Goal: Task Accomplishment & Management: Use online tool/utility

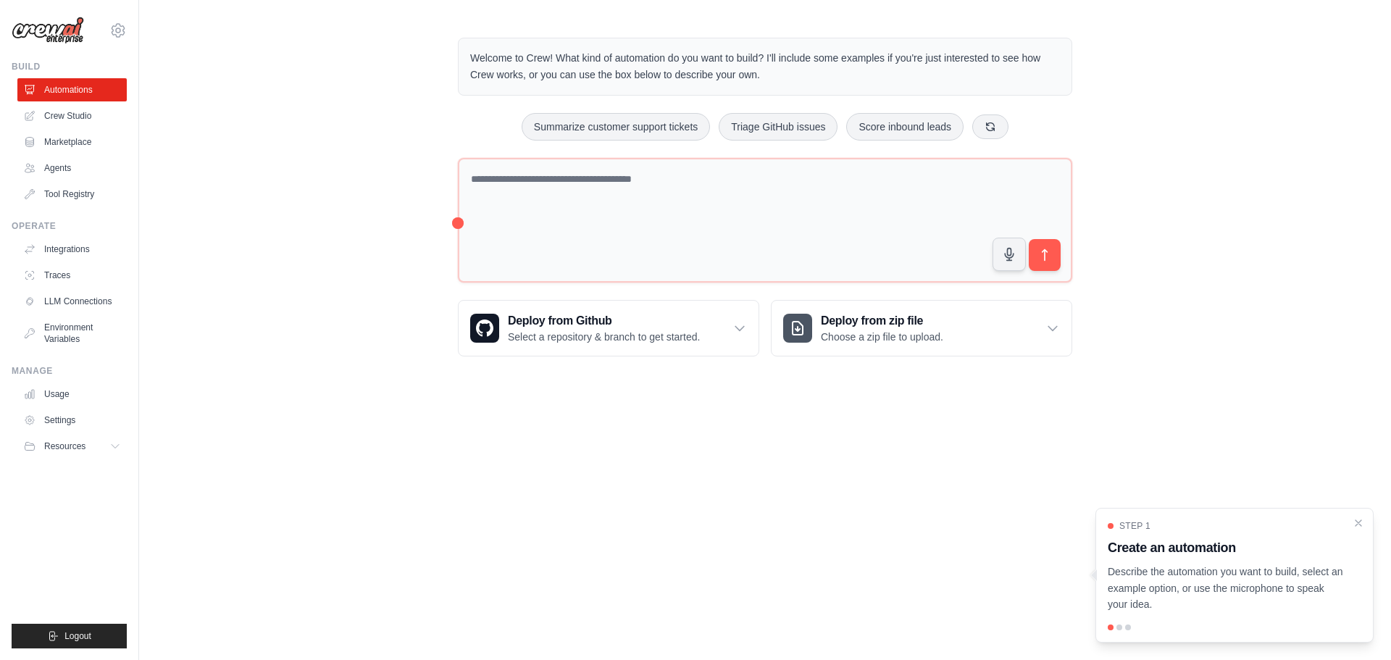
drag, startPoint x: 0, startPoint y: 0, endPoint x: 506, endPoint y: 417, distance: 655.8
click at [496, 419] on body "[PERSON_NAME][EMAIL_ADDRESS][PERSON_NAME][DOMAIN_NAME] Settings Build Automatio…" at bounding box center [695, 330] width 1391 height 660
click at [1360, 524] on icon "Close walkthrough" at bounding box center [1359, 522] width 7 height 7
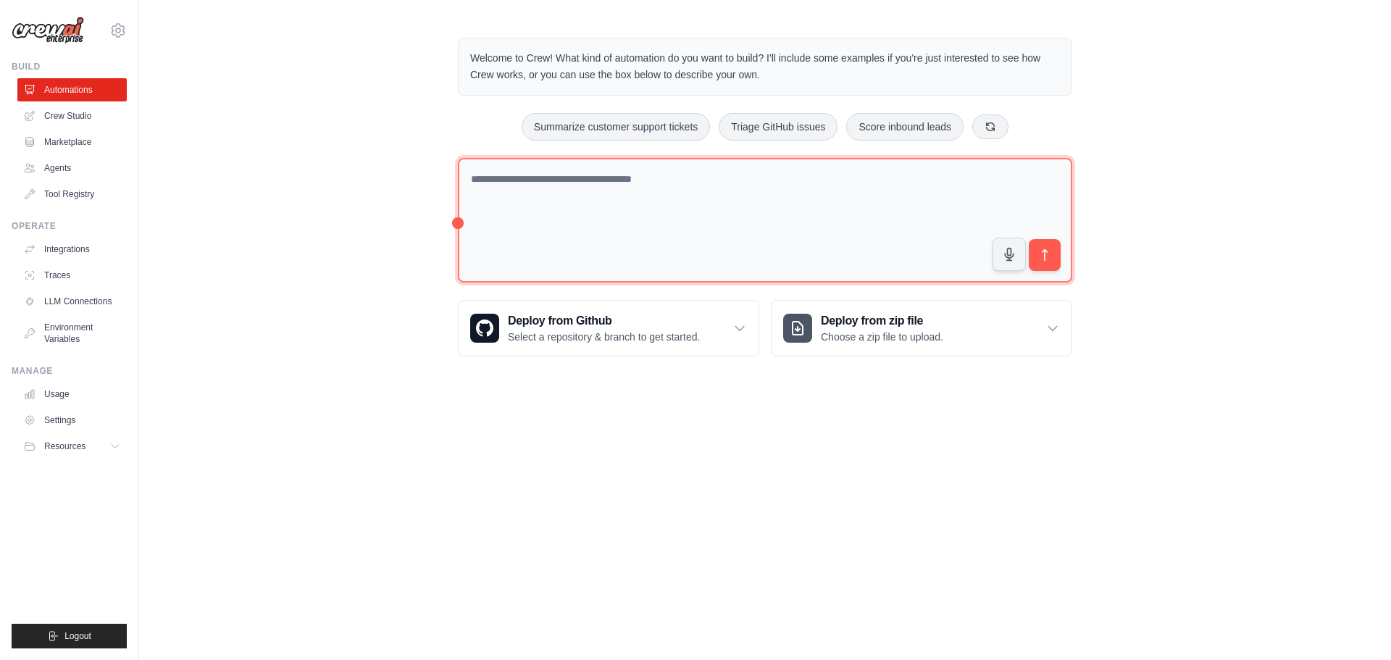
click at [598, 203] on textarea at bounding box center [765, 220] width 614 height 125
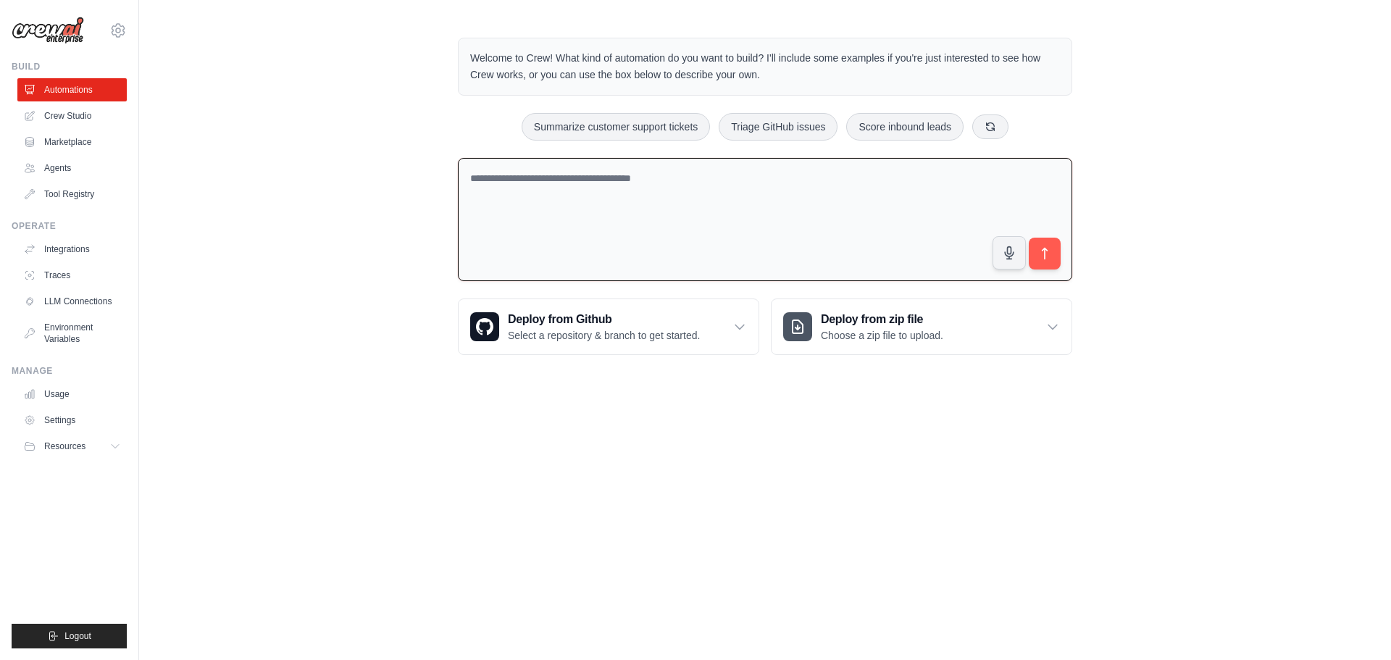
click at [183, 149] on div "Welcome to Crew! What kind of automation do you want to build? I'll include som…" at bounding box center [765, 196] width 1252 height 364
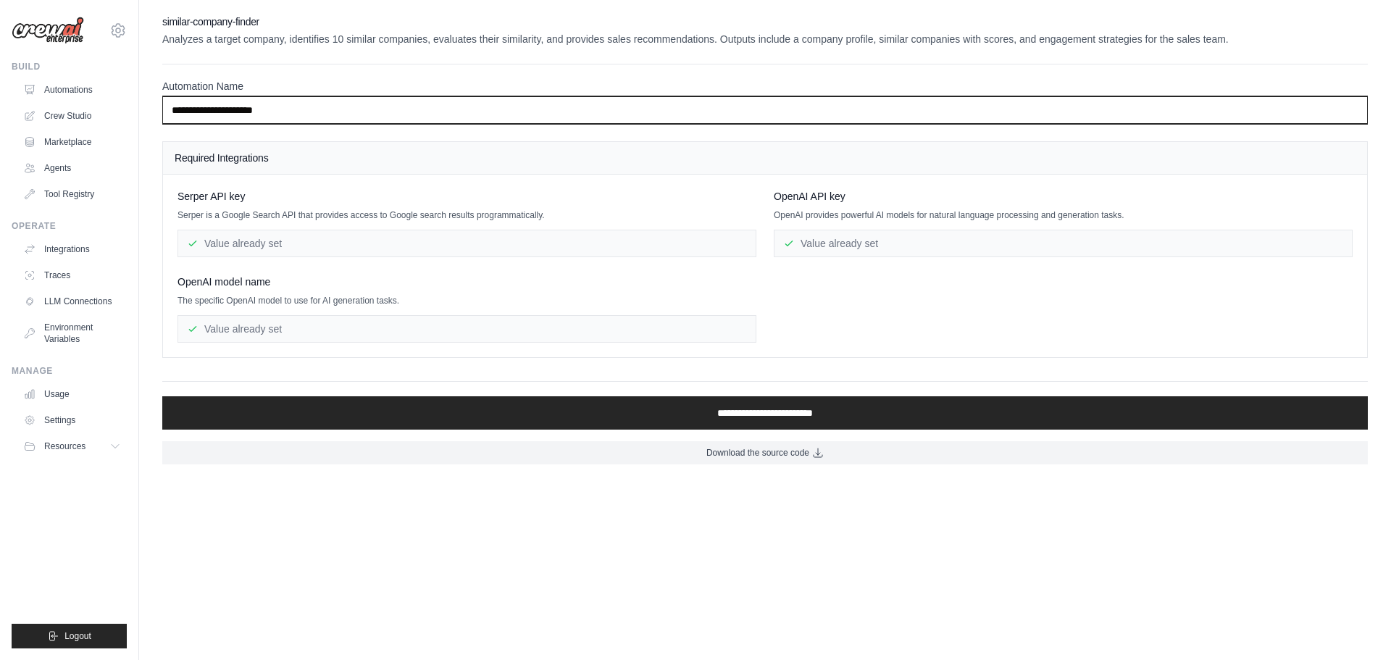
click at [299, 106] on input "**********" at bounding box center [765, 110] width 1206 height 28
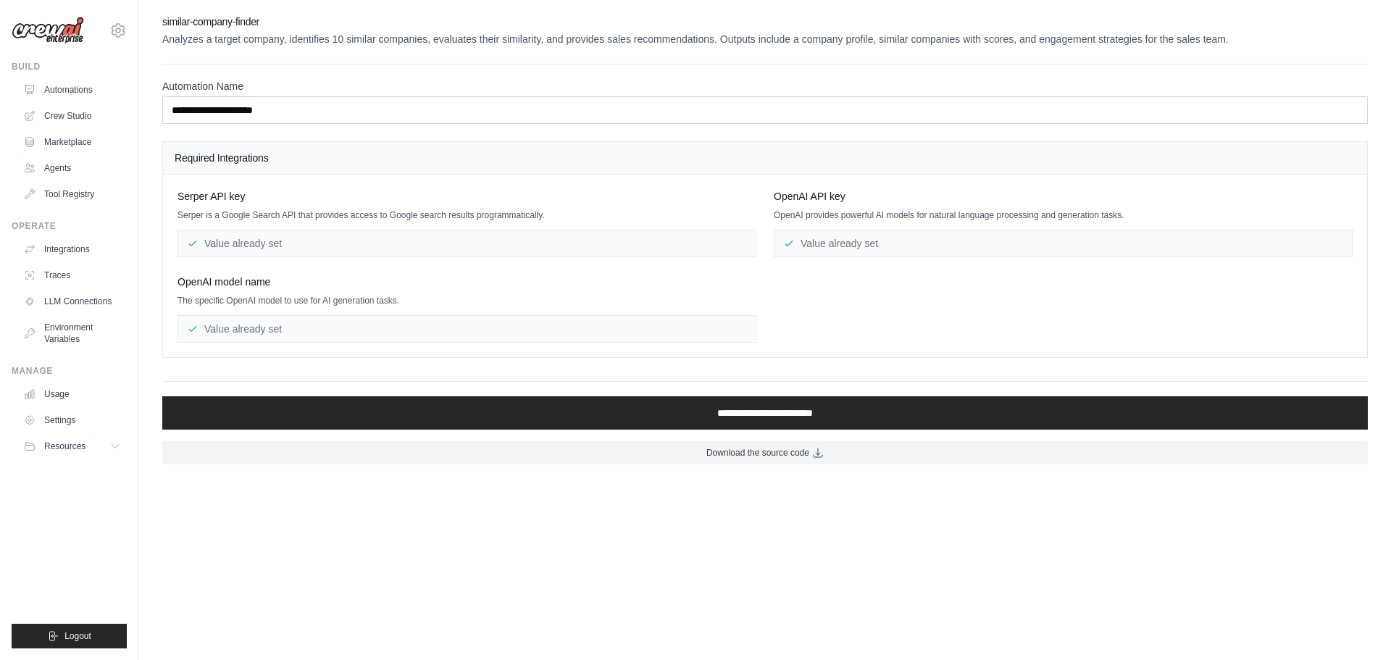
click at [357, 367] on div "**********" at bounding box center [765, 239] width 1206 height 450
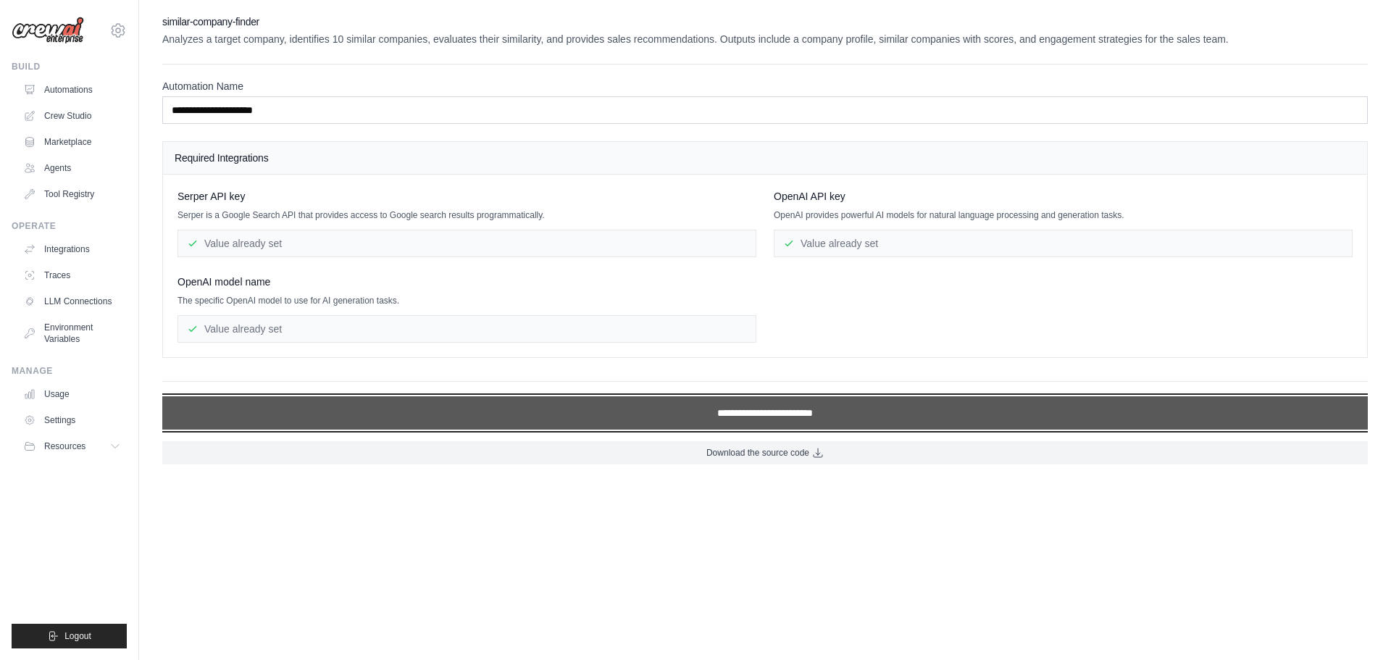
click at [345, 410] on input "**********" at bounding box center [765, 412] width 1206 height 33
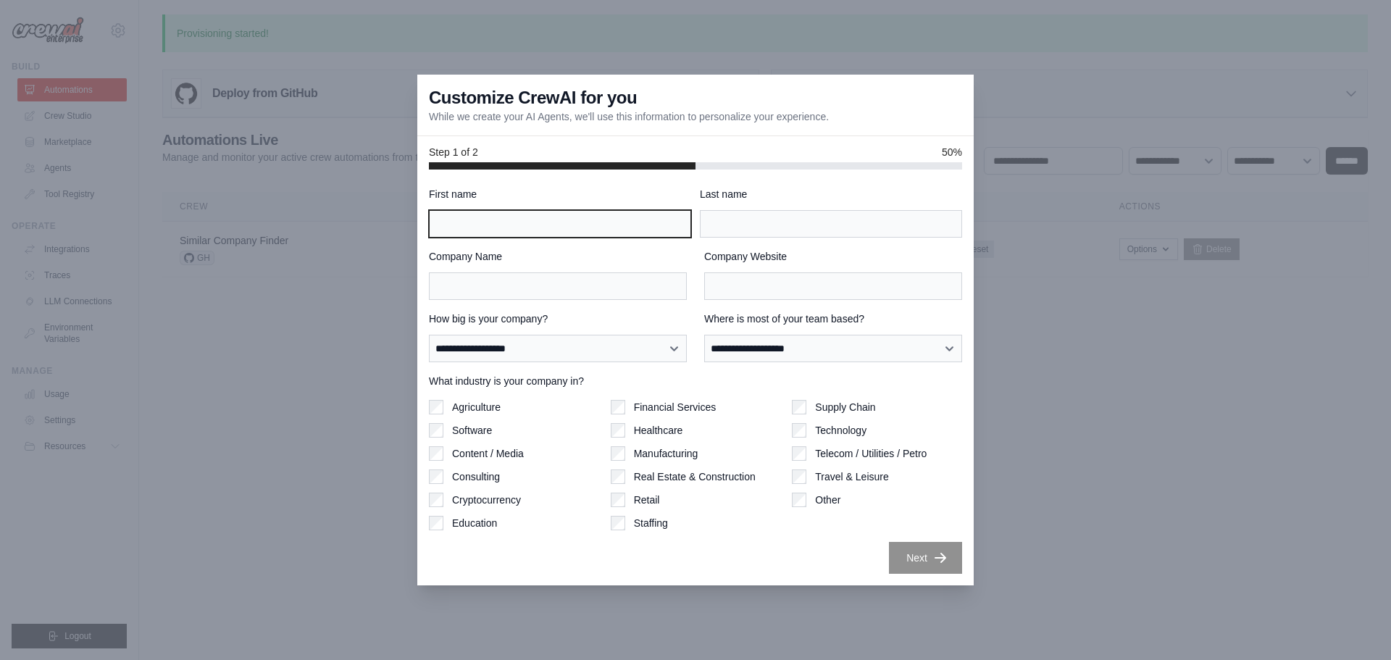
click at [518, 215] on input "First name" at bounding box center [560, 224] width 262 height 28
type input "******"
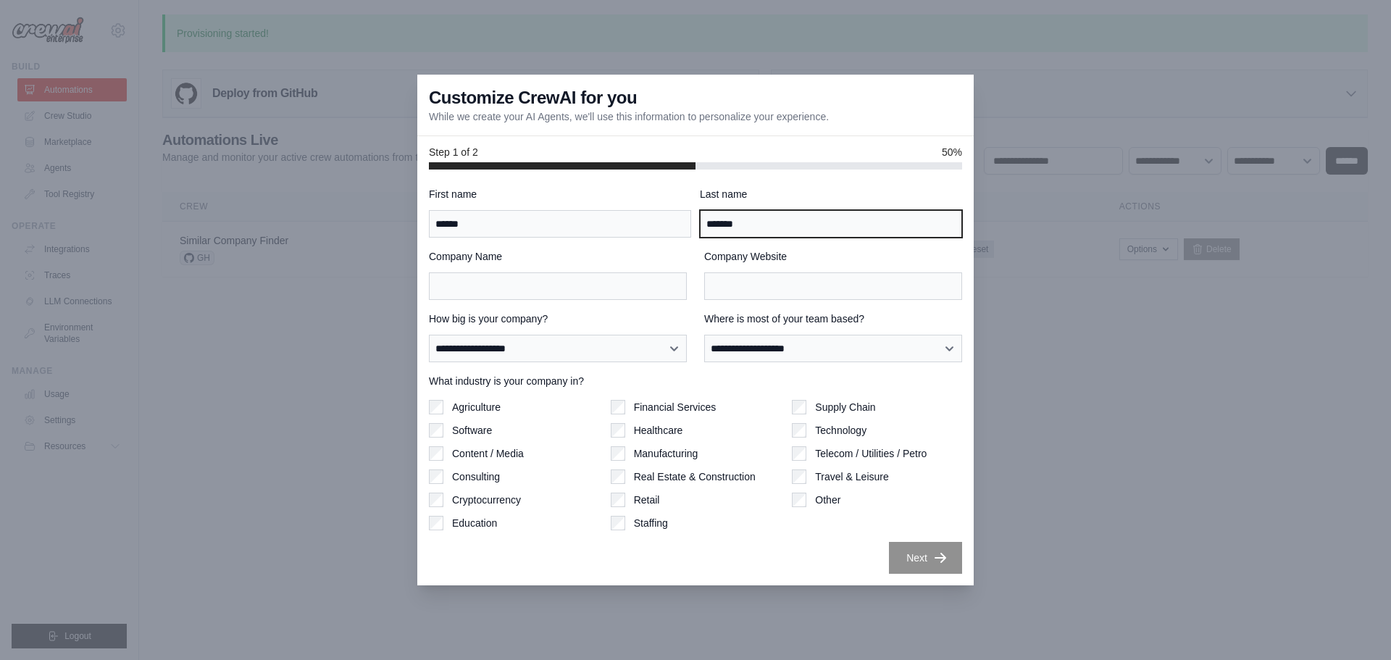
type input "*******"
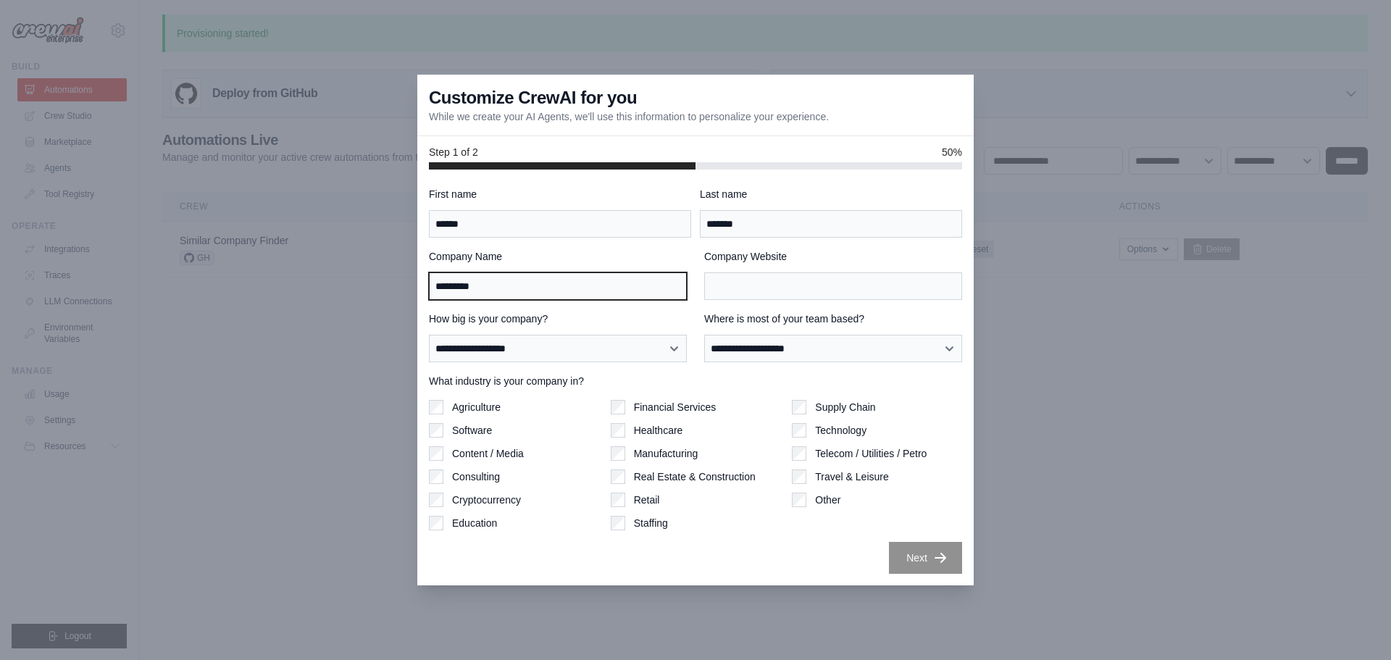
type input "*********"
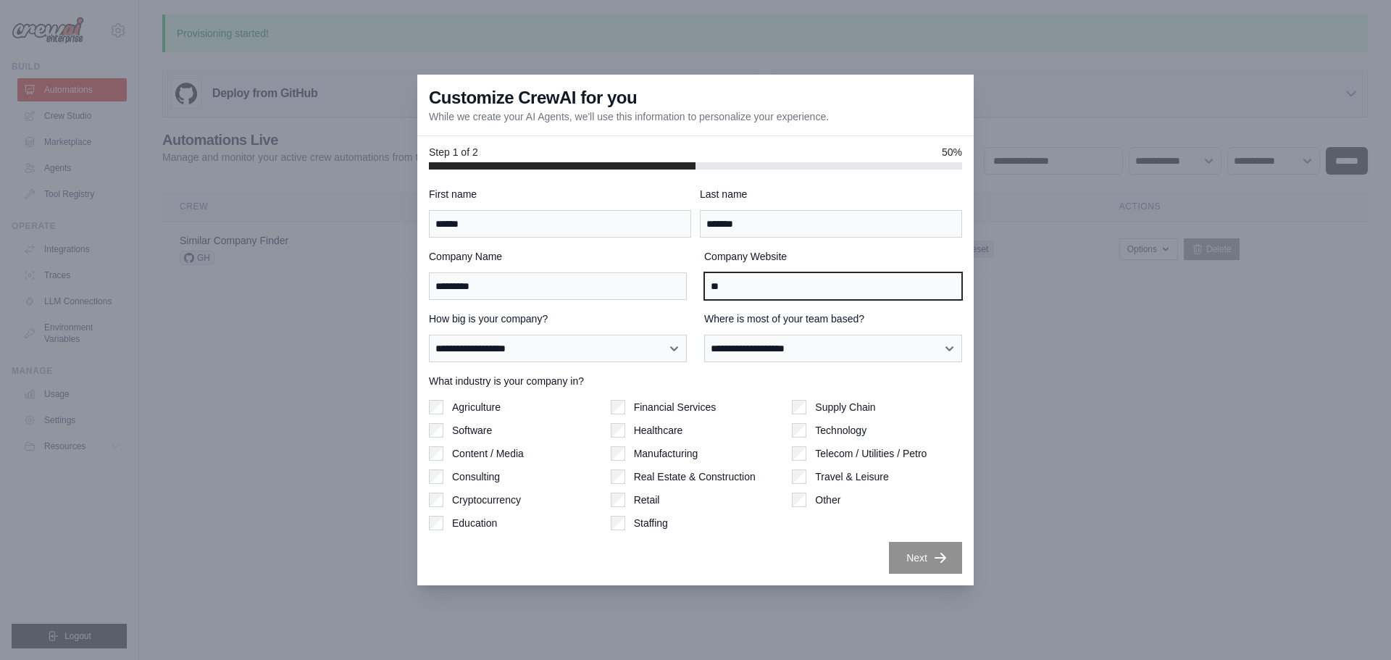
type input "*"
type input "**********"
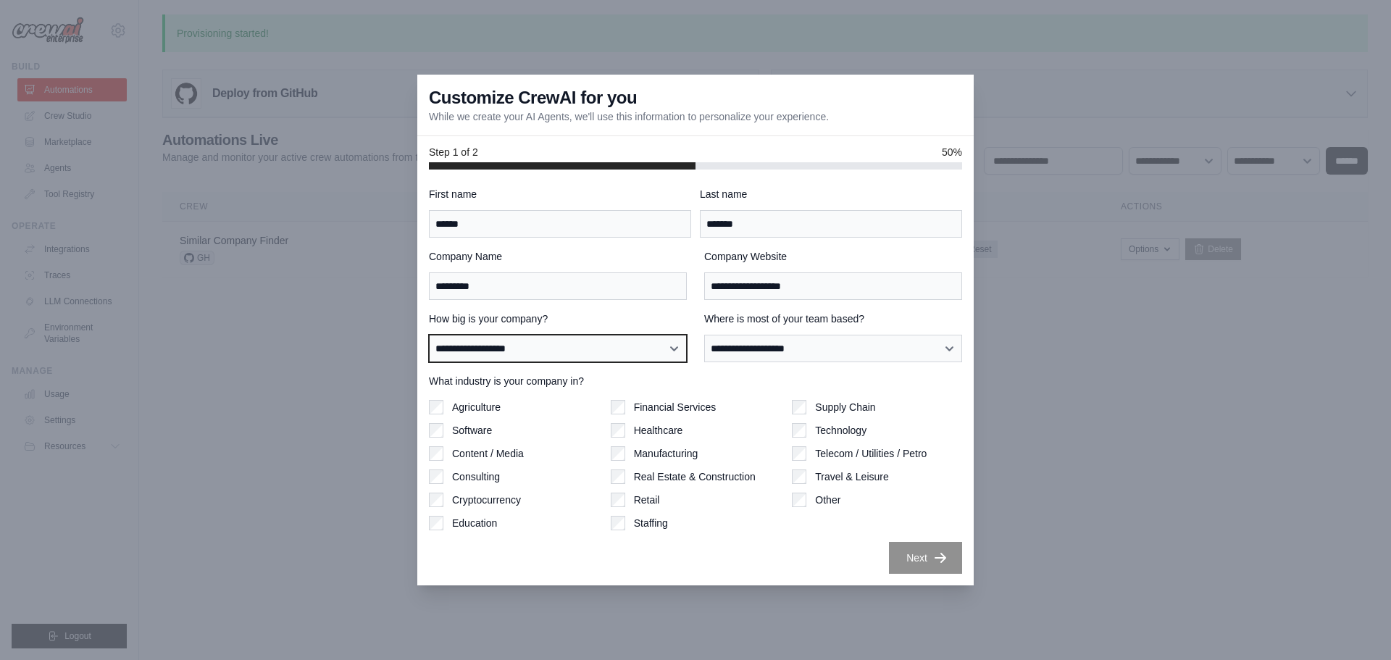
click at [591, 342] on select "**********" at bounding box center [558, 349] width 258 height 28
select select "**********"
click at [429, 335] on select "**********" at bounding box center [558, 349] width 258 height 28
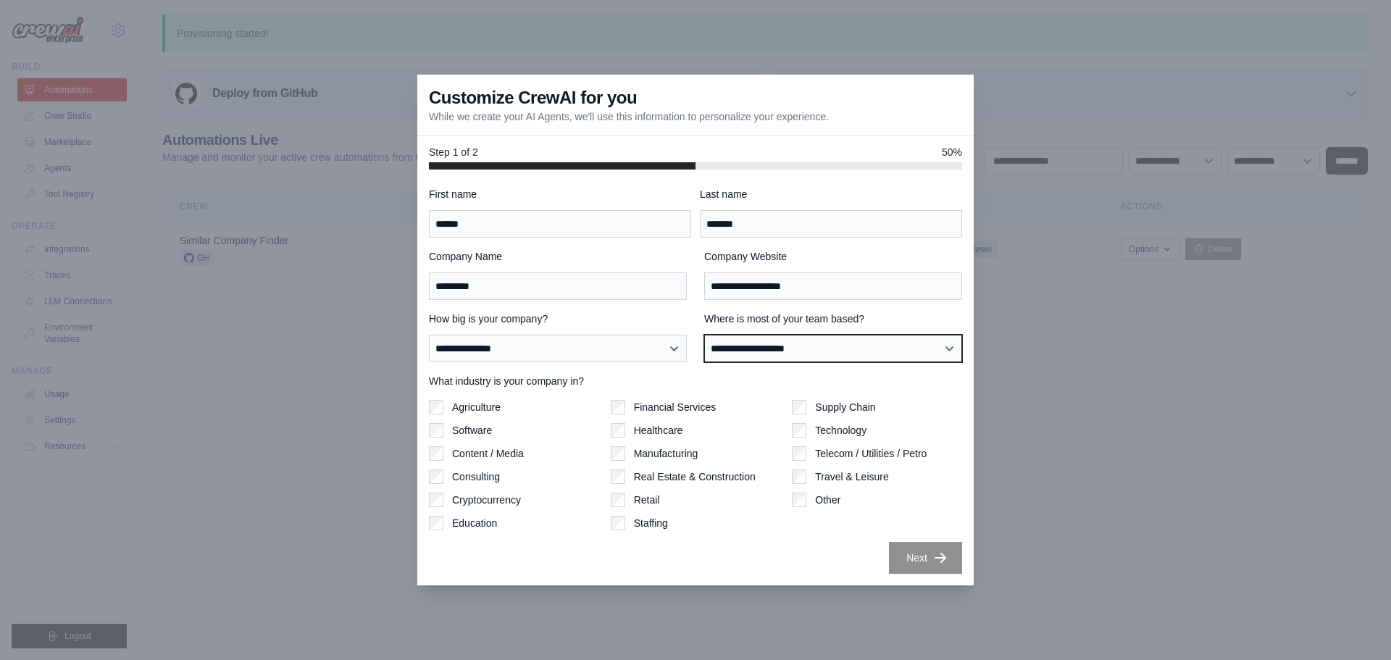
click at [724, 348] on select "**********" at bounding box center [833, 349] width 258 height 28
select select "**********"
click at [704, 335] on select "**********" at bounding box center [833, 349] width 258 height 28
click at [639, 373] on div "**********" at bounding box center [695, 380] width 533 height 387
click at [813, 570] on div "Next" at bounding box center [695, 558] width 533 height 32
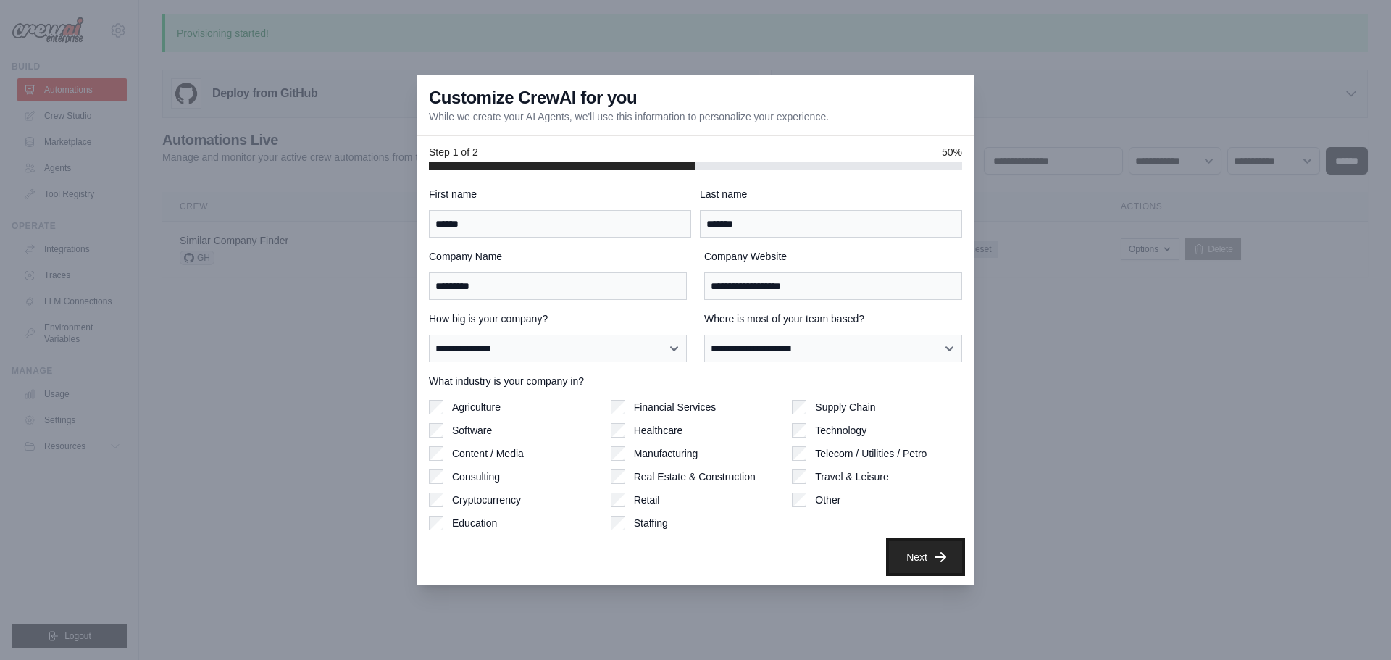
click at [906, 551] on button "Next" at bounding box center [925, 557] width 73 height 32
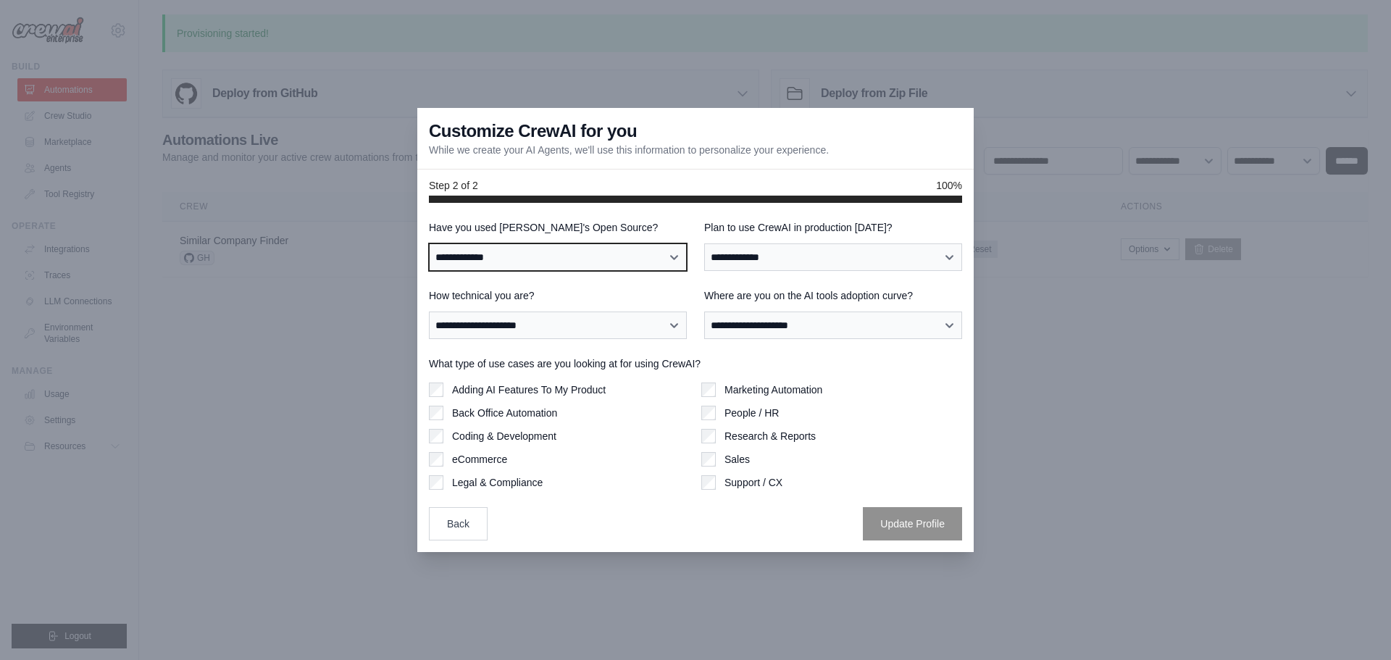
click at [500, 267] on select "**********" at bounding box center [558, 257] width 258 height 28
select select "**"
click at [429, 243] on select "**********" at bounding box center [558, 257] width 258 height 28
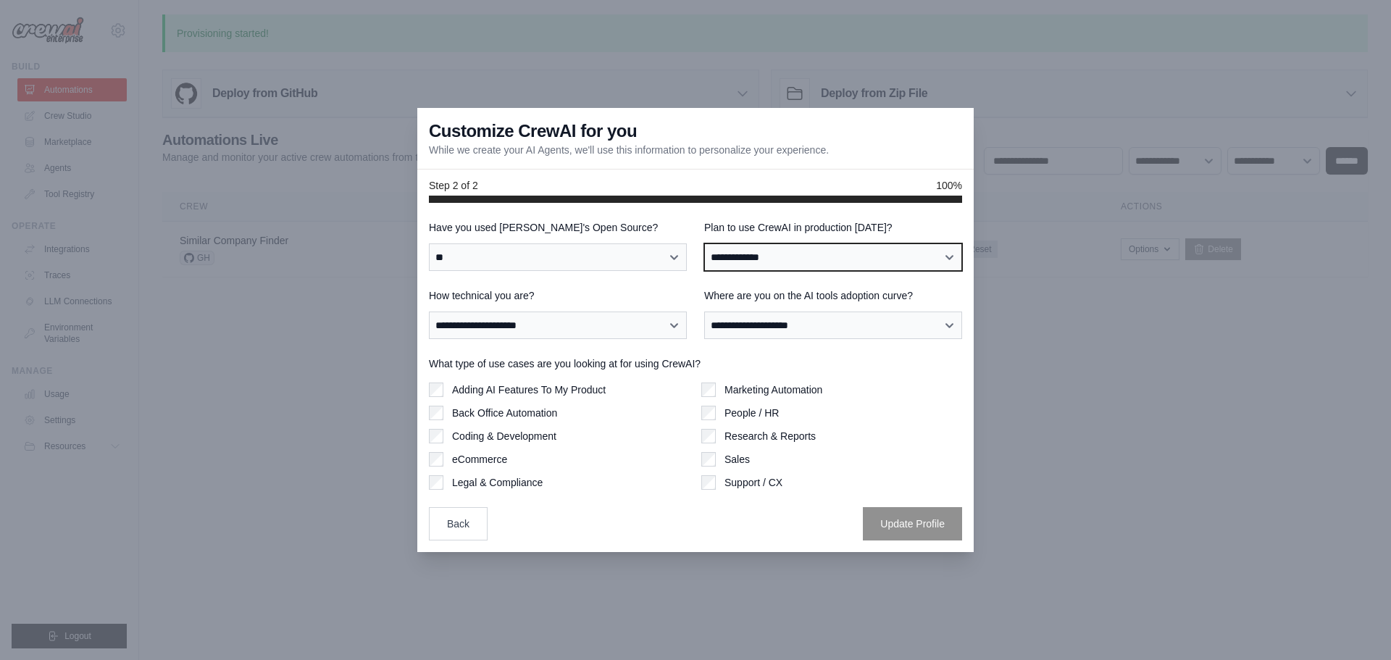
click at [785, 258] on select "**********" at bounding box center [833, 257] width 258 height 28
select select "*****"
click at [704, 243] on select "**********" at bounding box center [833, 257] width 258 height 28
click at [686, 286] on div "**********" at bounding box center [695, 380] width 533 height 320
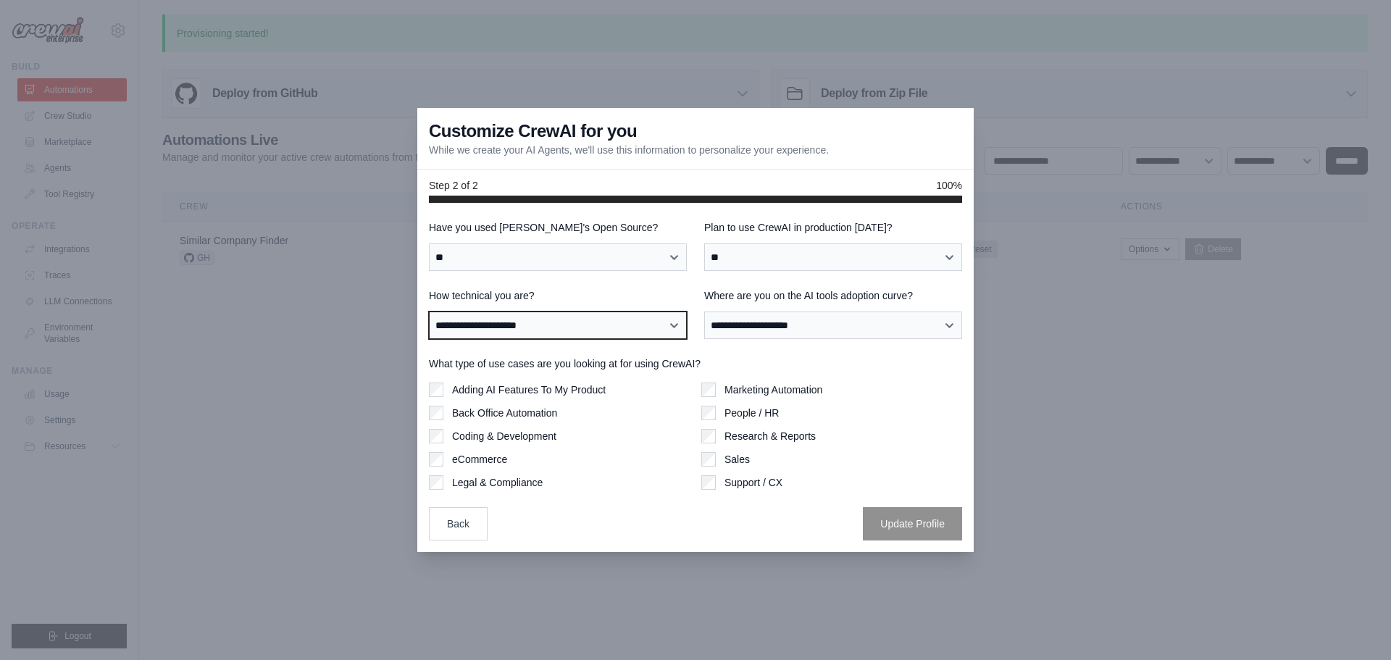
click at [627, 322] on select "**********" at bounding box center [558, 326] width 258 height 28
select select "**********"
click at [429, 312] on select "**********" at bounding box center [558, 326] width 258 height 28
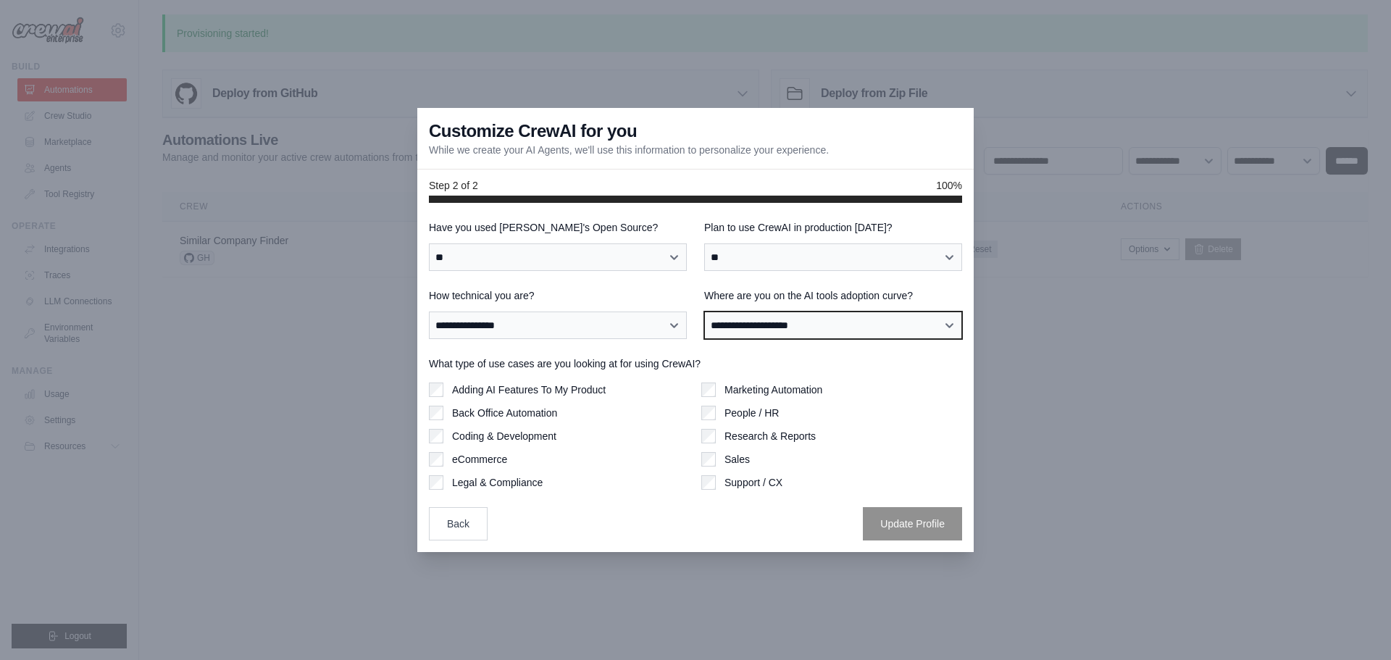
click at [737, 332] on select "**********" at bounding box center [833, 326] width 258 height 28
select select "**********"
click at [704, 312] on select "**********" at bounding box center [833, 326] width 258 height 28
click at [626, 559] on div at bounding box center [695, 330] width 1391 height 660
click at [739, 517] on div "Back Update Profile" at bounding box center [695, 523] width 533 height 33
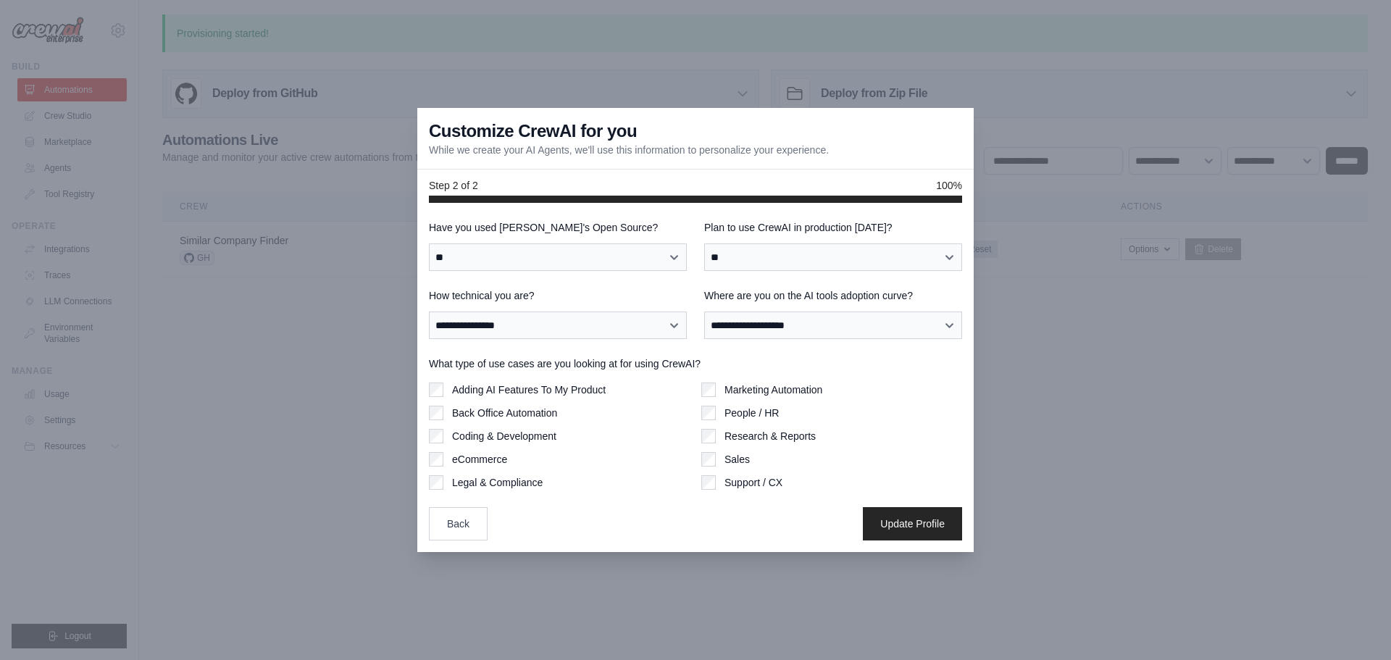
click at [599, 498] on div "**********" at bounding box center [695, 380] width 533 height 320
click at [444, 483] on div "Legal & Compliance" at bounding box center [559, 482] width 261 height 14
click at [612, 521] on div "Back Update Profile" at bounding box center [695, 523] width 533 height 33
click at [885, 524] on button "Update Profile" at bounding box center [912, 522] width 99 height 33
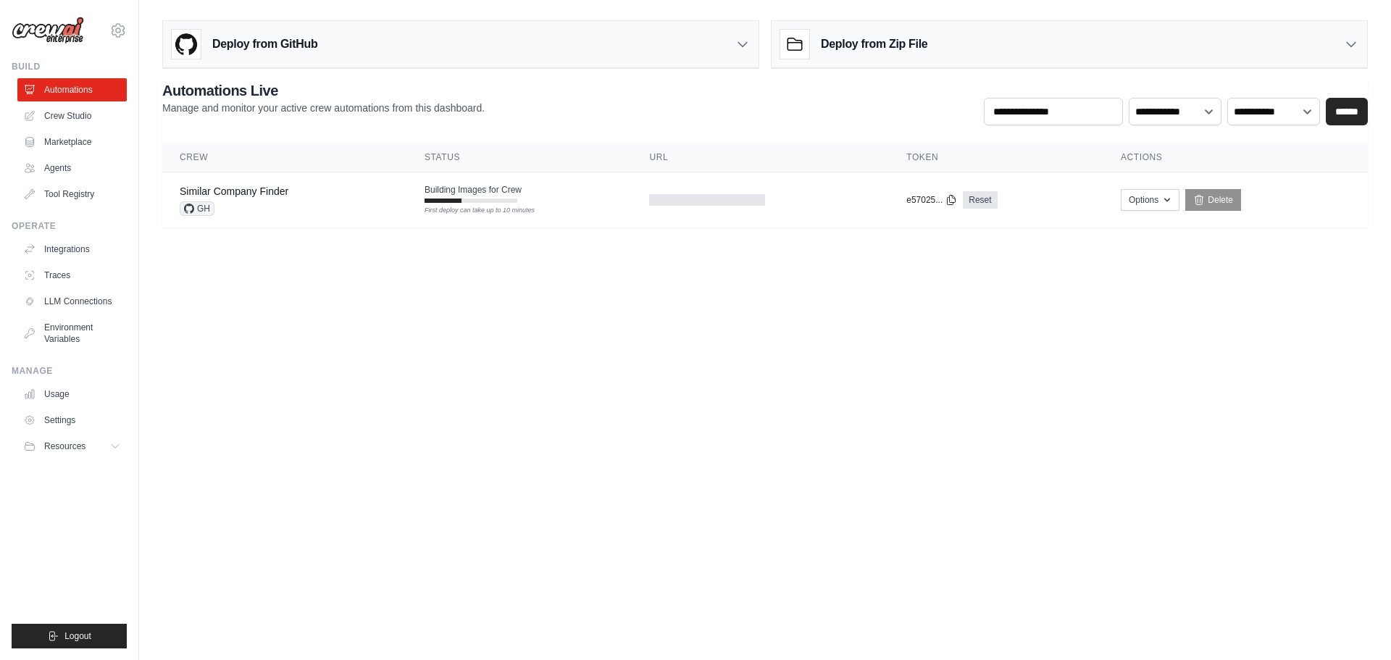
click at [578, 350] on body "[PERSON_NAME][EMAIL_ADDRESS][PERSON_NAME][DOMAIN_NAME] Settings Build Automatio…" at bounding box center [695, 330] width 1391 height 660
drag, startPoint x: 376, startPoint y: 383, endPoint x: 220, endPoint y: 222, distance: 223.9
click at [372, 380] on body "felipe.ordonez@hooversolutions.com Settings Build Automations Crew Studio Resou…" at bounding box center [695, 330] width 1391 height 660
click at [240, 188] on link "Similar Company Finder" at bounding box center [234, 191] width 109 height 12
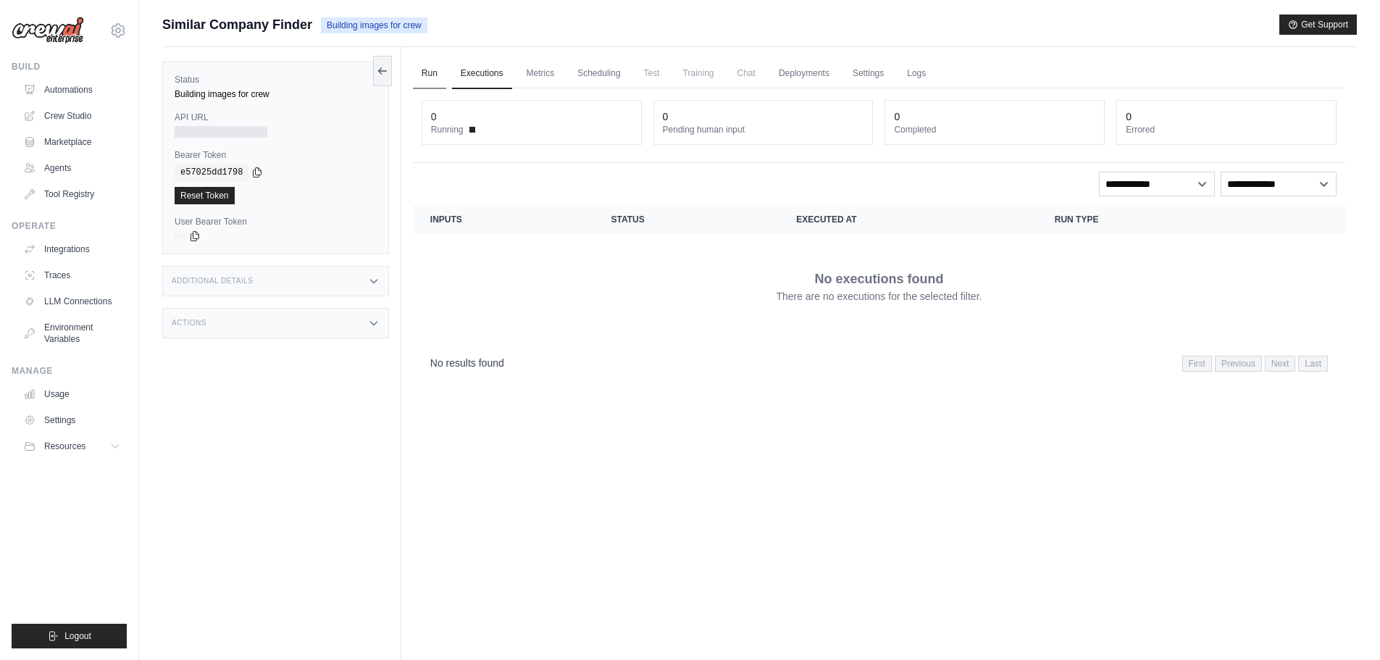
click at [433, 78] on link "Run" at bounding box center [429, 74] width 33 height 30
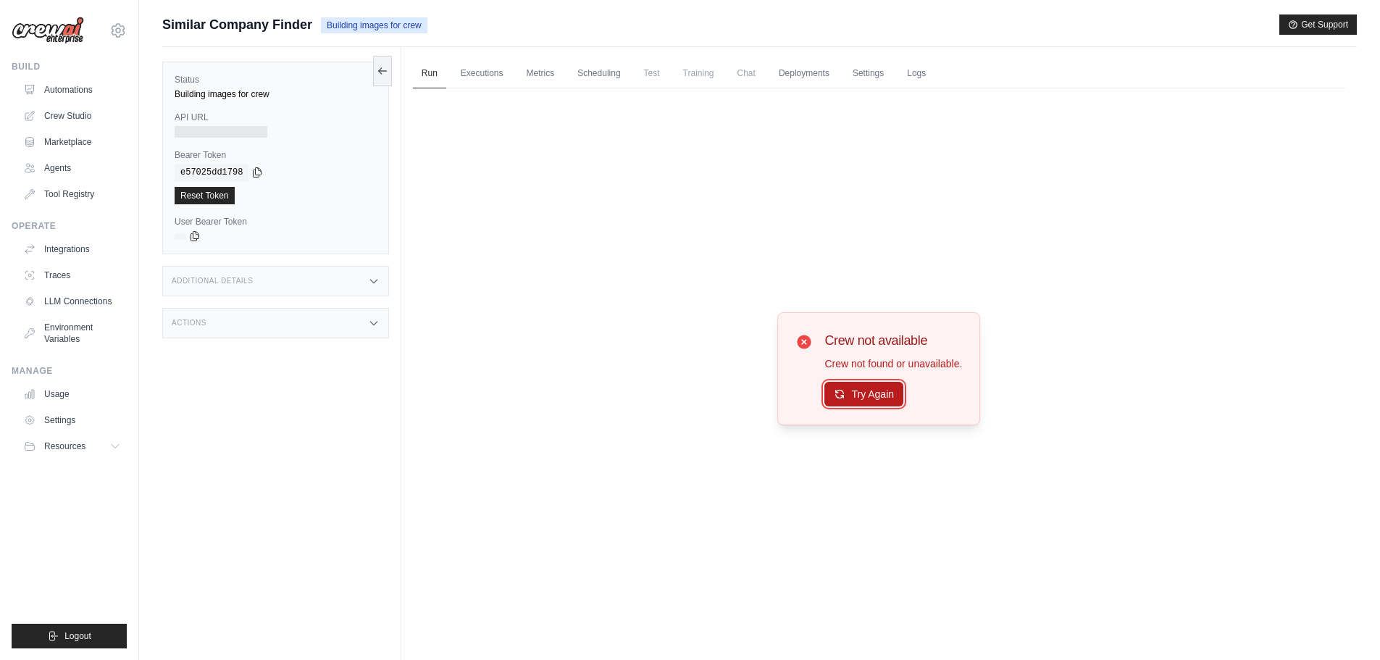
click at [849, 394] on button "Try Again" at bounding box center [864, 394] width 79 height 25
click at [853, 392] on button "Try Again" at bounding box center [864, 394] width 79 height 25
click at [479, 79] on link "Executions" at bounding box center [482, 74] width 60 height 30
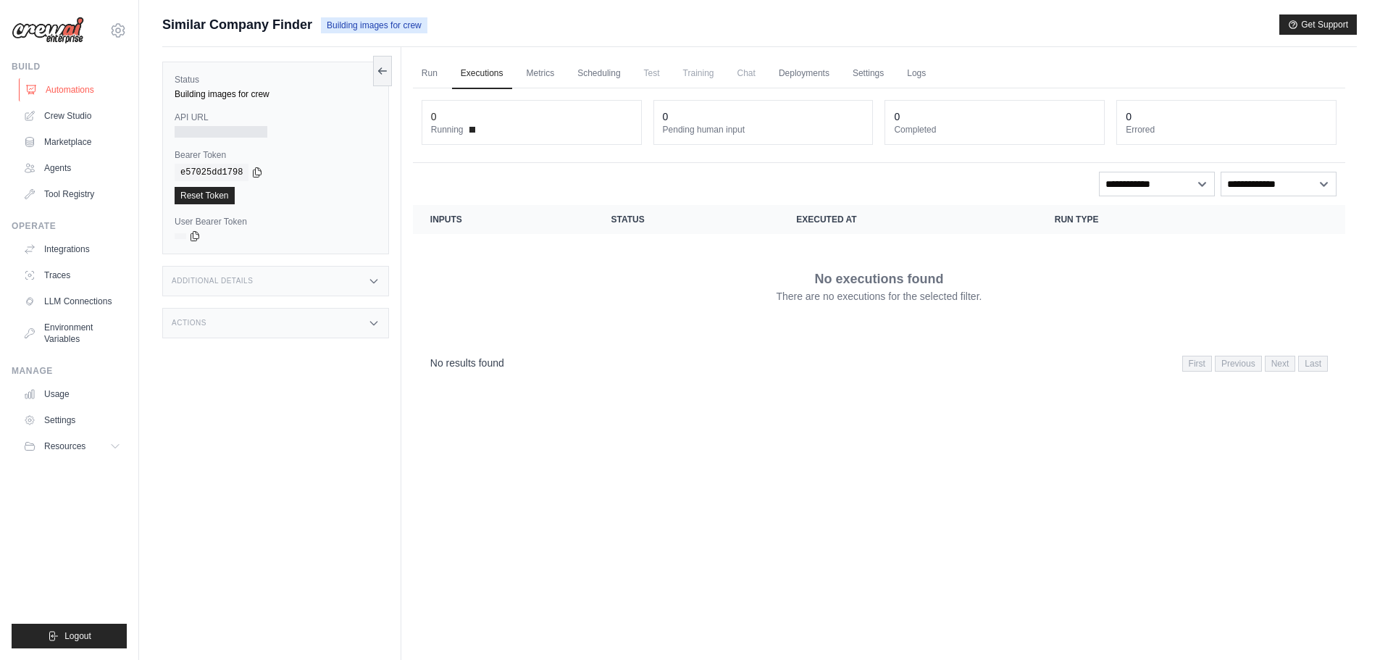
click at [70, 87] on link "Automations" at bounding box center [73, 89] width 109 height 23
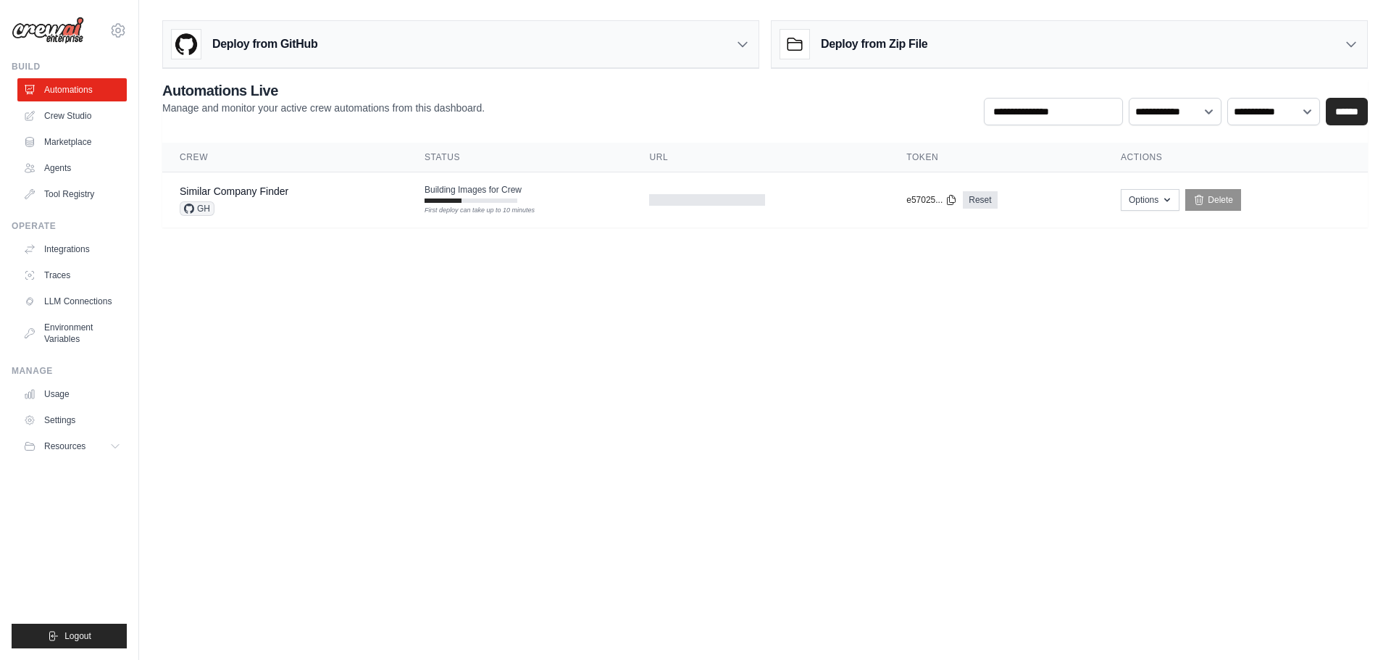
click at [371, 275] on body "felipe.ordonez@hooversolutions.com Settings Build Automations Crew Studio Resou…" at bounding box center [695, 330] width 1391 height 660
click at [1146, 204] on button "Options" at bounding box center [1150, 199] width 59 height 22
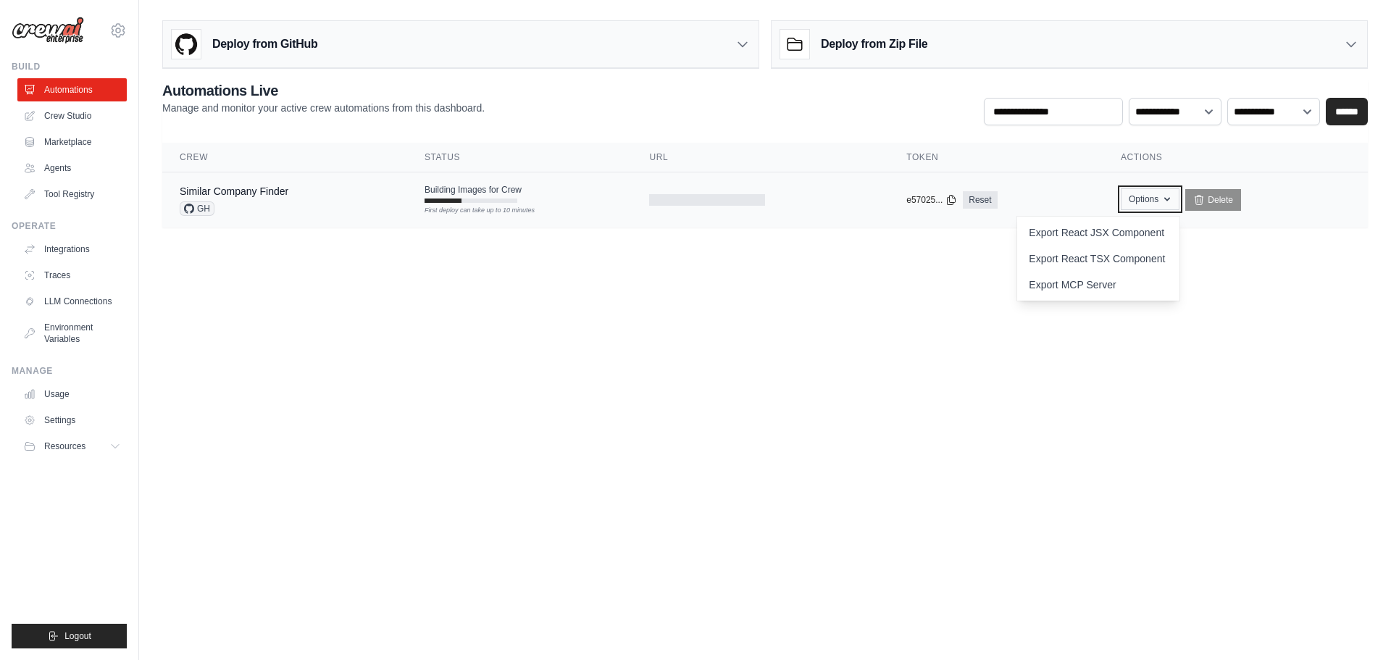
click at [1146, 204] on button "Options" at bounding box center [1150, 199] width 59 height 22
click at [974, 199] on link "Reset" at bounding box center [980, 199] width 34 height 17
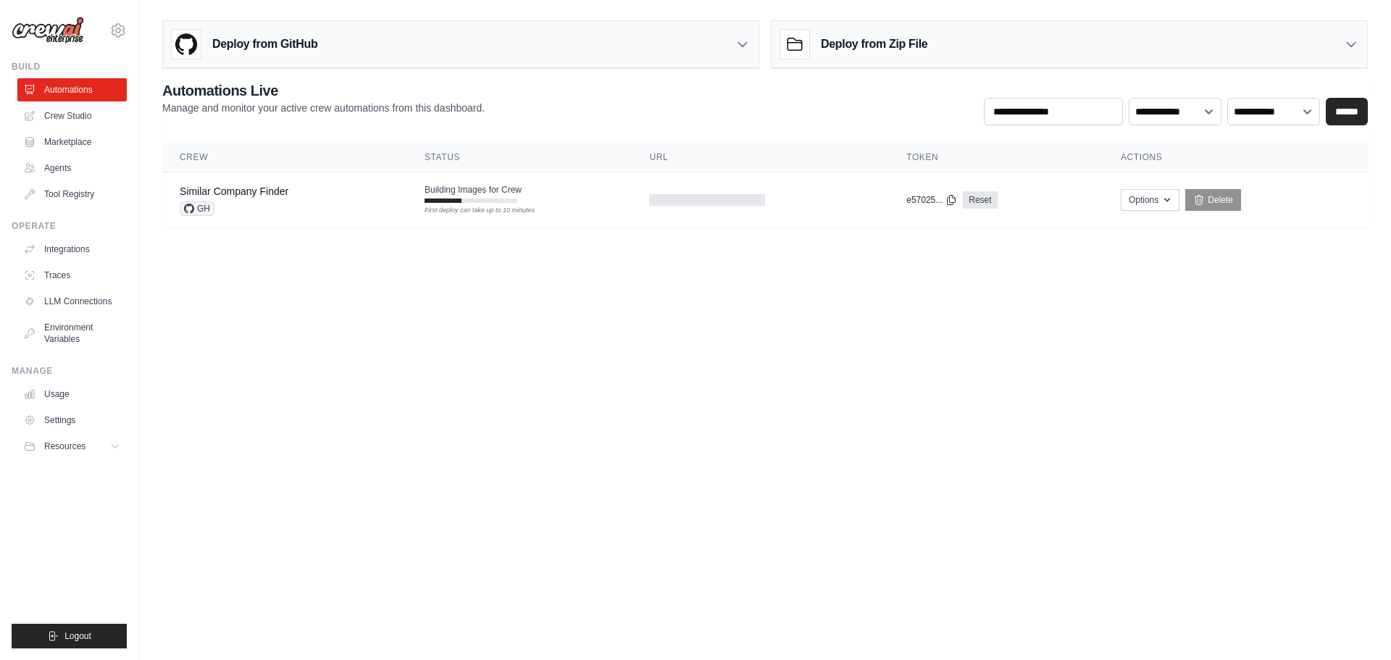
click at [370, 304] on body "felipe.ordonez@hooversolutions.com Settings Build Automations Crew Studio Resou…" at bounding box center [695, 330] width 1391 height 660
click at [217, 190] on link "Similar Company Finder" at bounding box center [234, 191] width 109 height 12
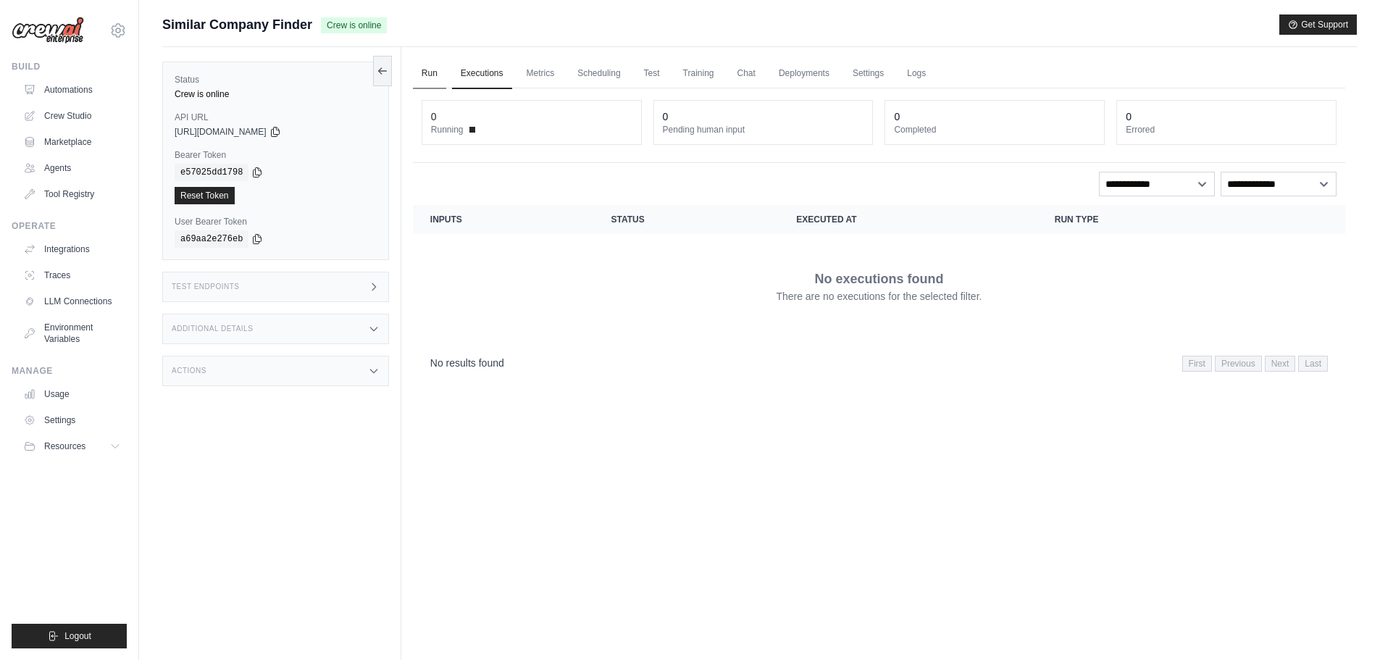
click at [431, 72] on link "Run" at bounding box center [429, 74] width 33 height 30
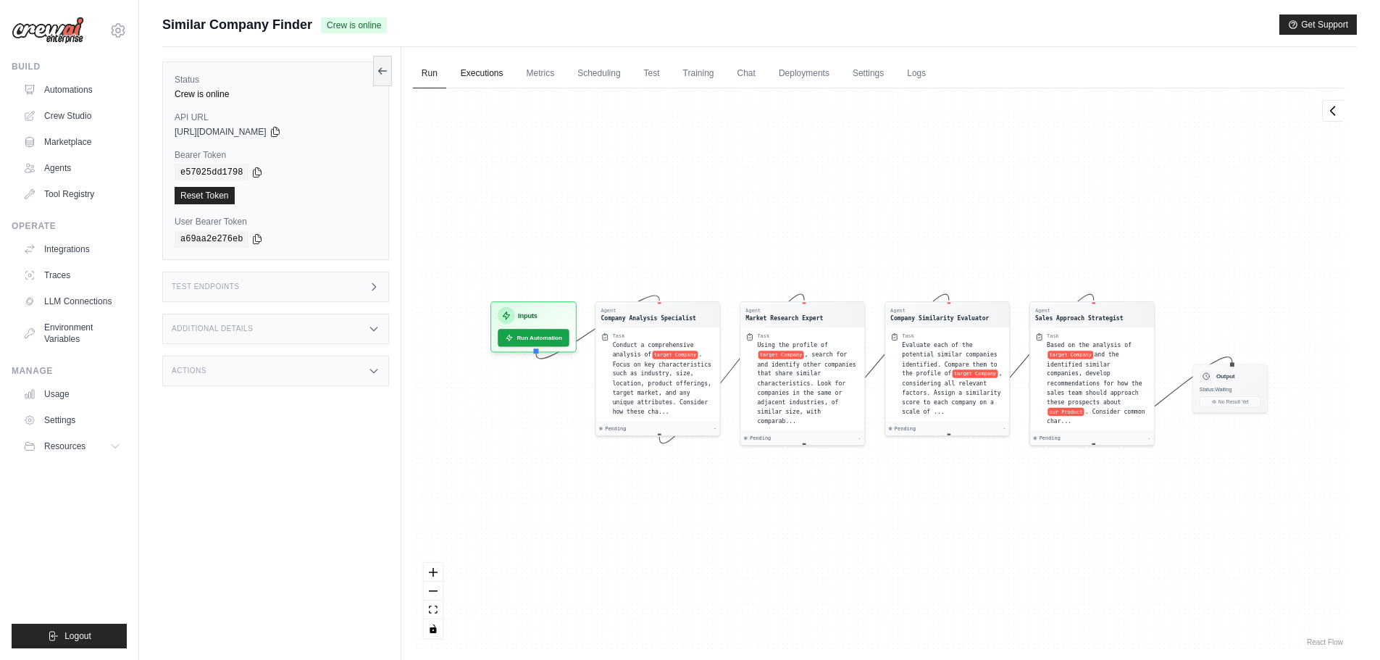
click at [475, 72] on link "Executions" at bounding box center [482, 74] width 60 height 30
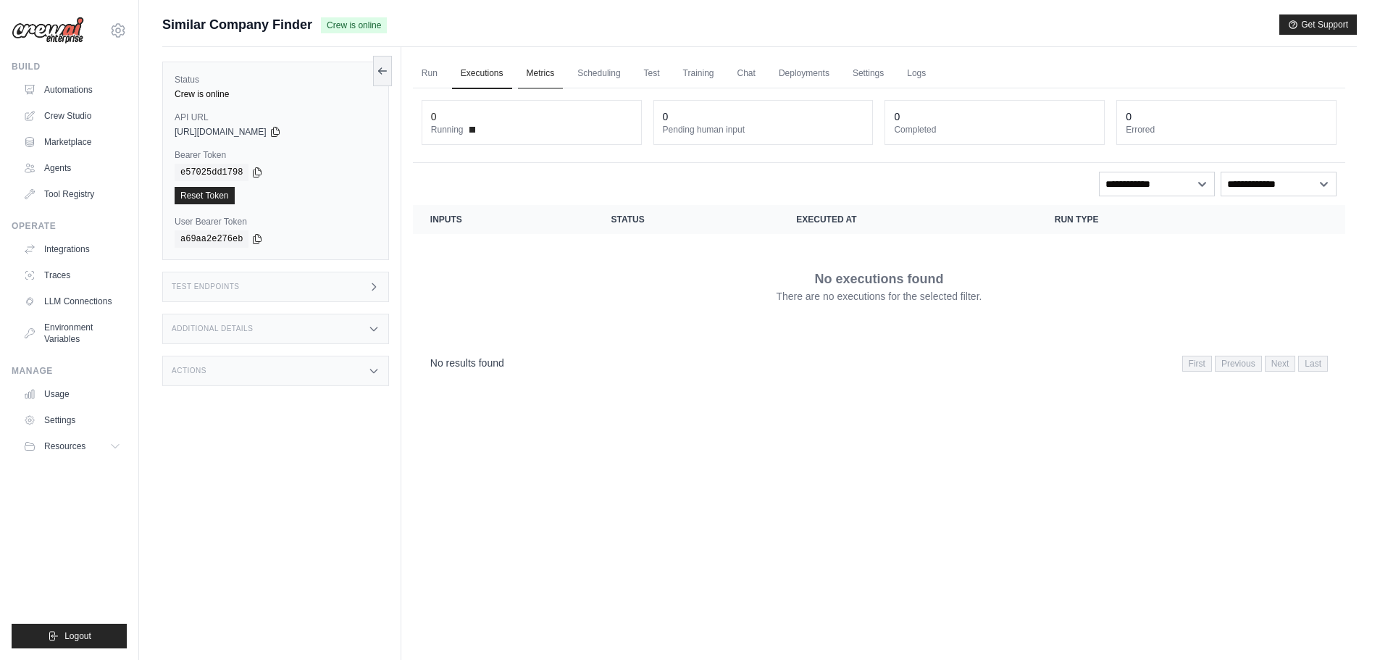
click at [539, 72] on link "Metrics" at bounding box center [541, 74] width 46 height 30
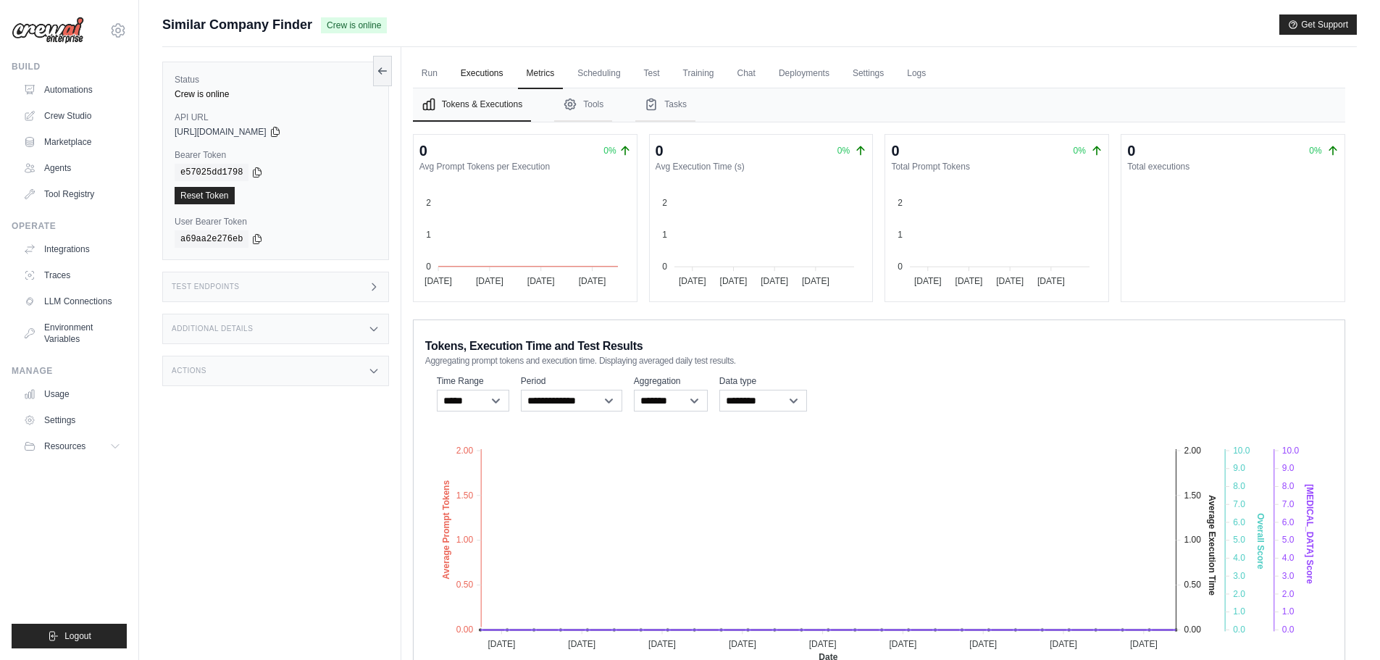
click at [492, 74] on link "Executions" at bounding box center [482, 74] width 60 height 30
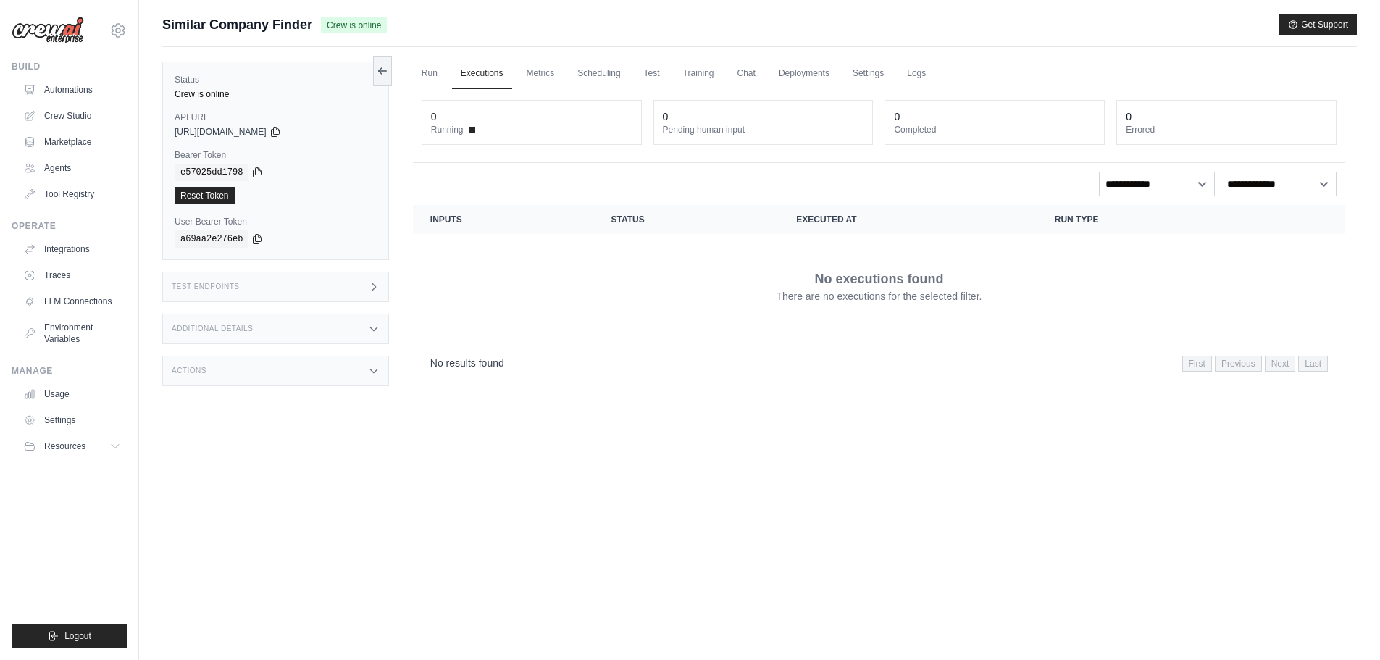
click at [447, 77] on ul "Run Executions Metrics Scheduling Test Training Chat Deployments Settings Logs" at bounding box center [879, 74] width 933 height 30
click at [433, 76] on link "Run" at bounding box center [429, 74] width 33 height 30
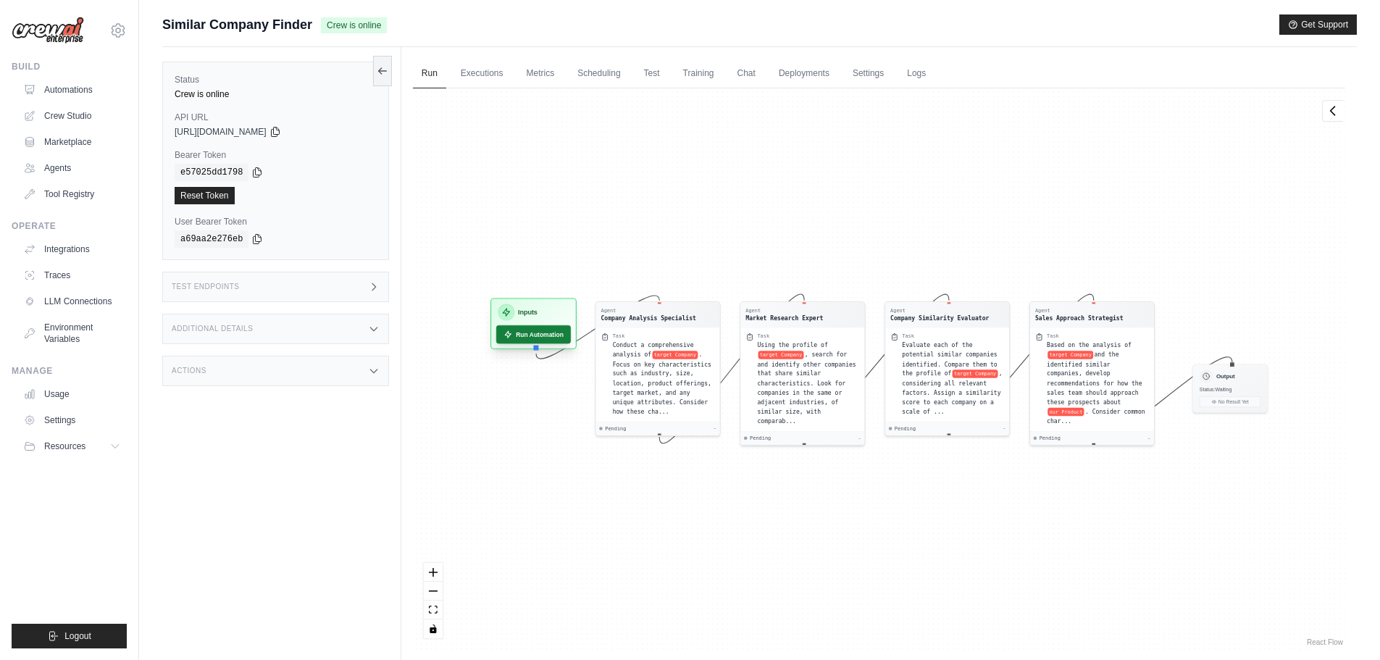
click at [531, 333] on button "Run Automation" at bounding box center [533, 334] width 75 height 18
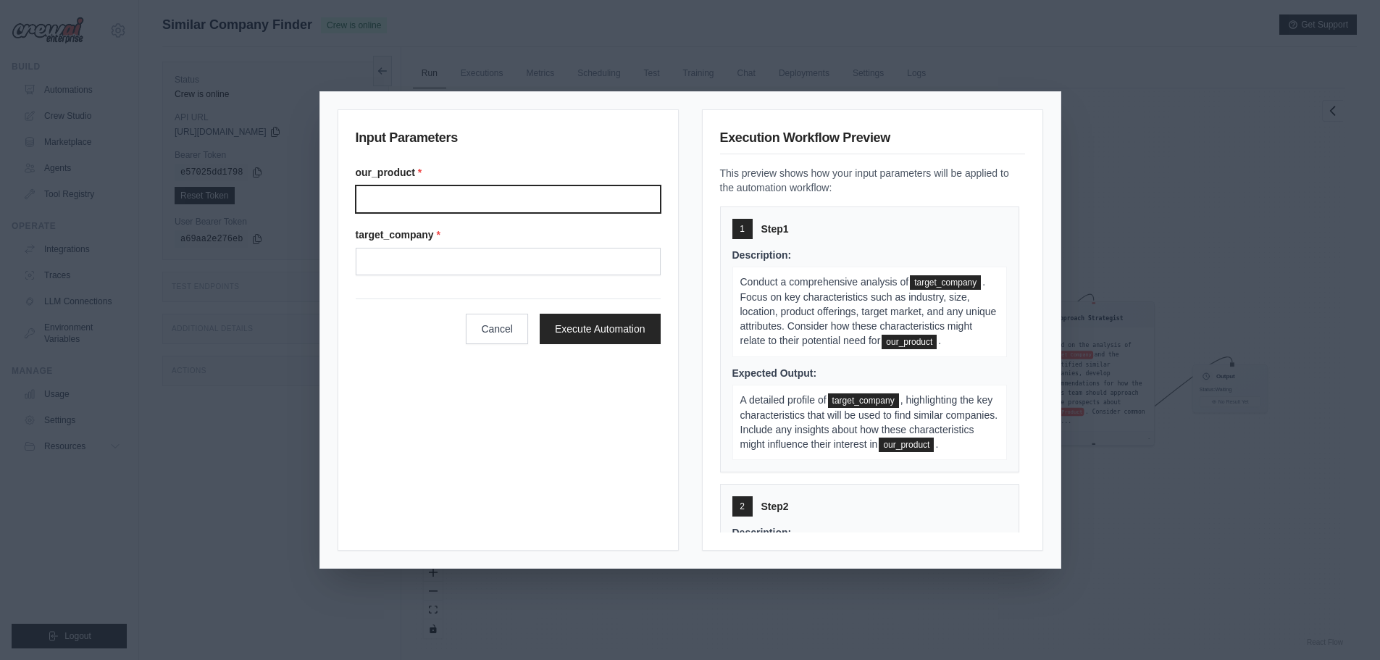
click at [444, 196] on input "Our product" at bounding box center [508, 199] width 305 height 28
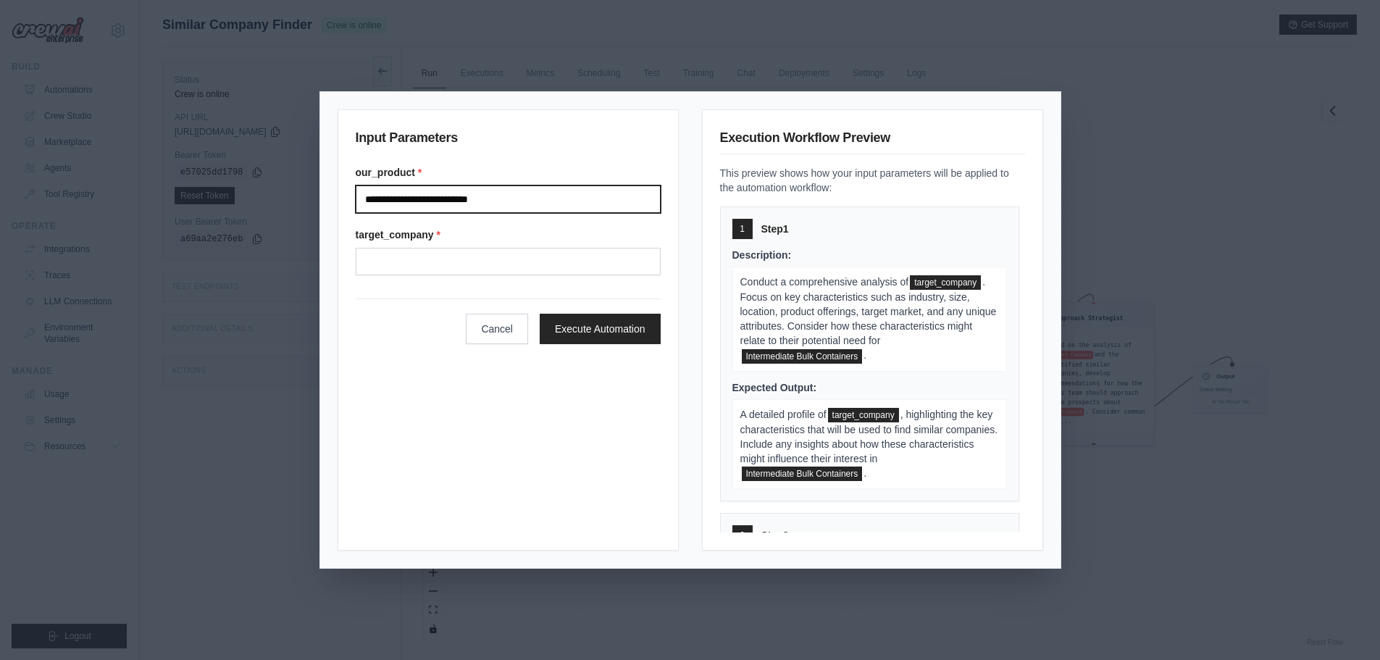
type input "**********"
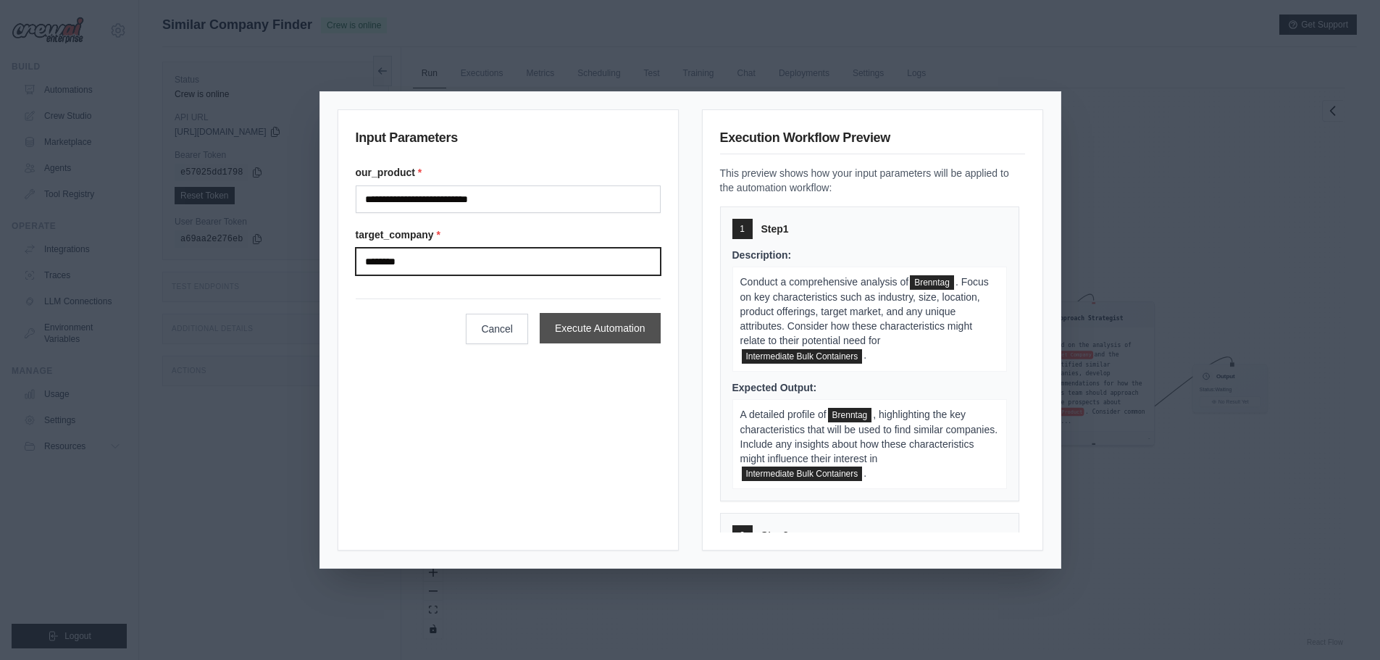
type input "********"
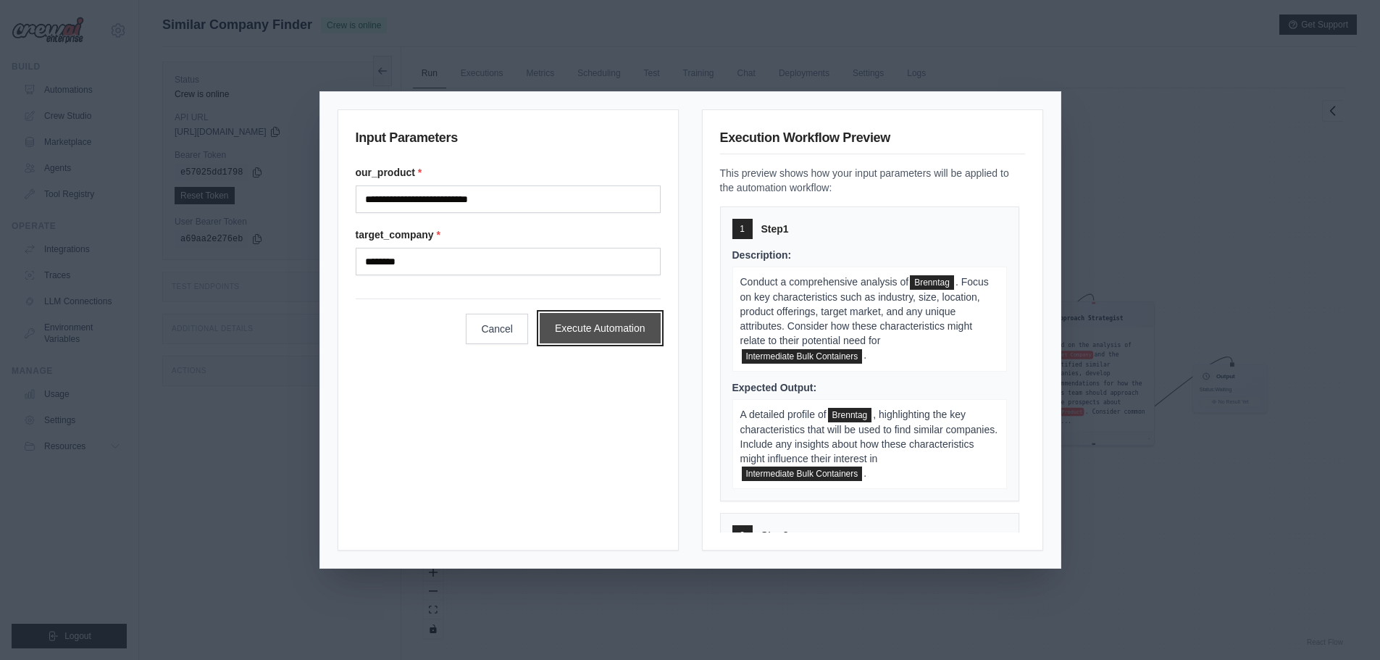
click at [614, 337] on button "Execute Automation" at bounding box center [600, 328] width 121 height 30
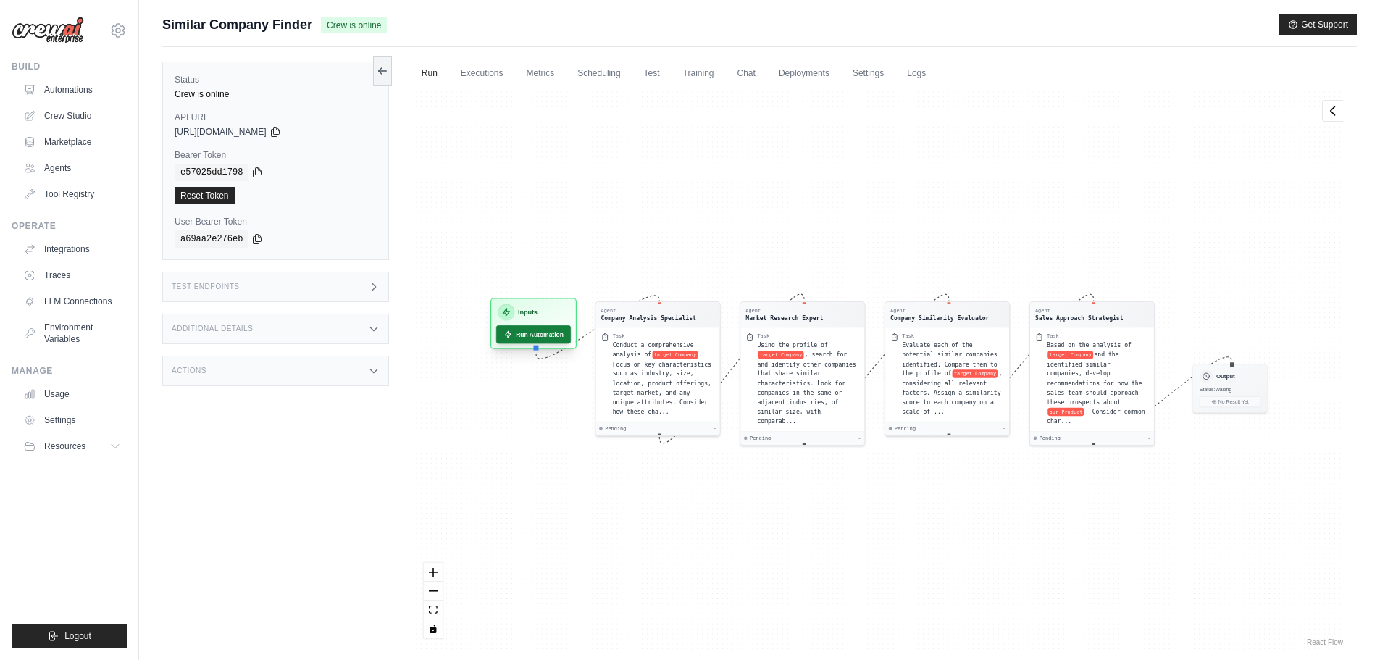
click at [556, 340] on button "Run Automation" at bounding box center [533, 334] width 75 height 18
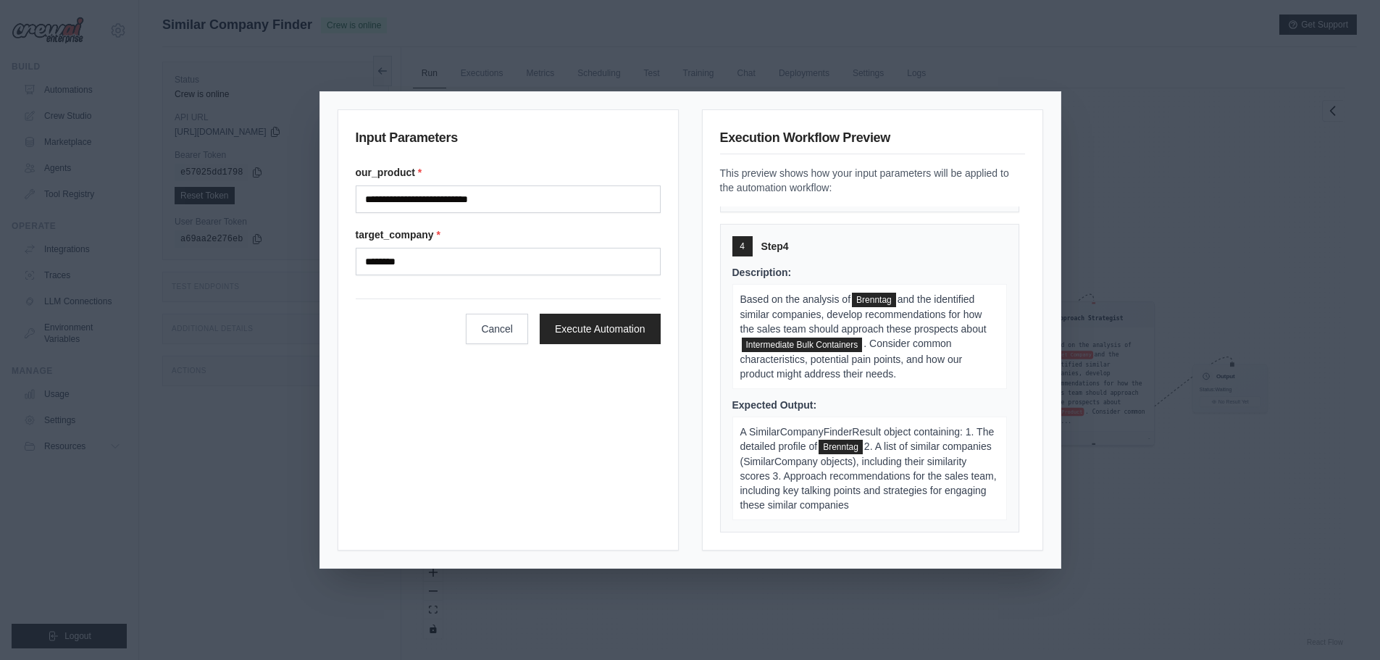
scroll to position [870, 0]
click at [641, 329] on button "Execute Automation" at bounding box center [600, 329] width 121 height 30
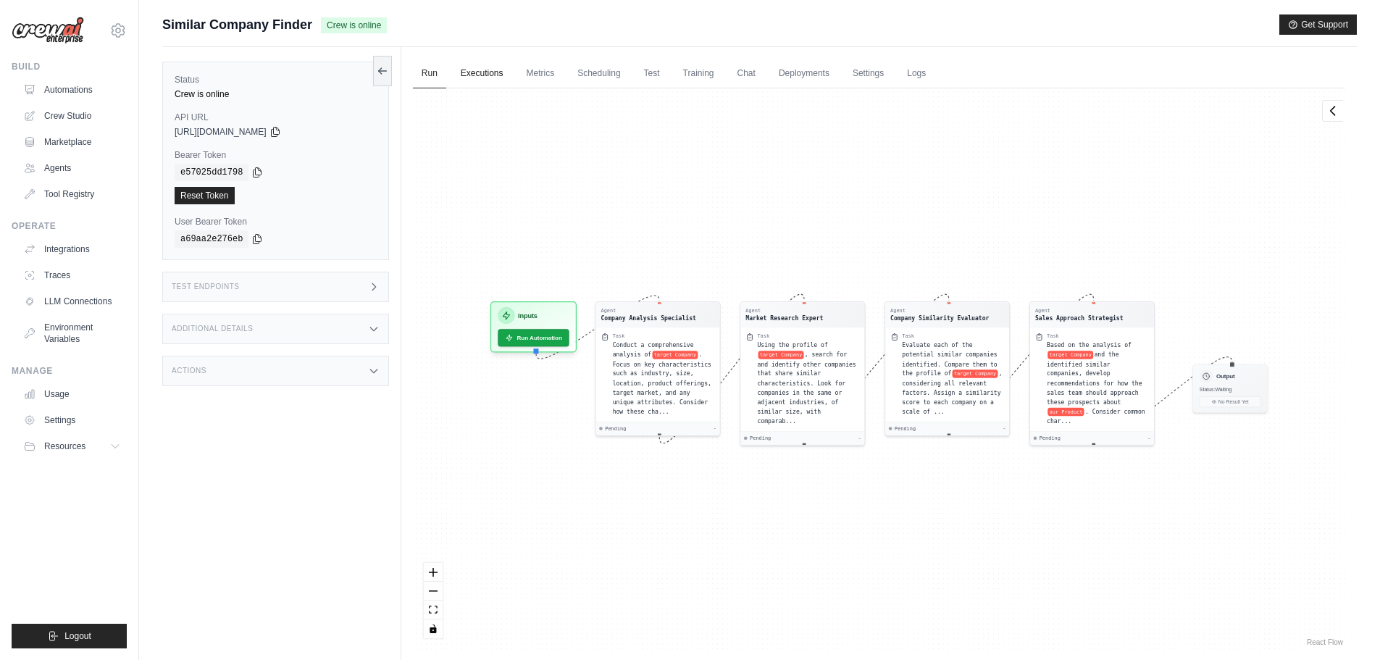
click at [493, 86] on link "Executions" at bounding box center [482, 74] width 60 height 30
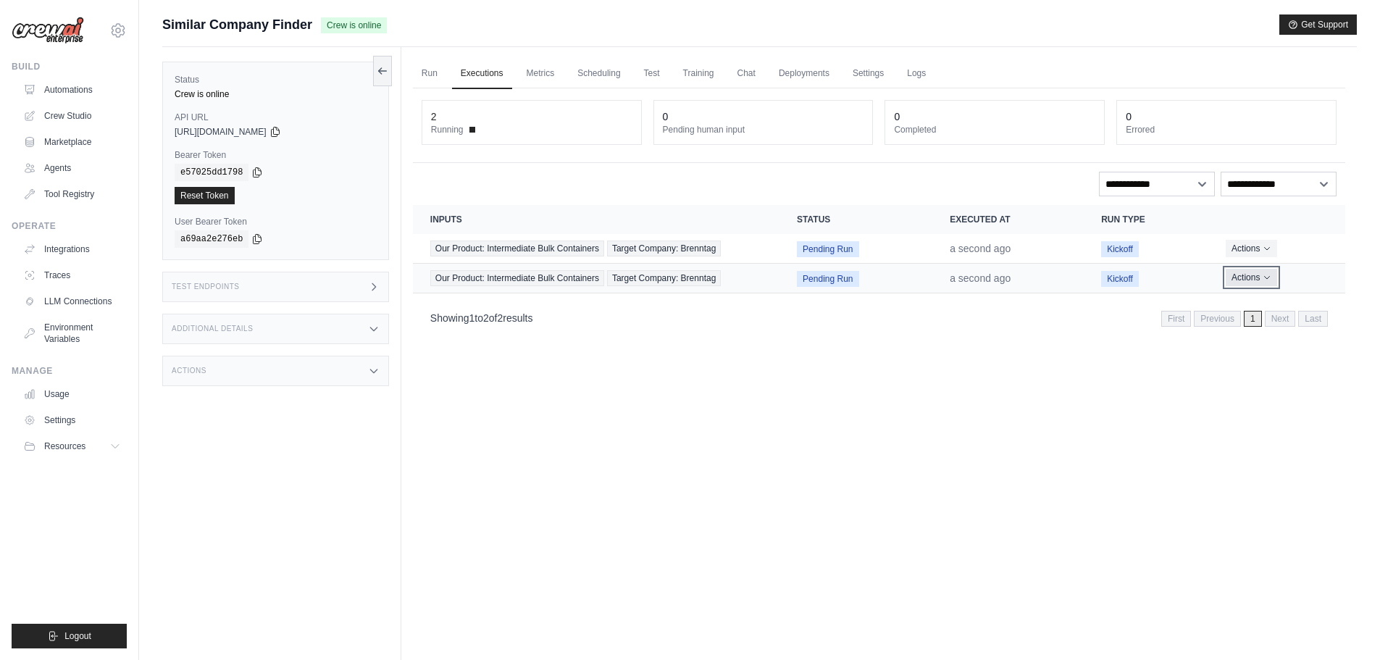
click at [1241, 273] on button "Actions" at bounding box center [1251, 277] width 51 height 17
click at [1240, 327] on button "Delete" at bounding box center [1281, 326] width 93 height 23
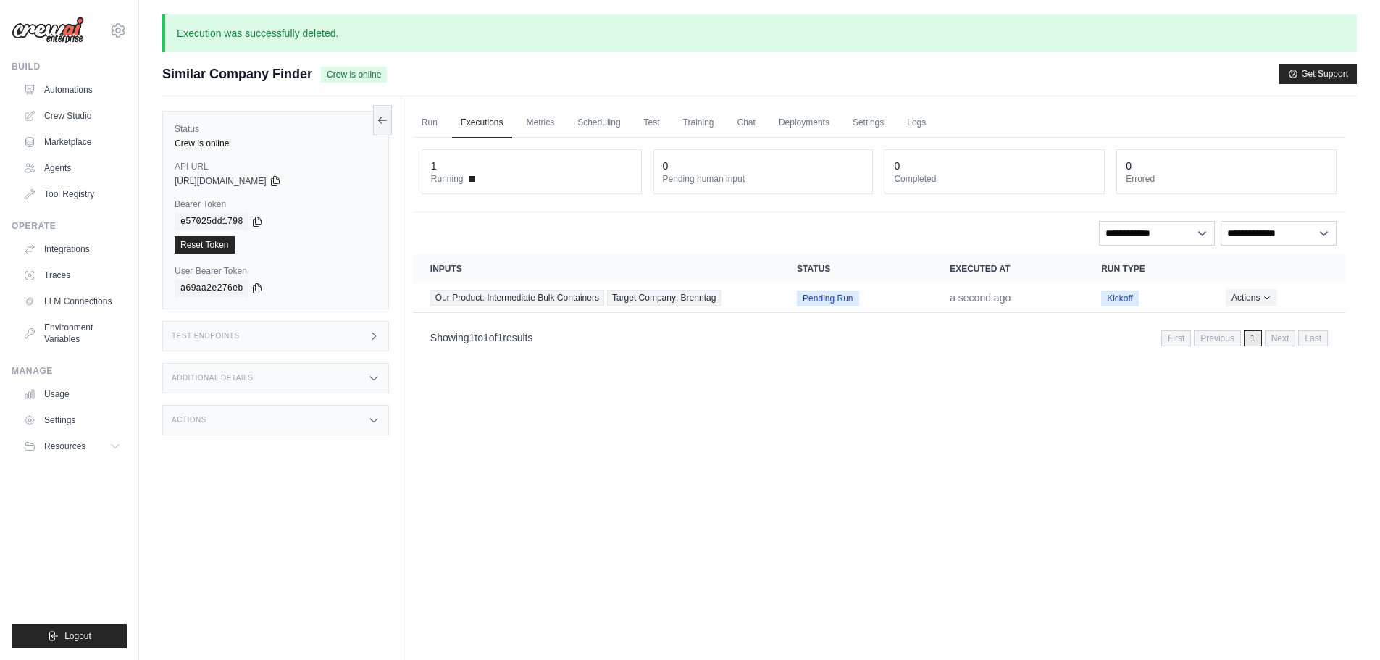
click at [907, 416] on div "Run Executions Metrics Scheduling Test Training Chat Deployments Settings Logs …" at bounding box center [879, 426] width 956 height 660
click at [534, 297] on span "Our Product: Intermediate Bulk Containers" at bounding box center [517, 298] width 174 height 16
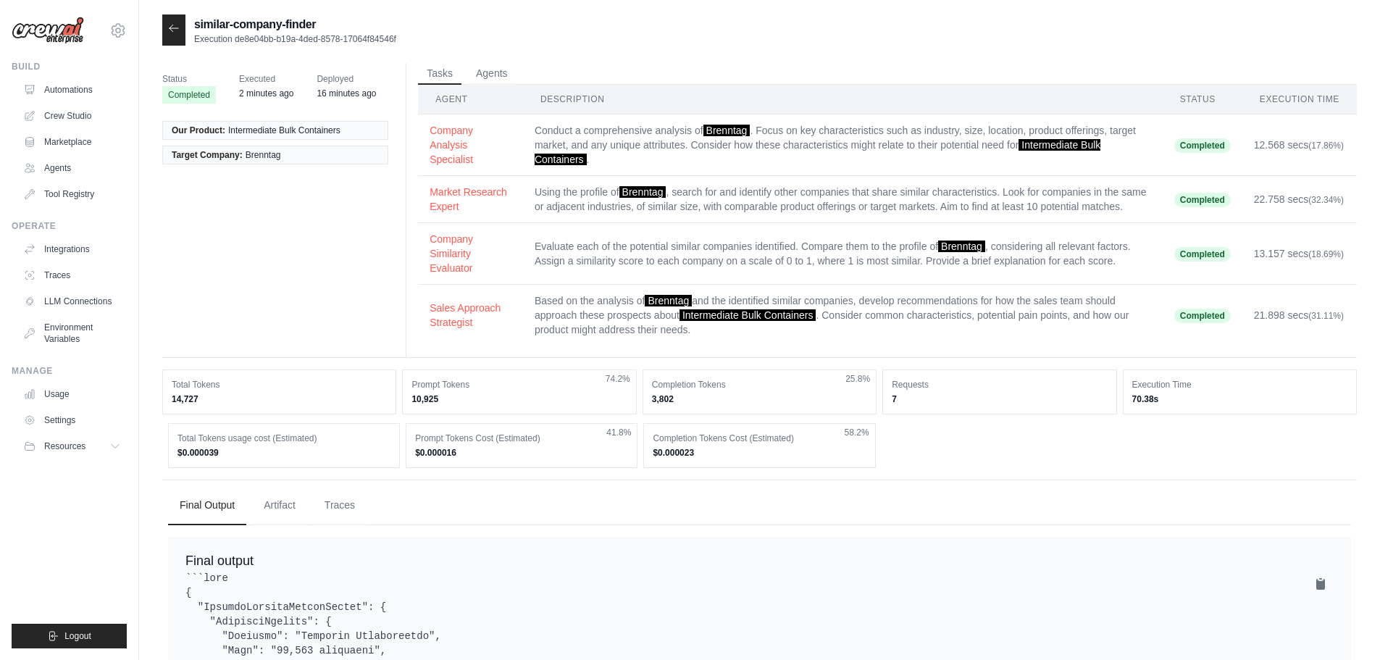
click at [322, 224] on div "Status Completed Executed 2 minutes ago Deployed 16 minutes ago Our Product: In…" at bounding box center [759, 210] width 1195 height 295
click at [170, 30] on icon at bounding box center [174, 28] width 12 height 12
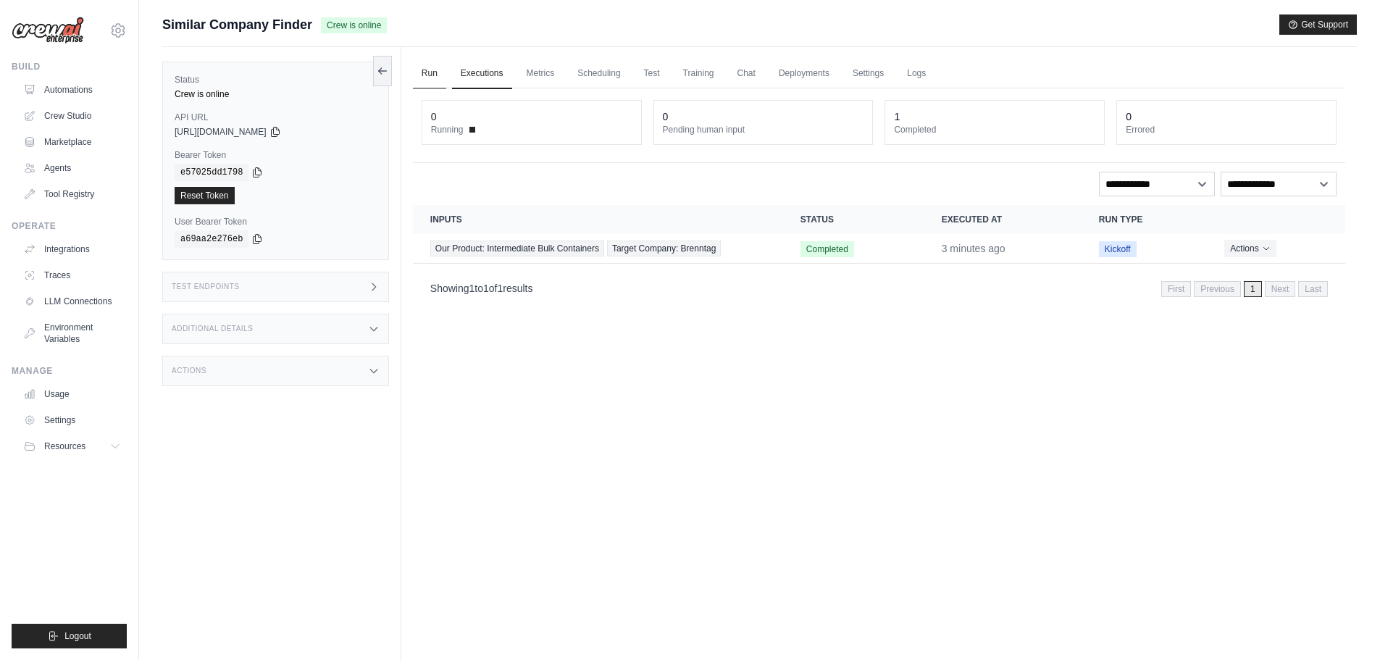
click at [432, 79] on link "Run" at bounding box center [429, 74] width 33 height 30
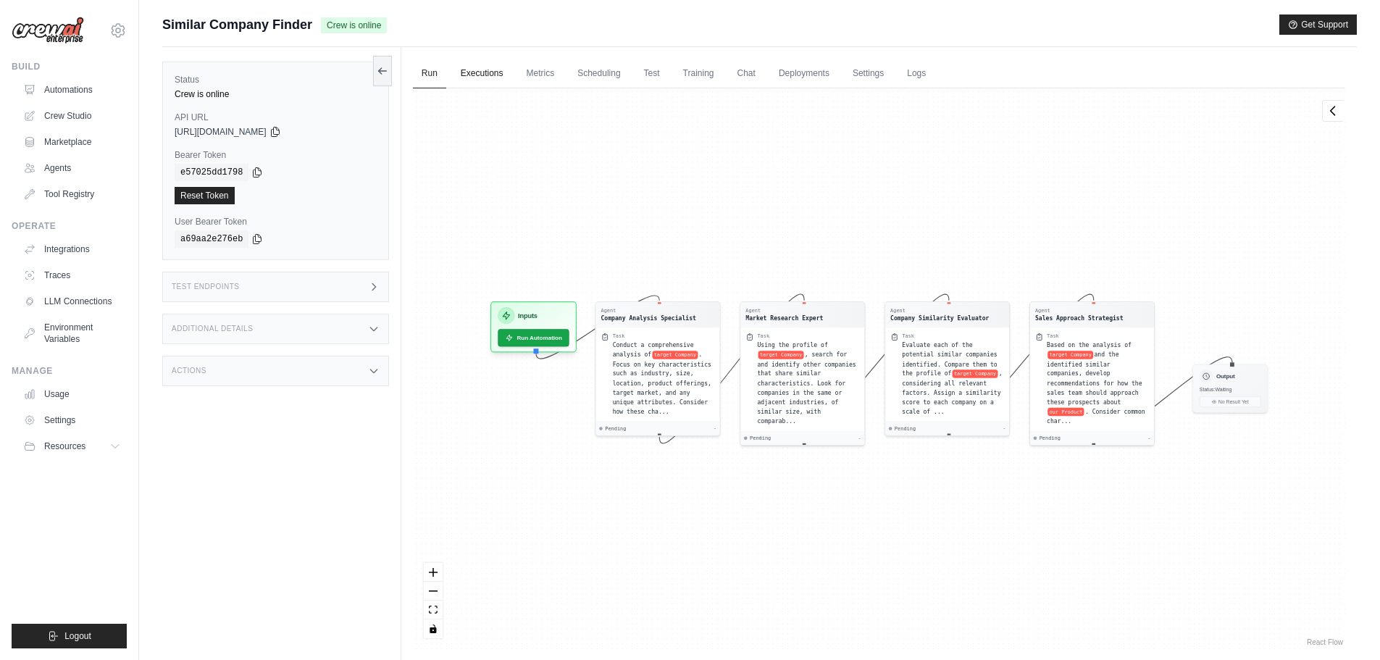
click at [468, 79] on link "Executions" at bounding box center [482, 74] width 60 height 30
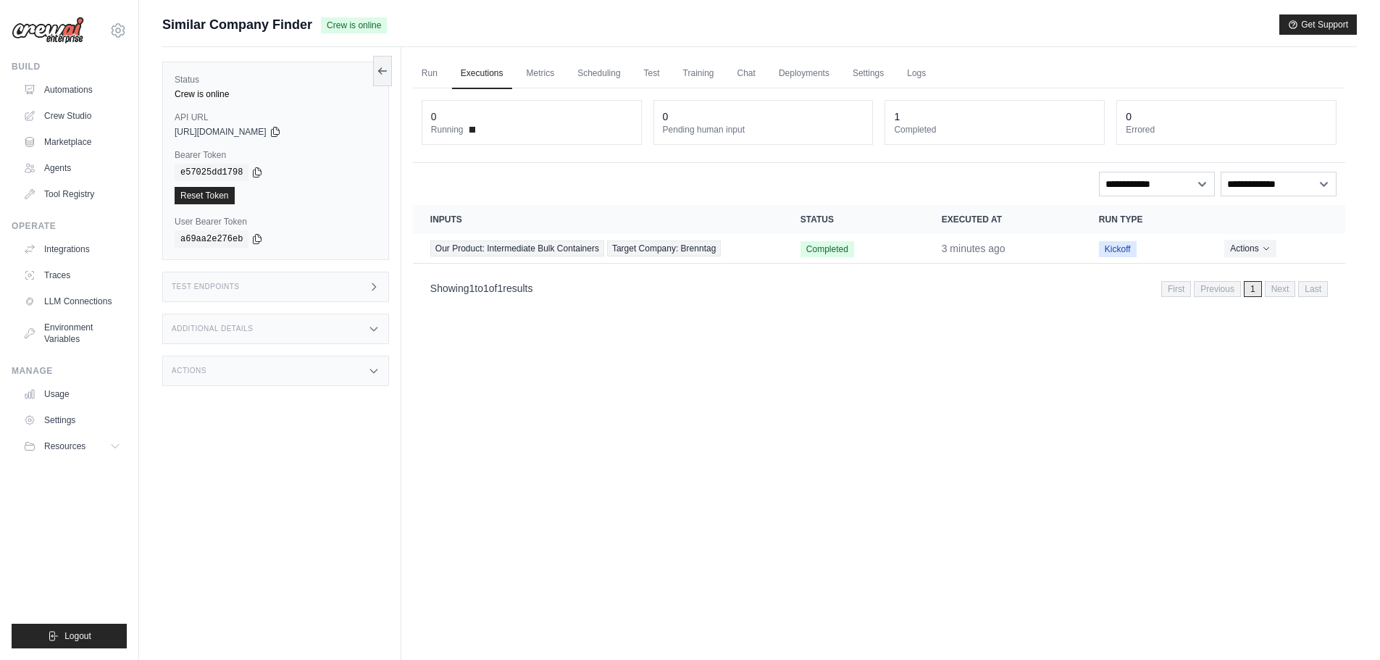
click at [314, 285] on div "Test Endpoints" at bounding box center [275, 287] width 227 height 30
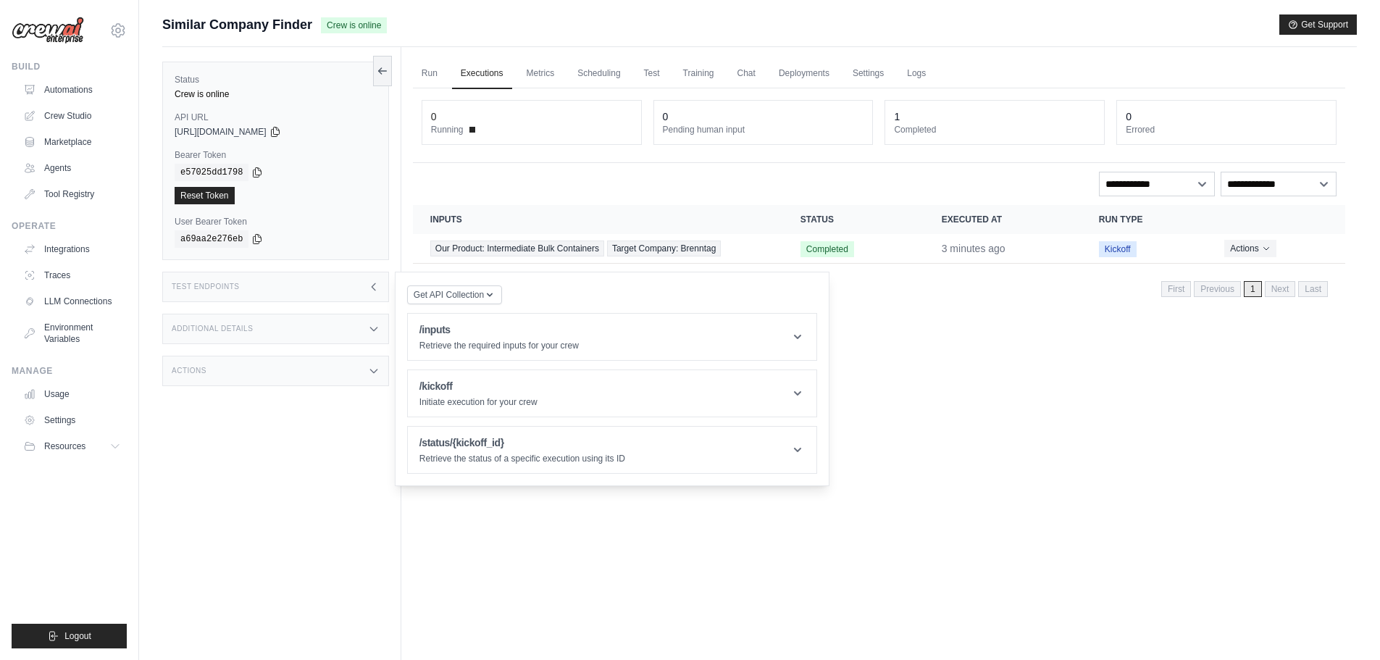
click at [314, 284] on div "Test Endpoints" at bounding box center [275, 287] width 227 height 30
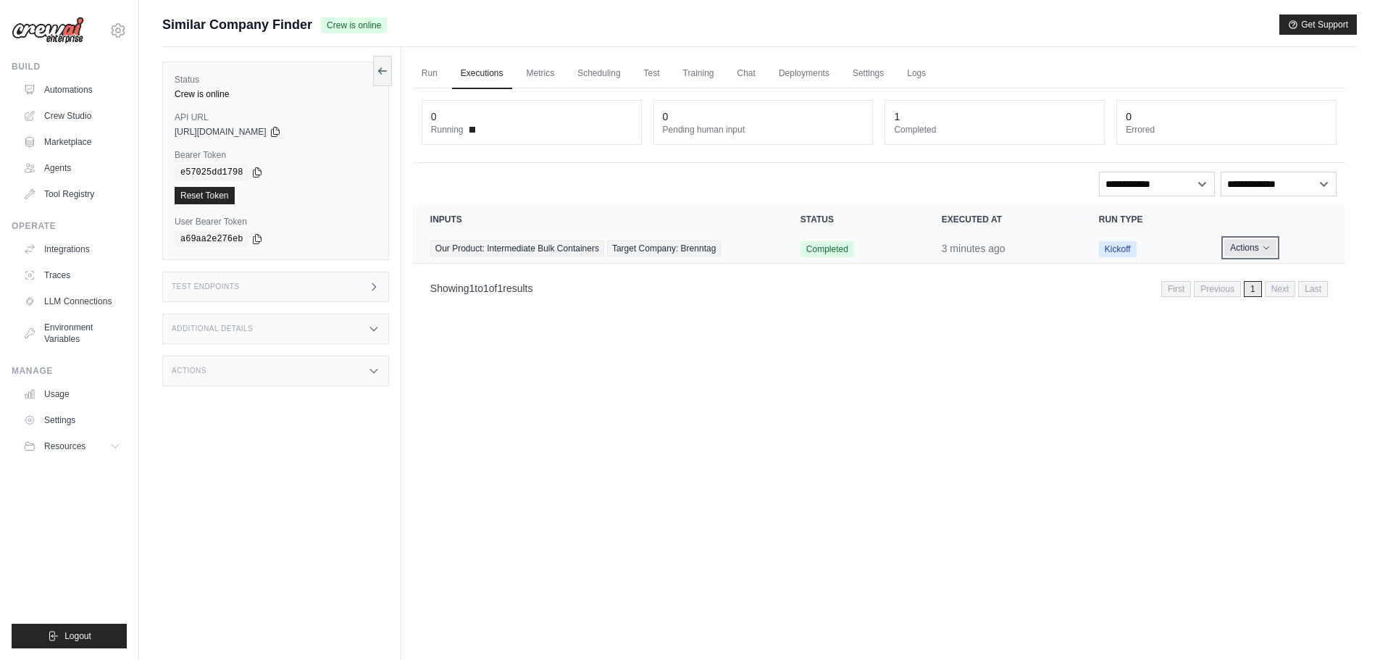
click at [1251, 255] on button "Actions" at bounding box center [1250, 247] width 51 height 17
click at [1248, 251] on button "Actions" at bounding box center [1250, 247] width 51 height 17
click at [1246, 251] on button "Actions" at bounding box center [1250, 247] width 51 height 17
click at [1236, 275] on link "View Details" at bounding box center [1281, 274] width 93 height 23
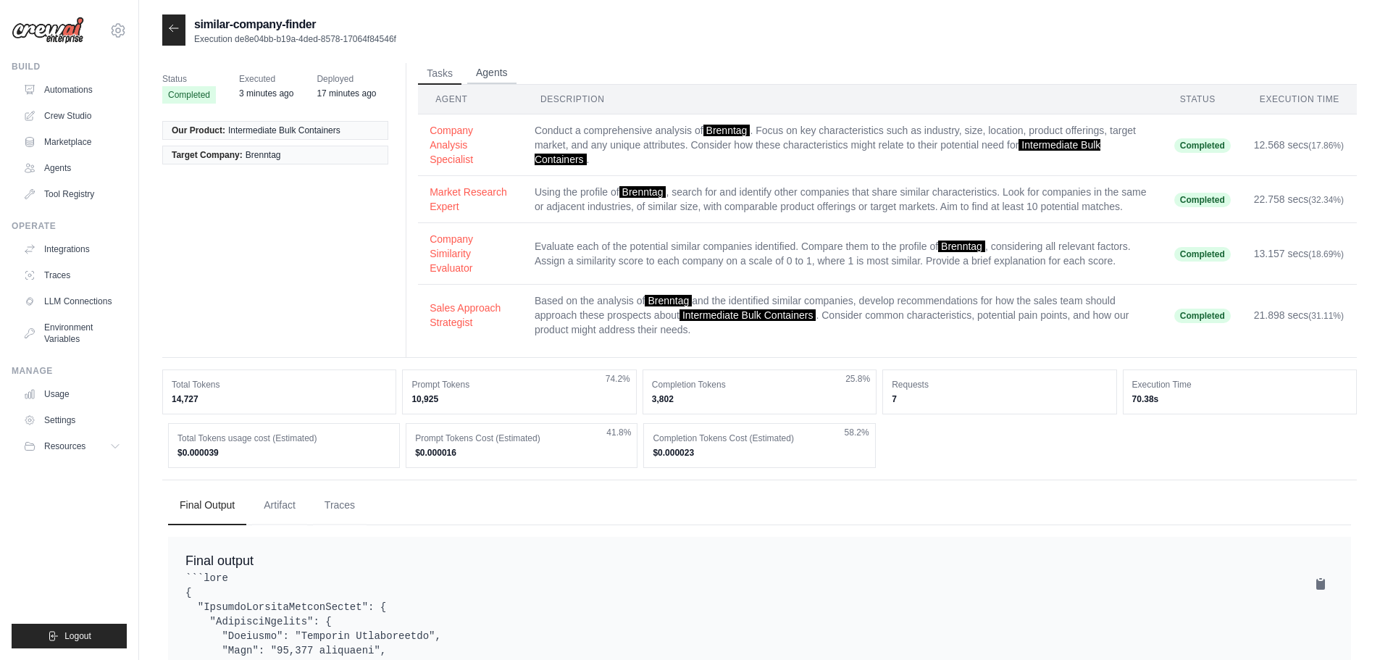
click at [493, 74] on button "Agents" at bounding box center [491, 73] width 49 height 22
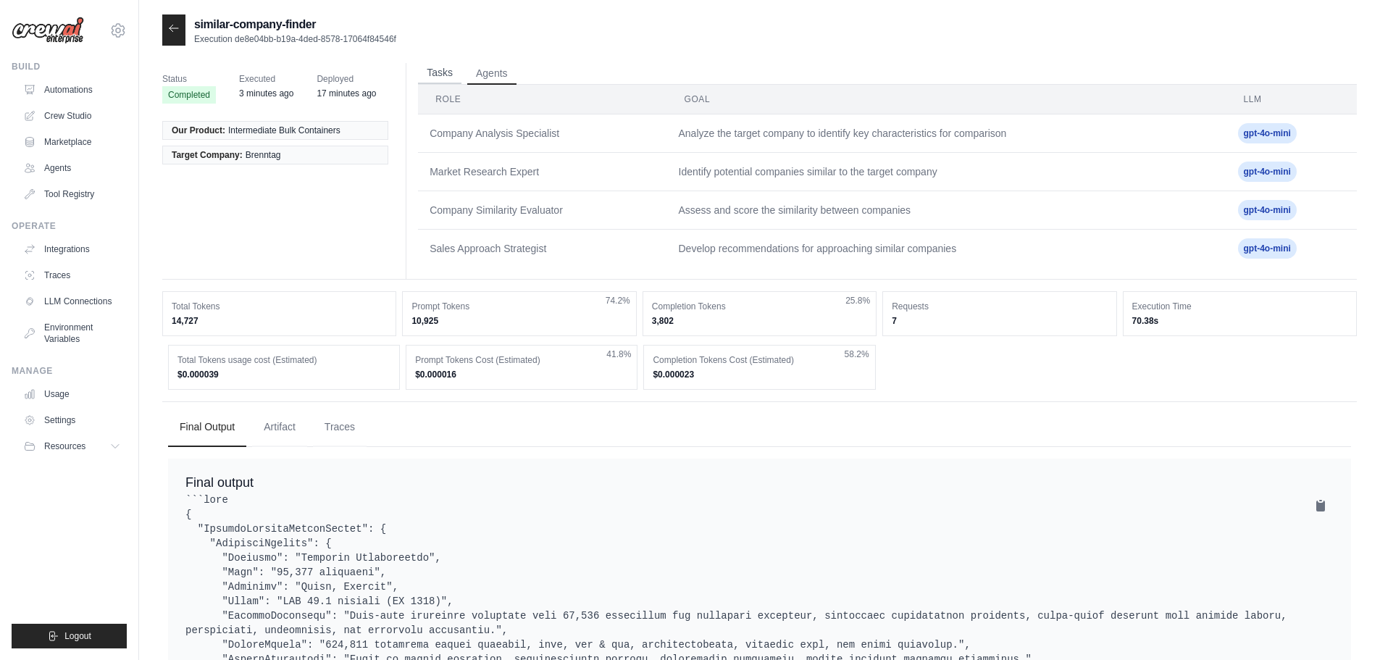
click at [443, 67] on button "Tasks" at bounding box center [439, 73] width 43 height 22
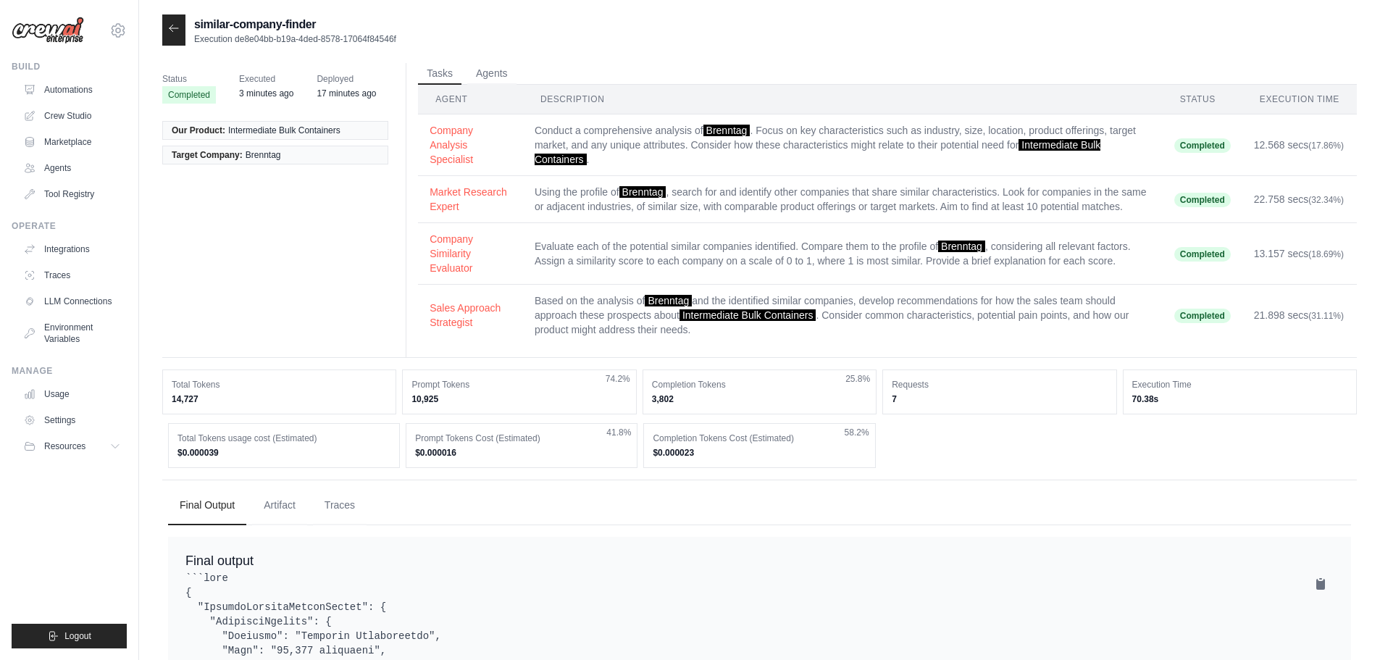
click at [164, 29] on div at bounding box center [173, 29] width 23 height 31
click at [175, 22] on icon at bounding box center [174, 28] width 12 height 12
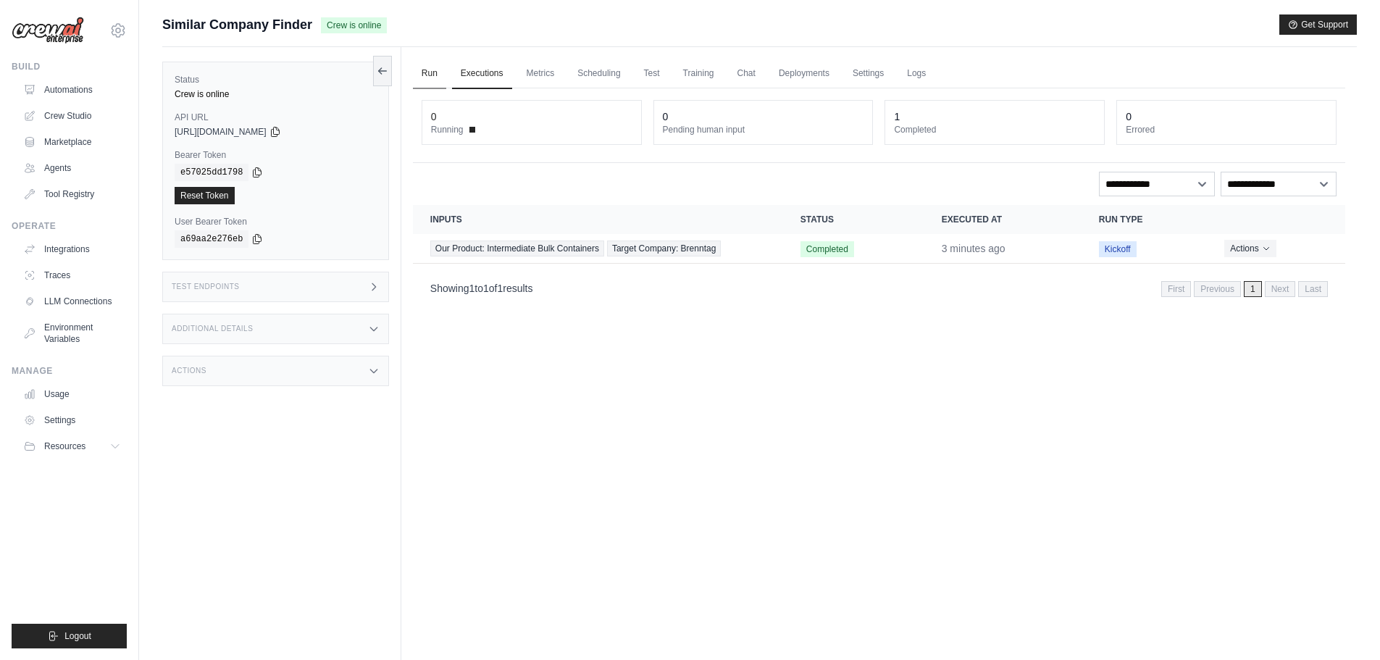
click at [426, 72] on link "Run" at bounding box center [429, 74] width 33 height 30
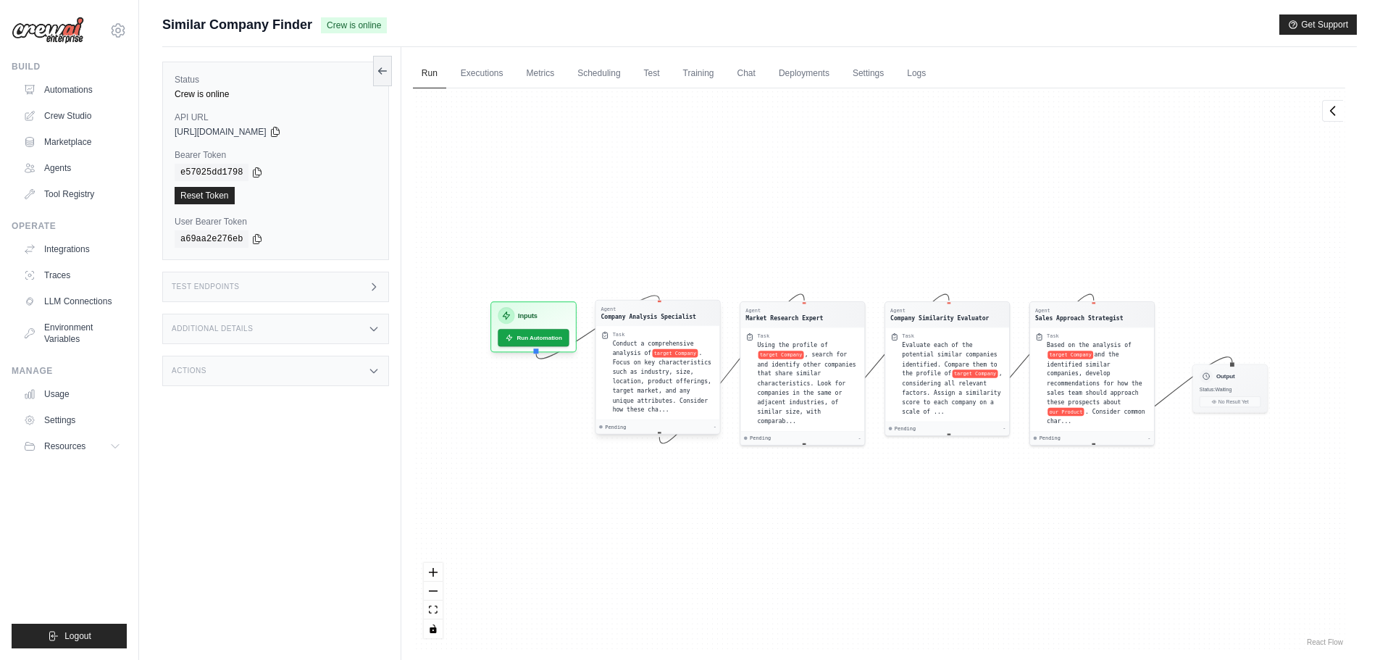
click at [662, 308] on div "Agent" at bounding box center [648, 309] width 95 height 7
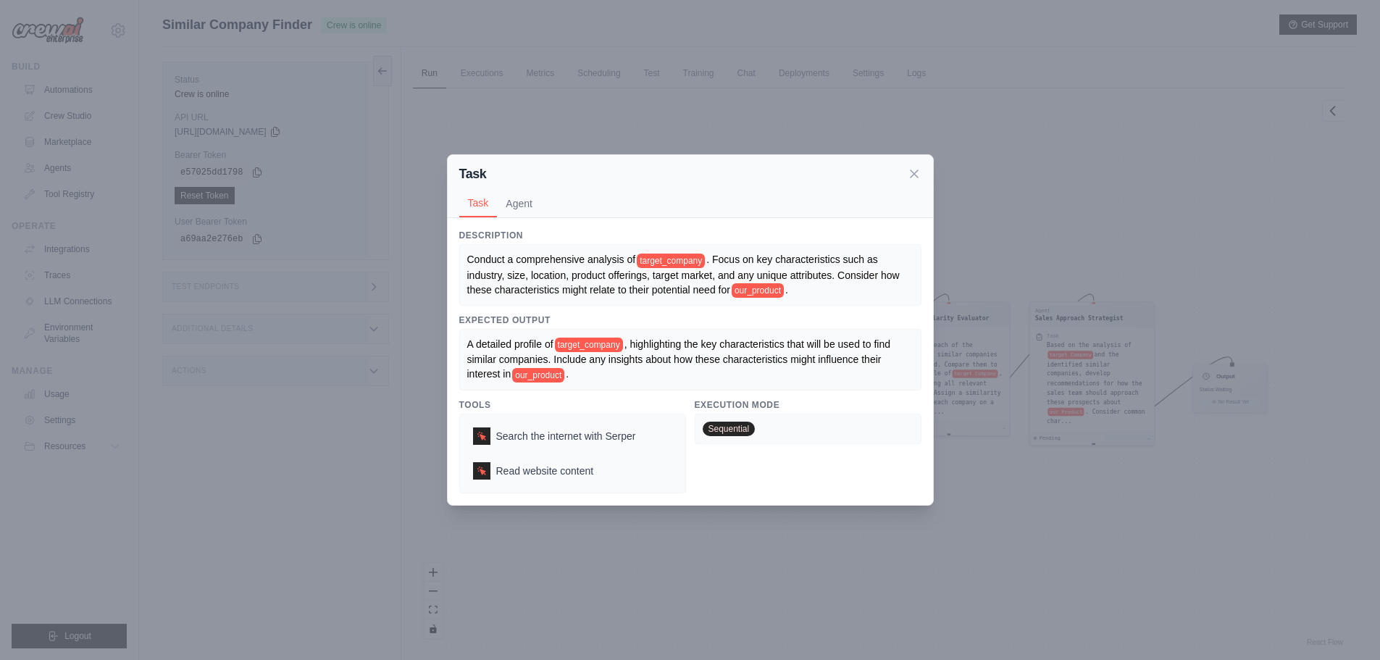
click at [606, 379] on div "A detailed profile of target_company , highlighting the key characteristics tha…" at bounding box center [690, 360] width 446 height 46
drag, startPoint x: 585, startPoint y: 378, endPoint x: 542, endPoint y: 362, distance: 46.3
click at [506, 365] on div "A detailed profile of target_company , highlighting the key characteristics tha…" at bounding box center [690, 360] width 446 height 46
click at [659, 373] on div "A detailed profile of target_company , highlighting the key characteristics tha…" at bounding box center [690, 360] width 446 height 46
click at [524, 198] on button "Agent" at bounding box center [519, 203] width 44 height 28
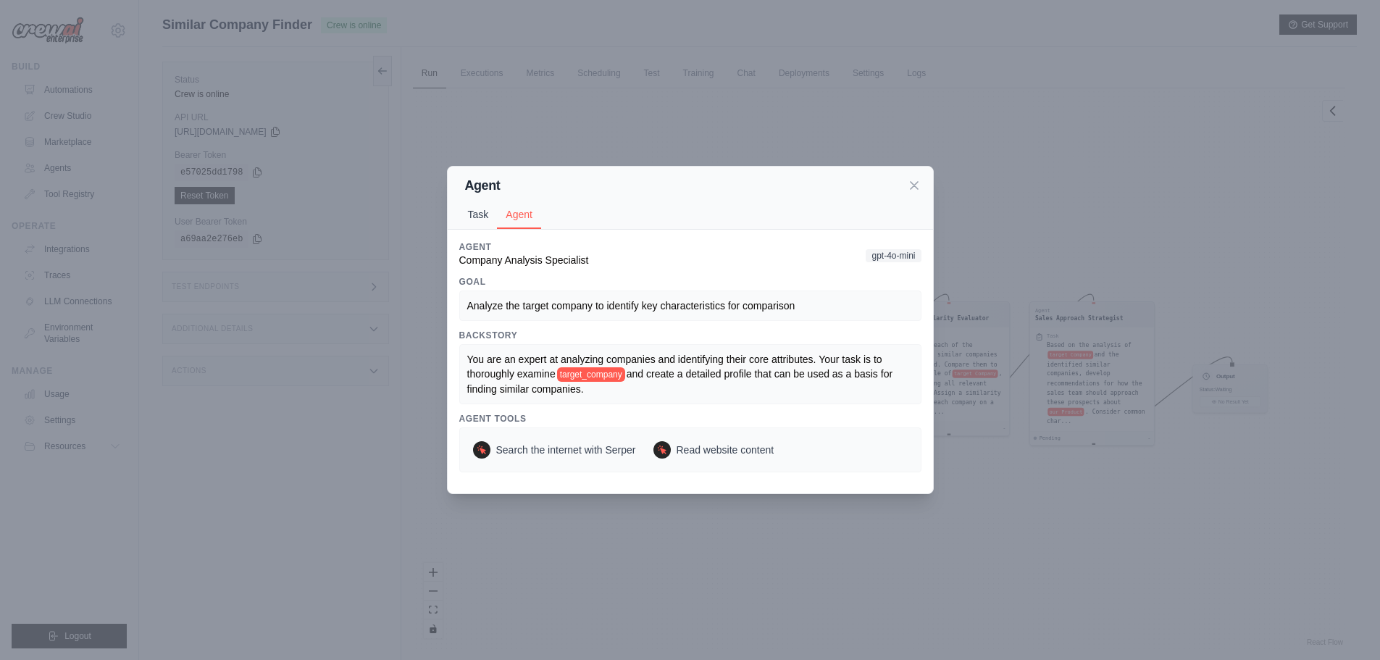
click at [472, 215] on button "Task" at bounding box center [478, 215] width 38 height 28
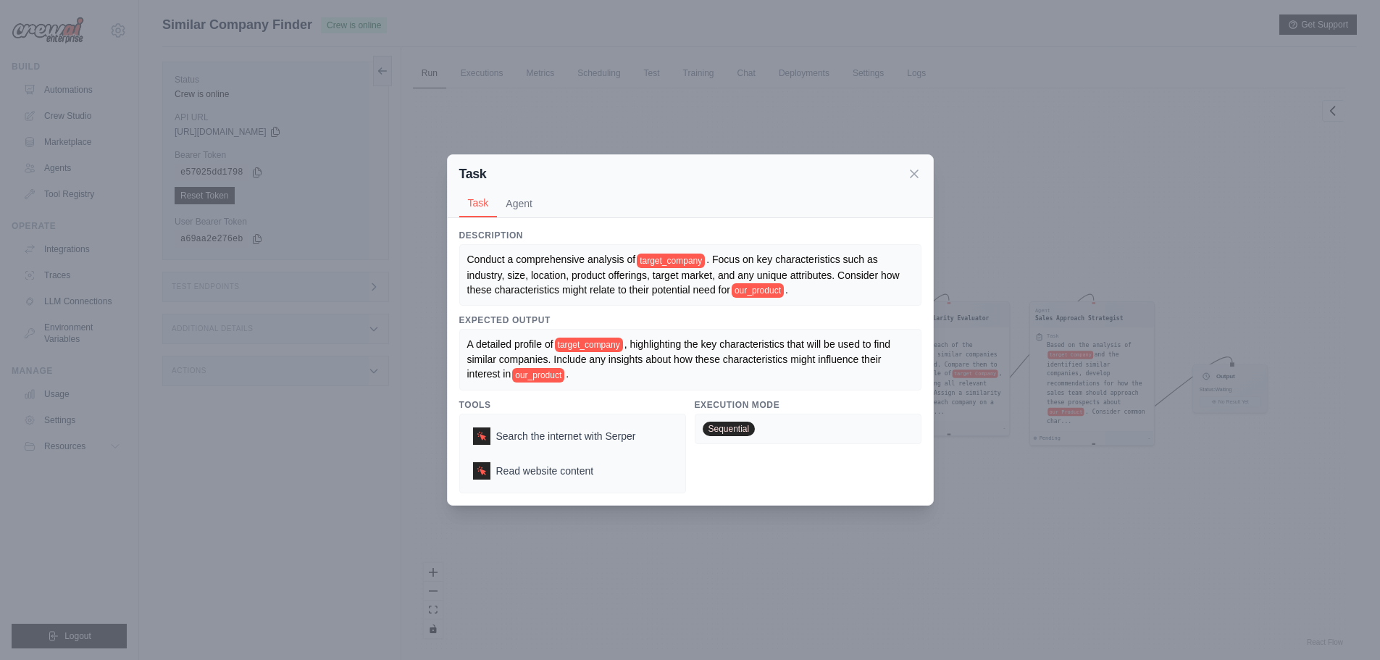
click at [909, 176] on icon at bounding box center [914, 174] width 14 height 14
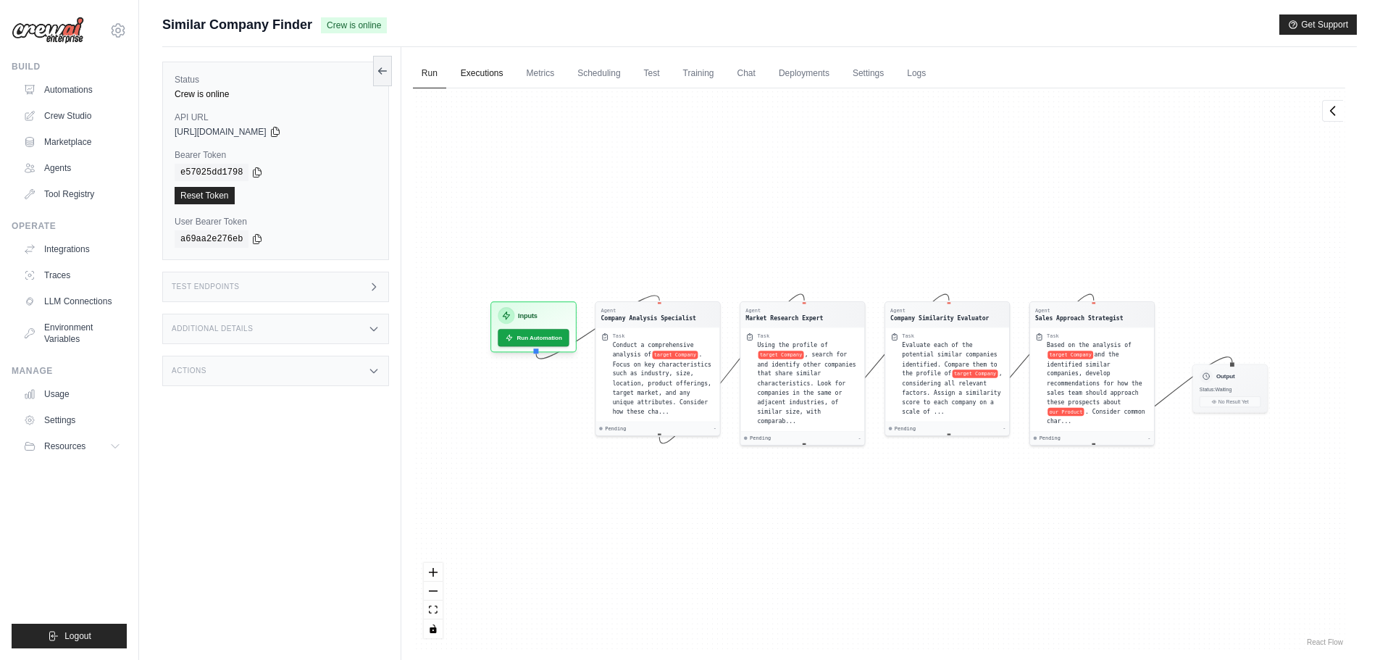
click at [470, 77] on link "Executions" at bounding box center [482, 74] width 60 height 30
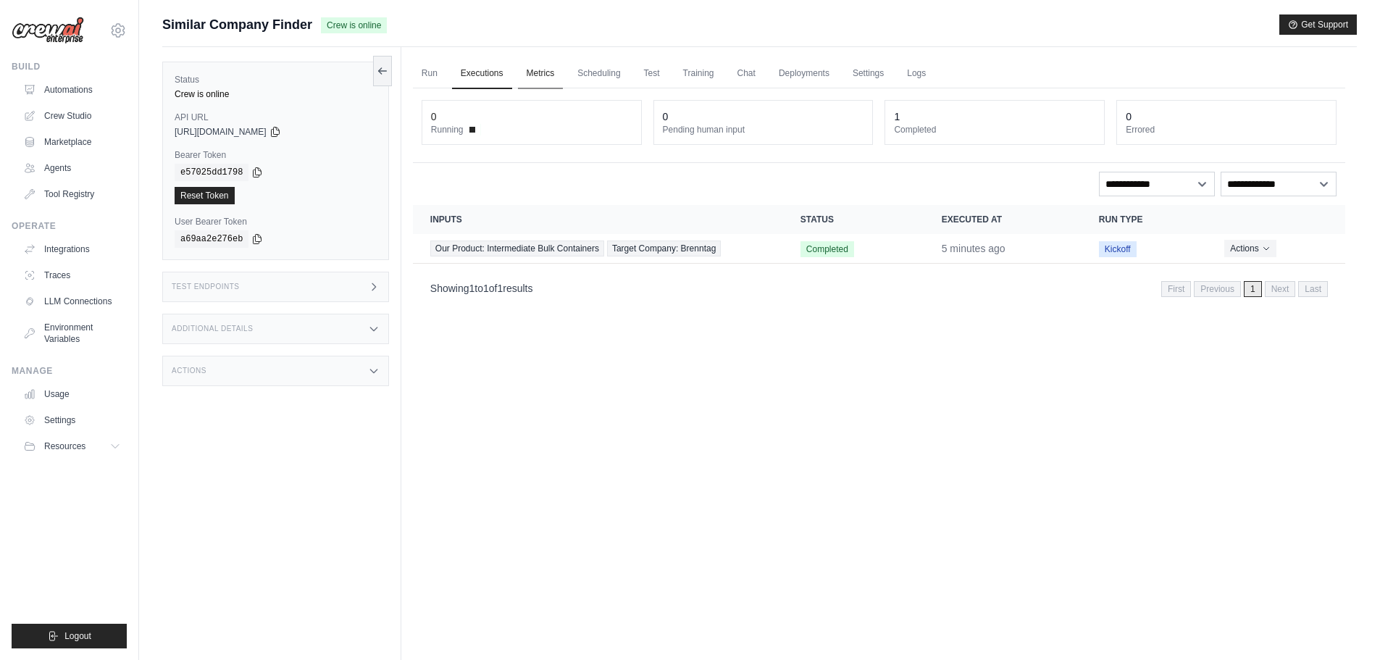
click at [535, 69] on link "Metrics" at bounding box center [541, 74] width 46 height 30
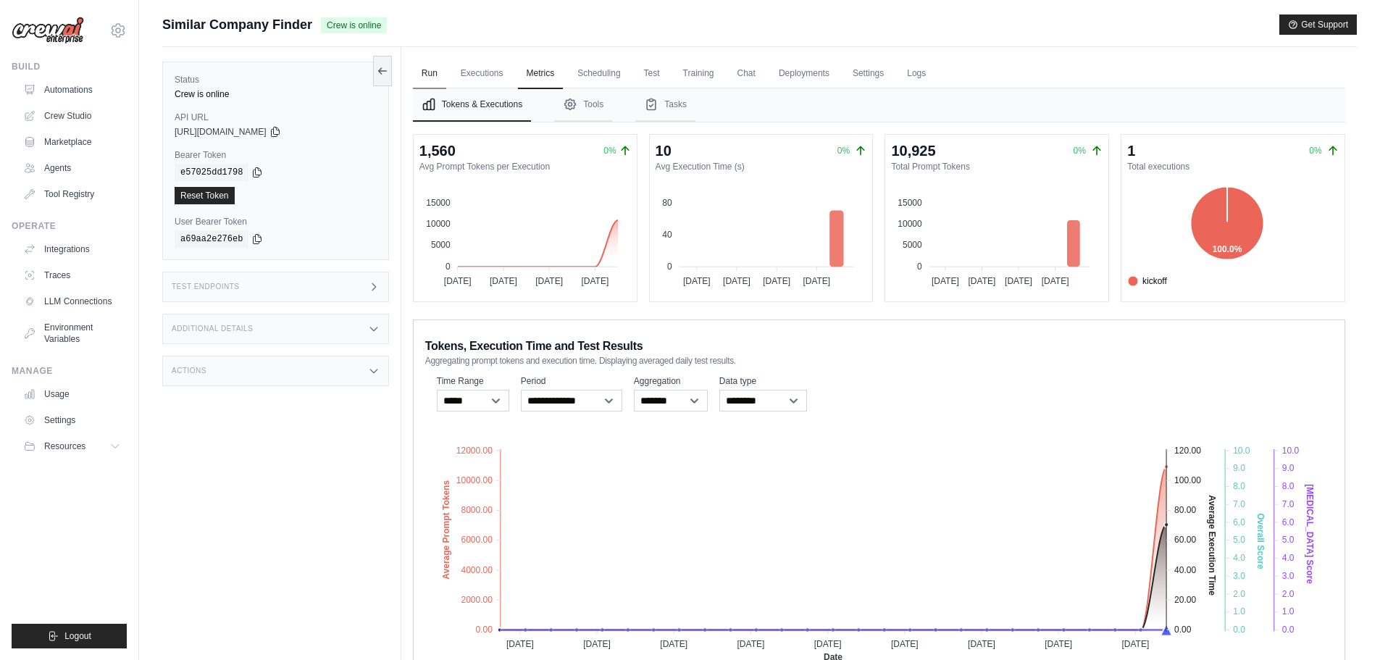
click at [445, 72] on link "Run" at bounding box center [429, 74] width 33 height 30
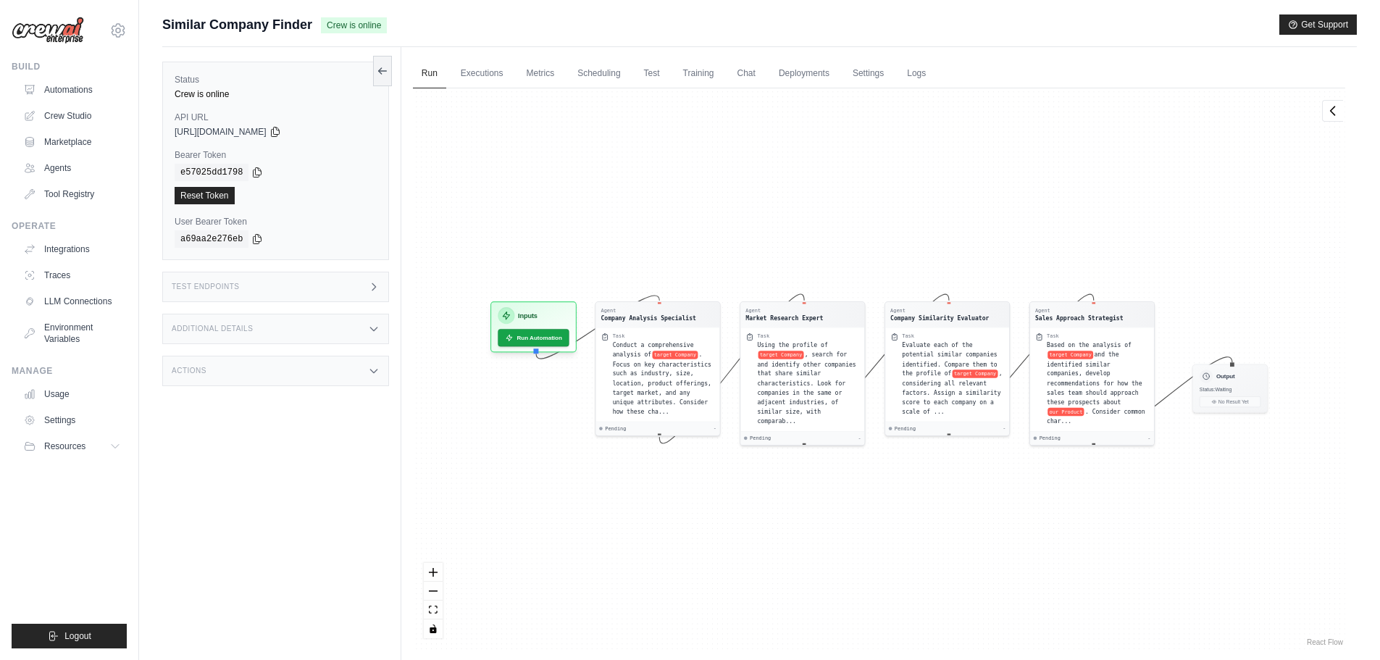
click at [487, 88] on div "Agent Company Analysis Specialist Task Conduct a comprehensive analysis of targ…" at bounding box center [879, 368] width 933 height 561
click at [485, 83] on link "Executions" at bounding box center [482, 74] width 60 height 30
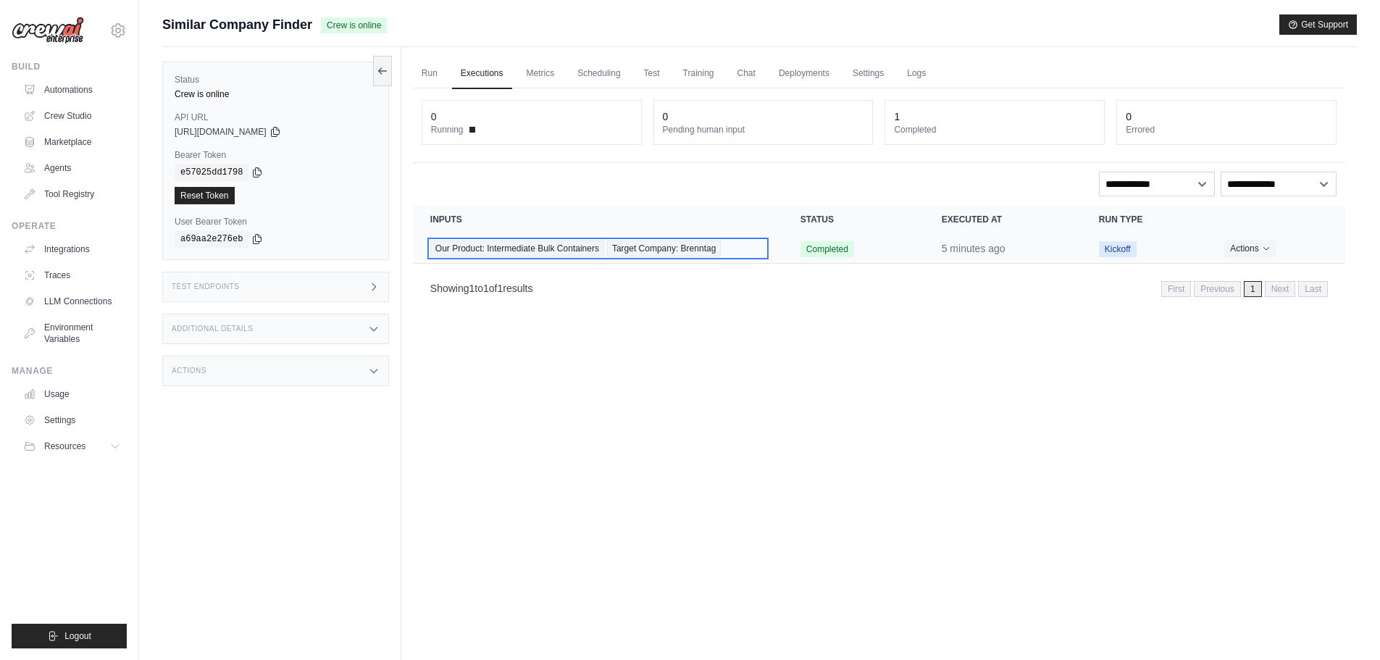
click at [494, 246] on span "Our Product: Intermediate Bulk Containers" at bounding box center [517, 249] width 174 height 16
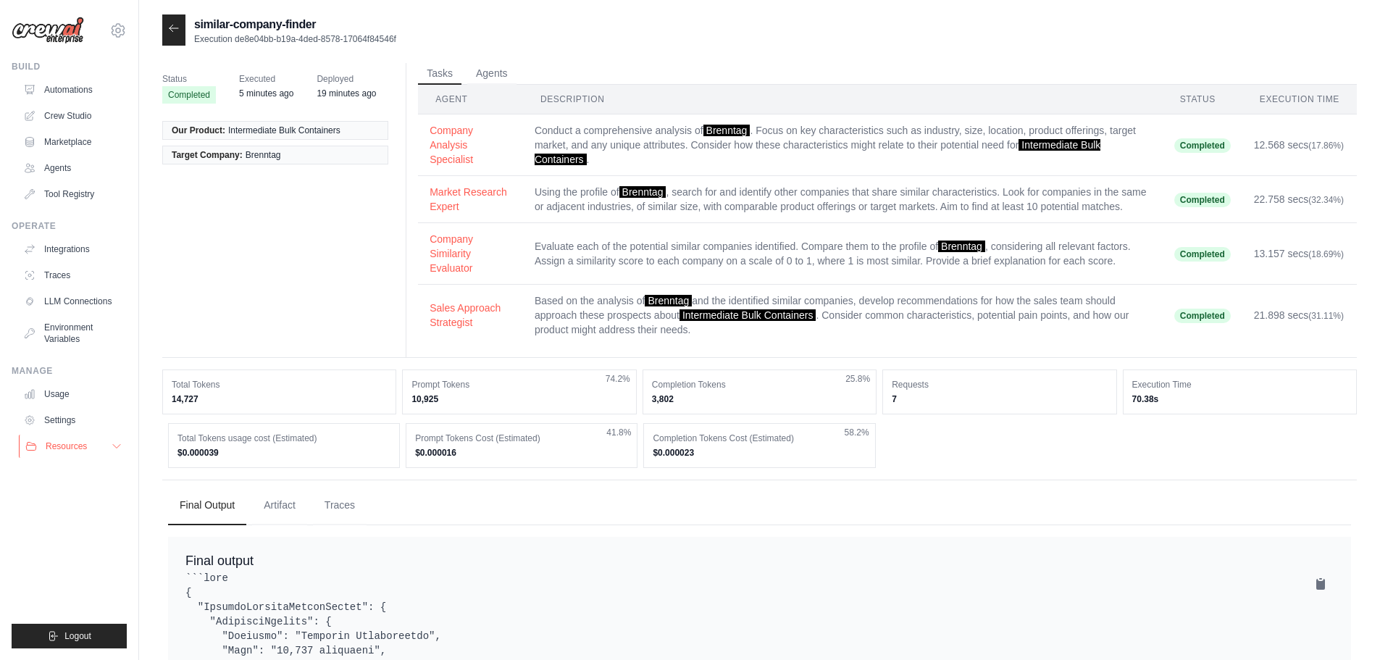
click at [110, 441] on button "Resources" at bounding box center [73, 446] width 109 height 23
click at [112, 443] on icon at bounding box center [117, 447] width 12 height 12
click at [167, 27] on div at bounding box center [173, 29] width 23 height 31
click at [174, 26] on icon at bounding box center [174, 28] width 12 height 12
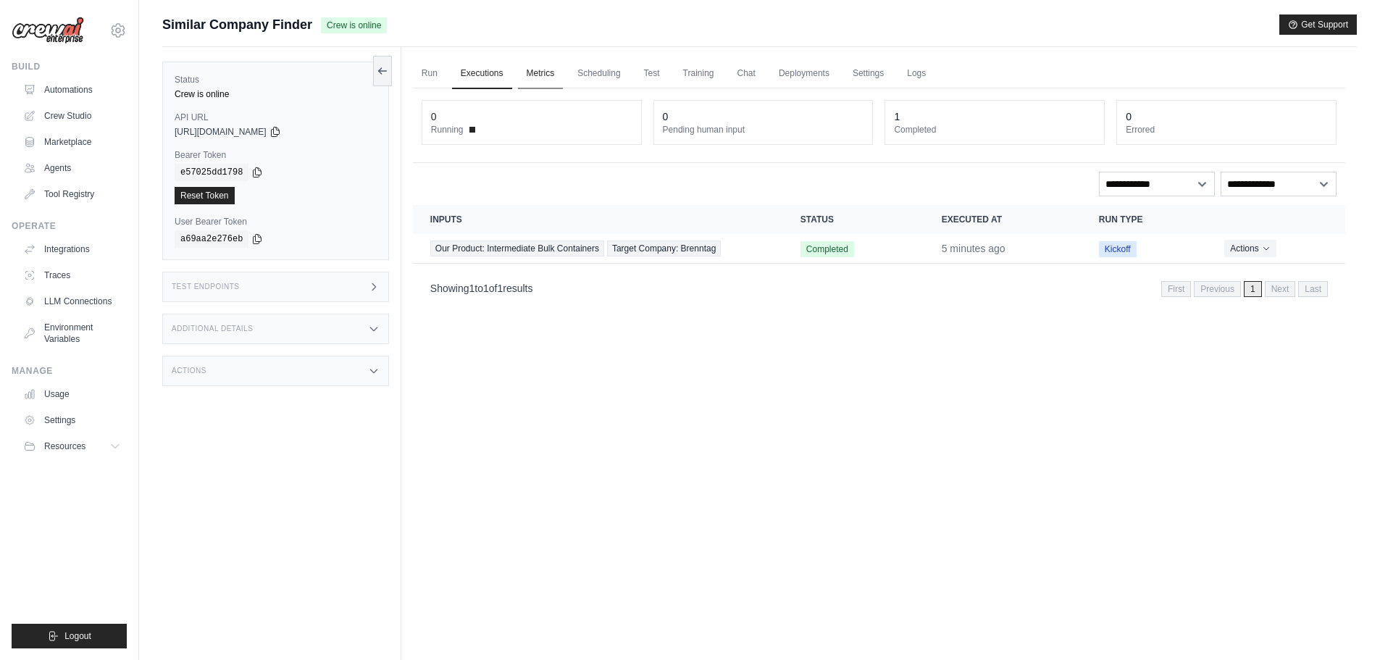
click at [536, 73] on link "Metrics" at bounding box center [541, 74] width 46 height 30
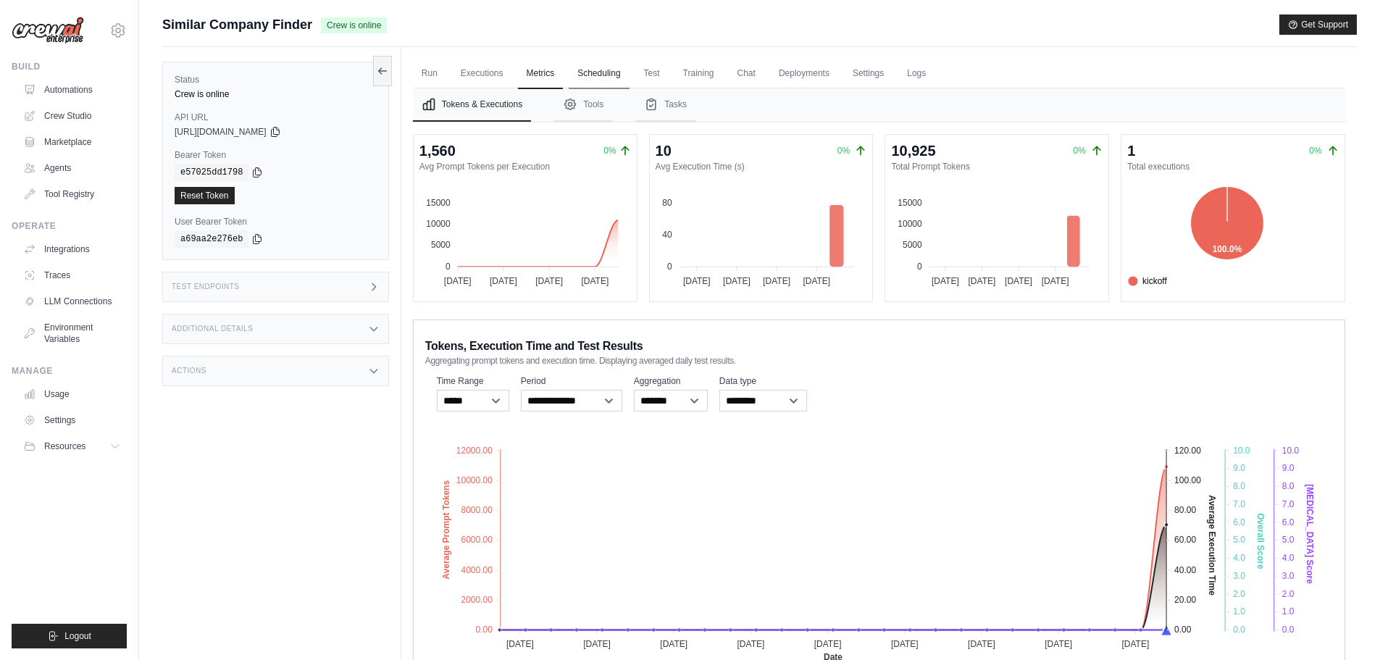
click at [593, 72] on link "Scheduling" at bounding box center [599, 74] width 60 height 30
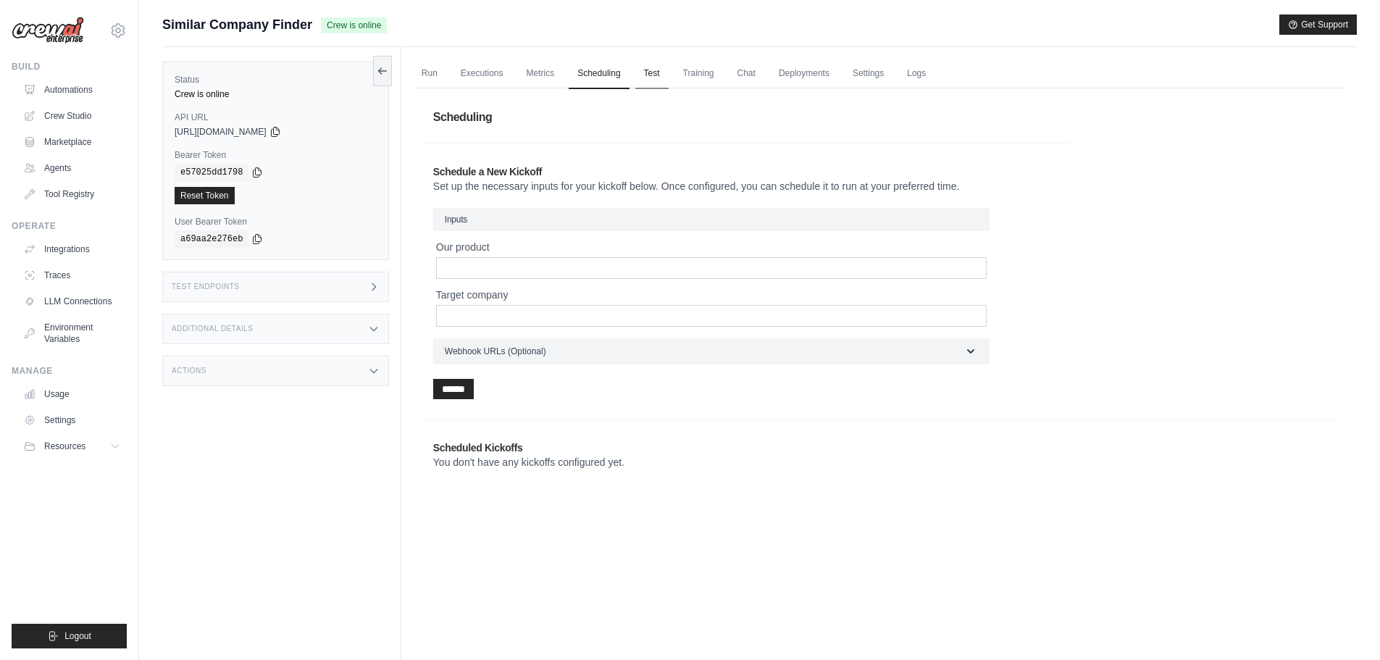
click at [653, 78] on link "Test" at bounding box center [651, 74] width 33 height 30
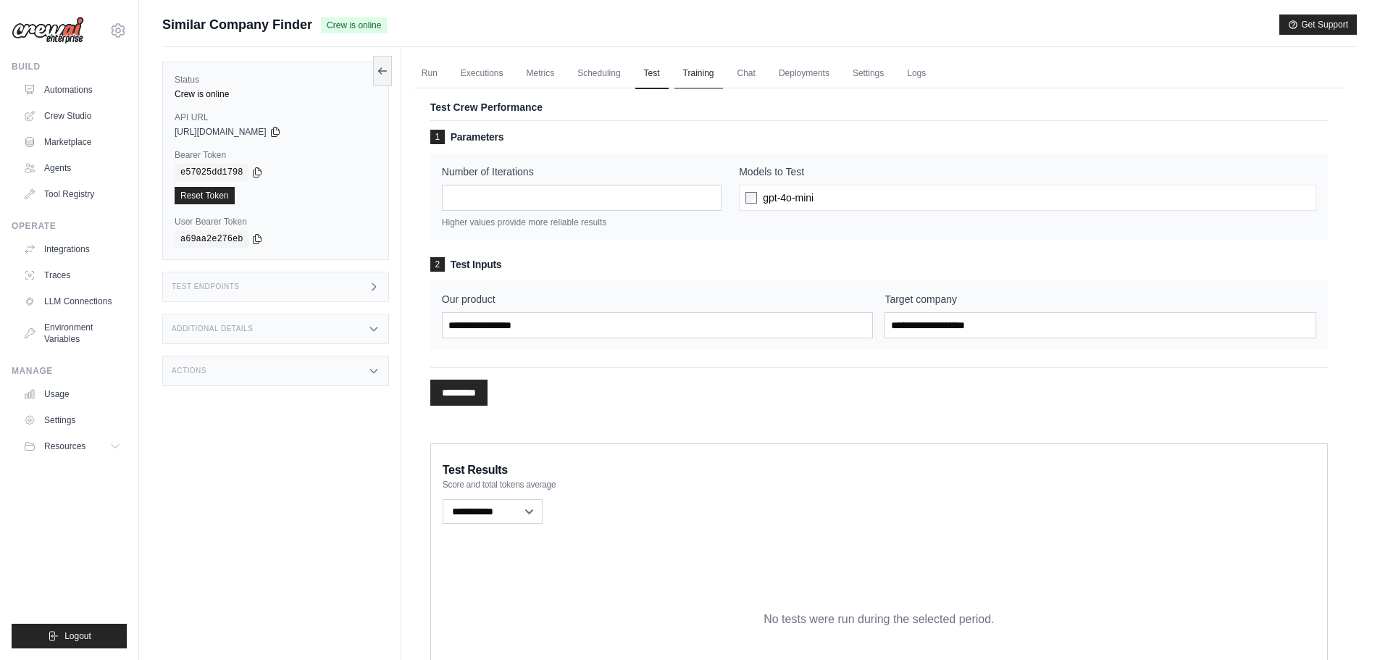
click at [709, 68] on link "Training" at bounding box center [699, 74] width 49 height 30
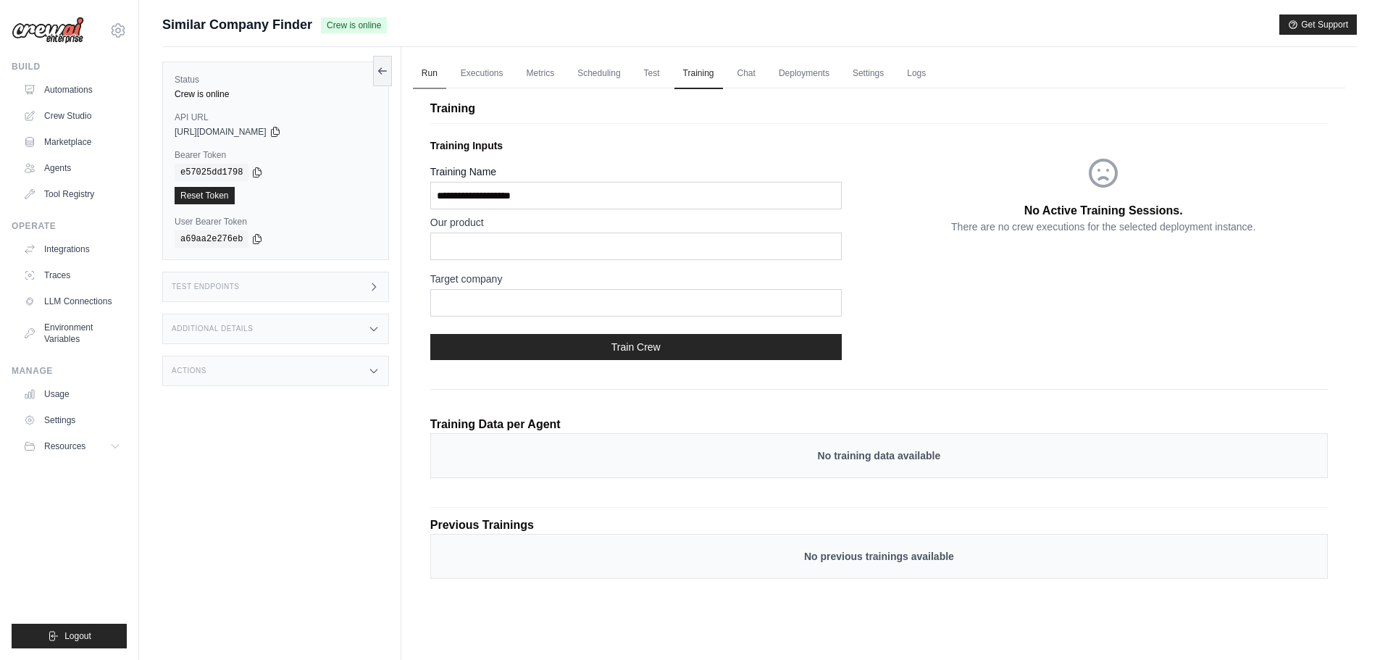
click at [428, 76] on link "Run" at bounding box center [429, 74] width 33 height 30
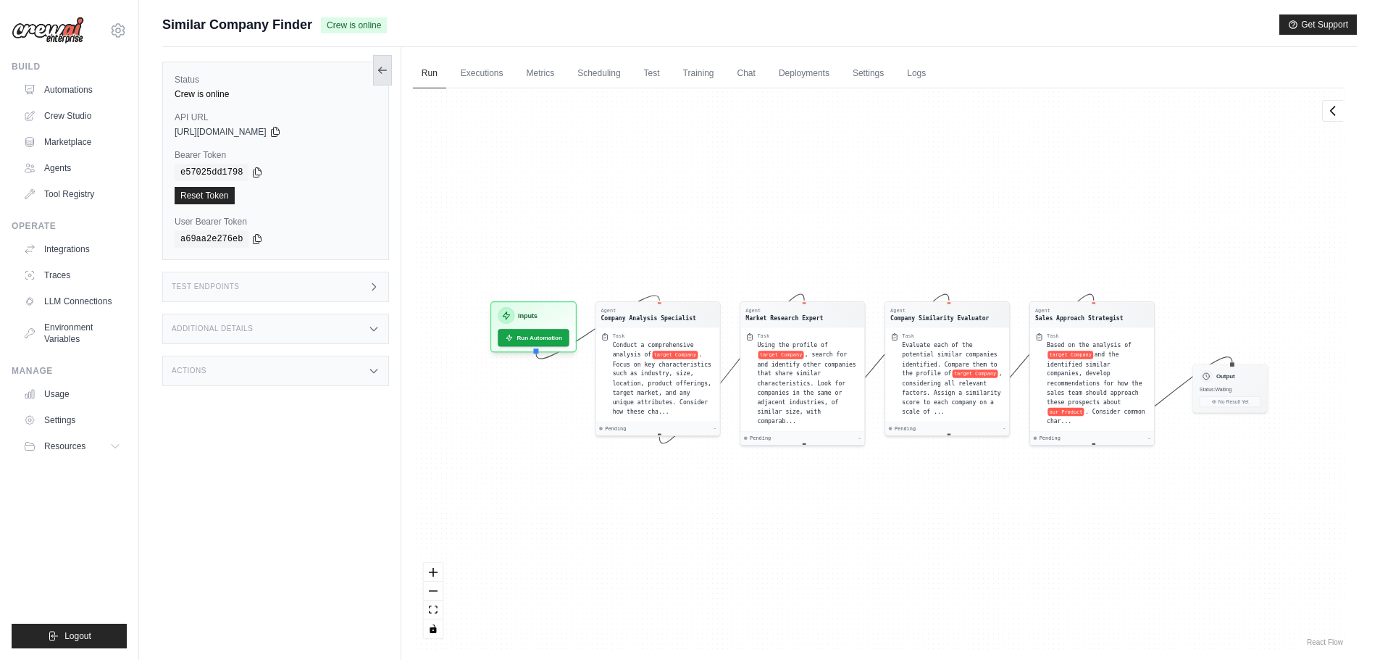
click at [380, 80] on button at bounding box center [382, 70] width 19 height 30
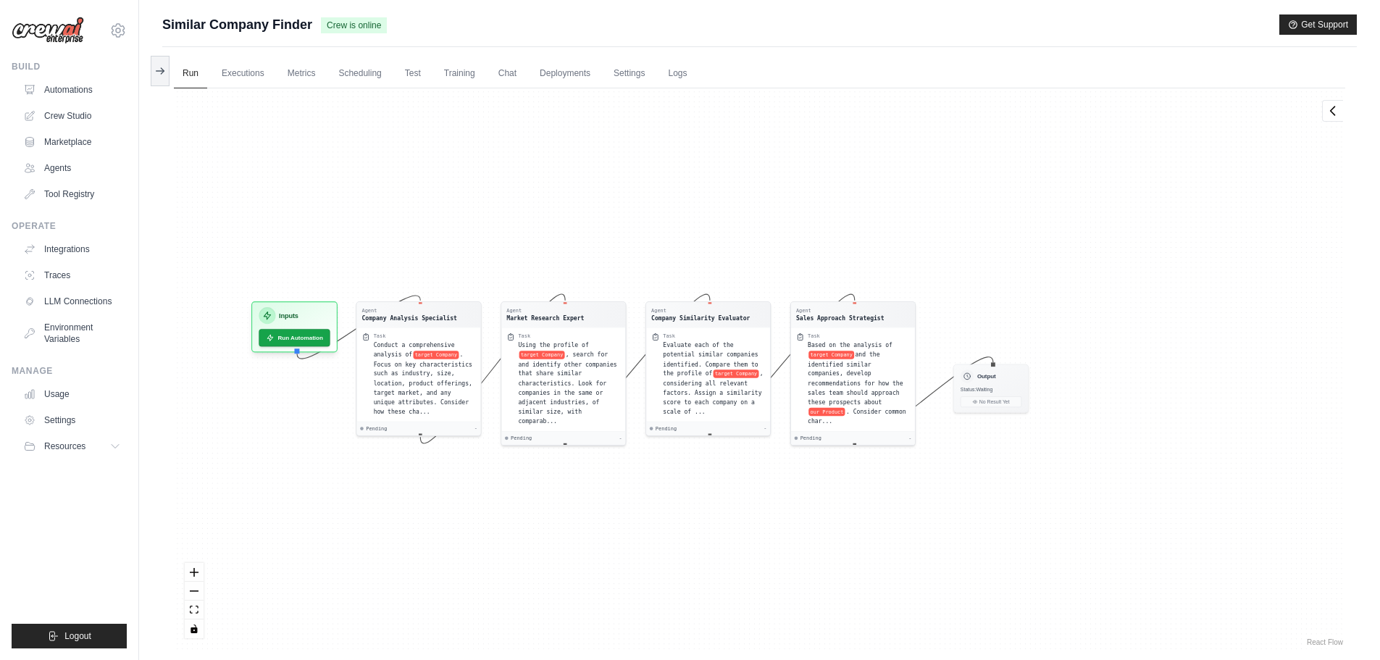
click at [167, 71] on button at bounding box center [160, 71] width 19 height 30
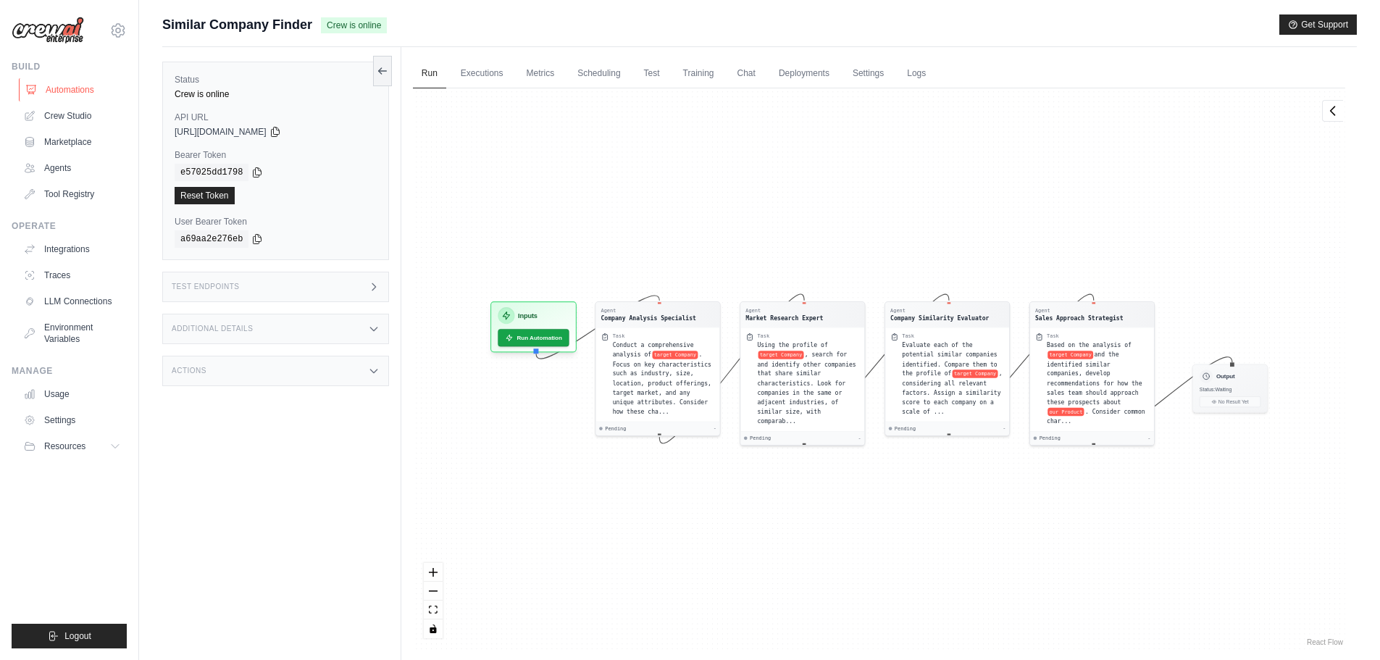
click at [84, 91] on link "Automations" at bounding box center [73, 89] width 109 height 23
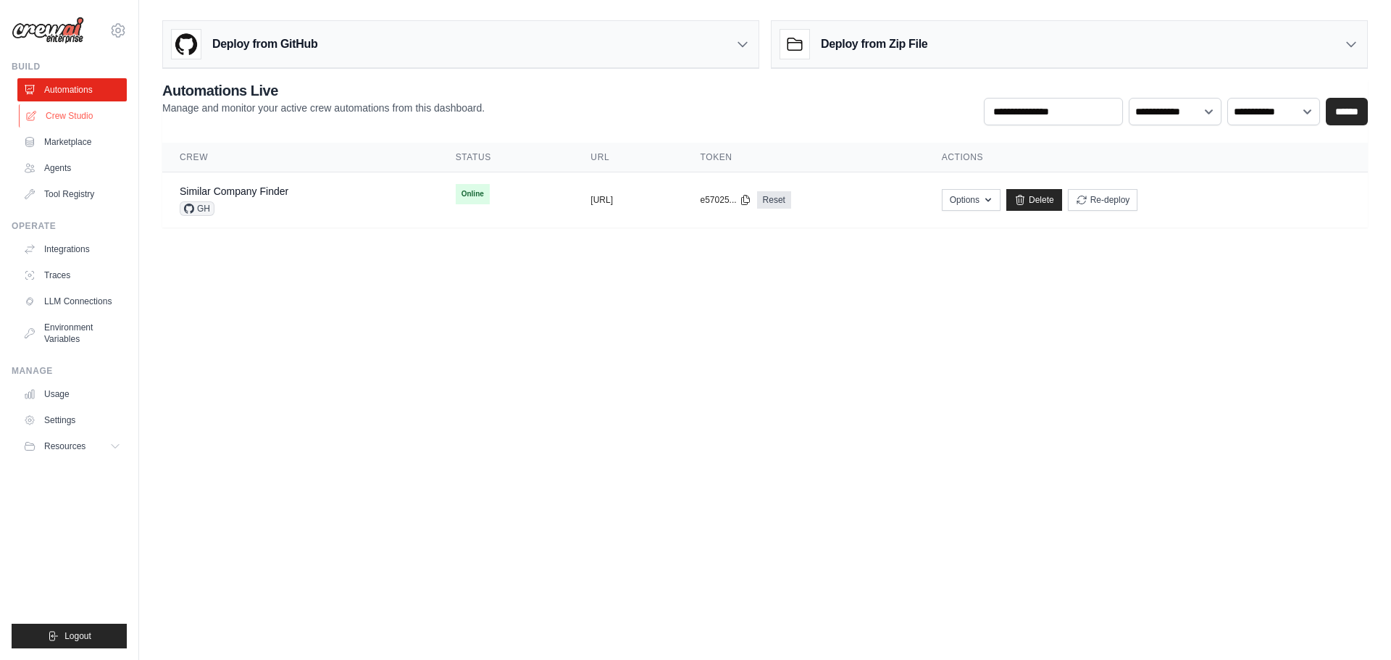
click at [82, 120] on link "Crew Studio" at bounding box center [73, 115] width 109 height 23
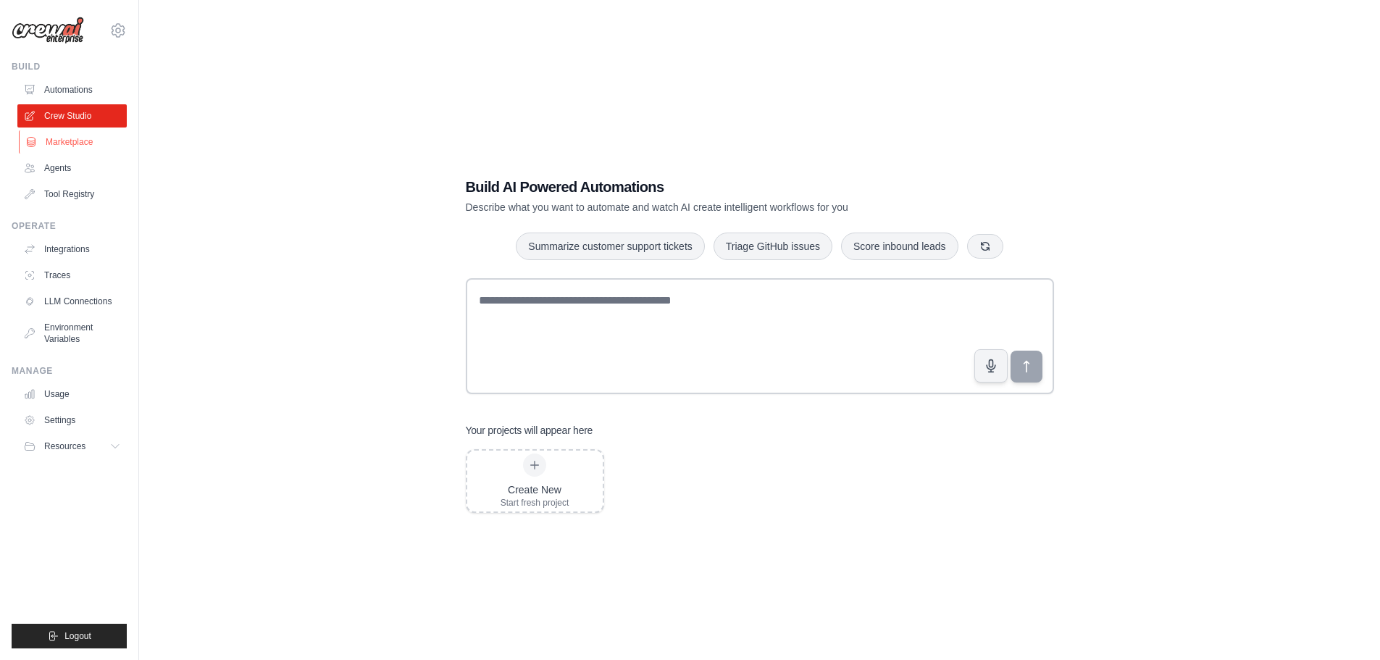
click at [82, 138] on link "Marketplace" at bounding box center [73, 141] width 109 height 23
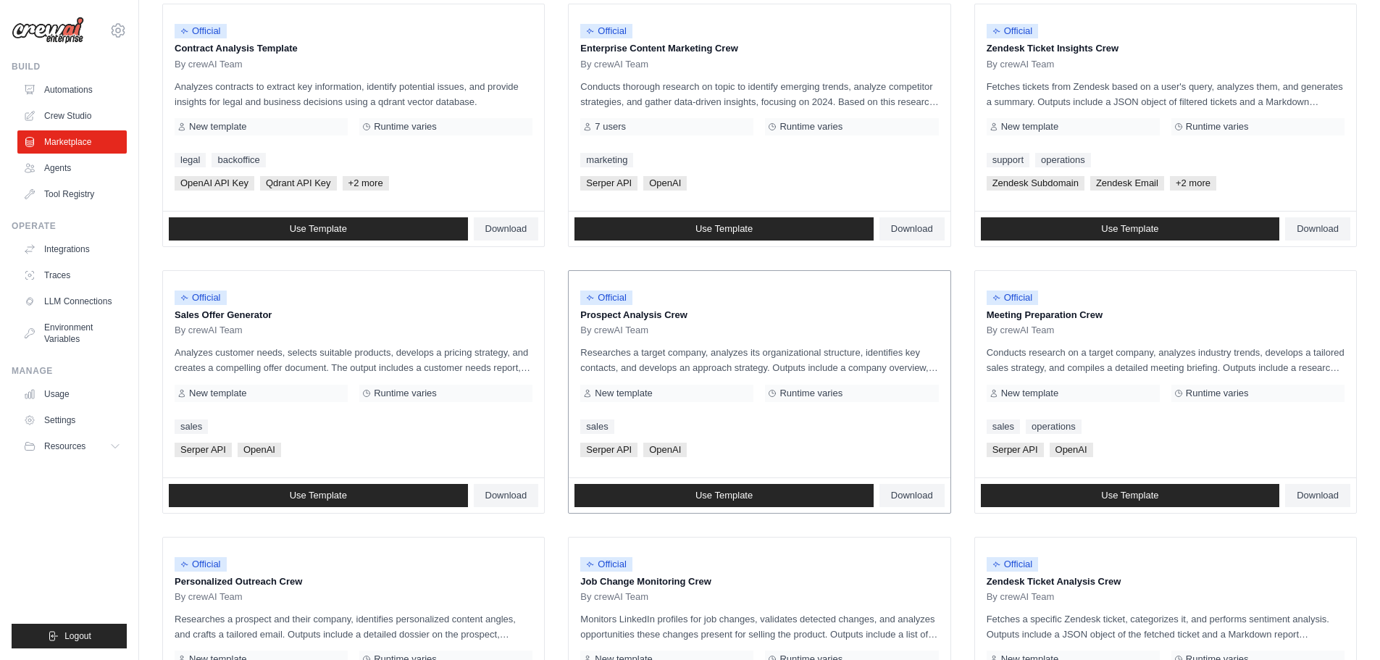
scroll to position [217, 0]
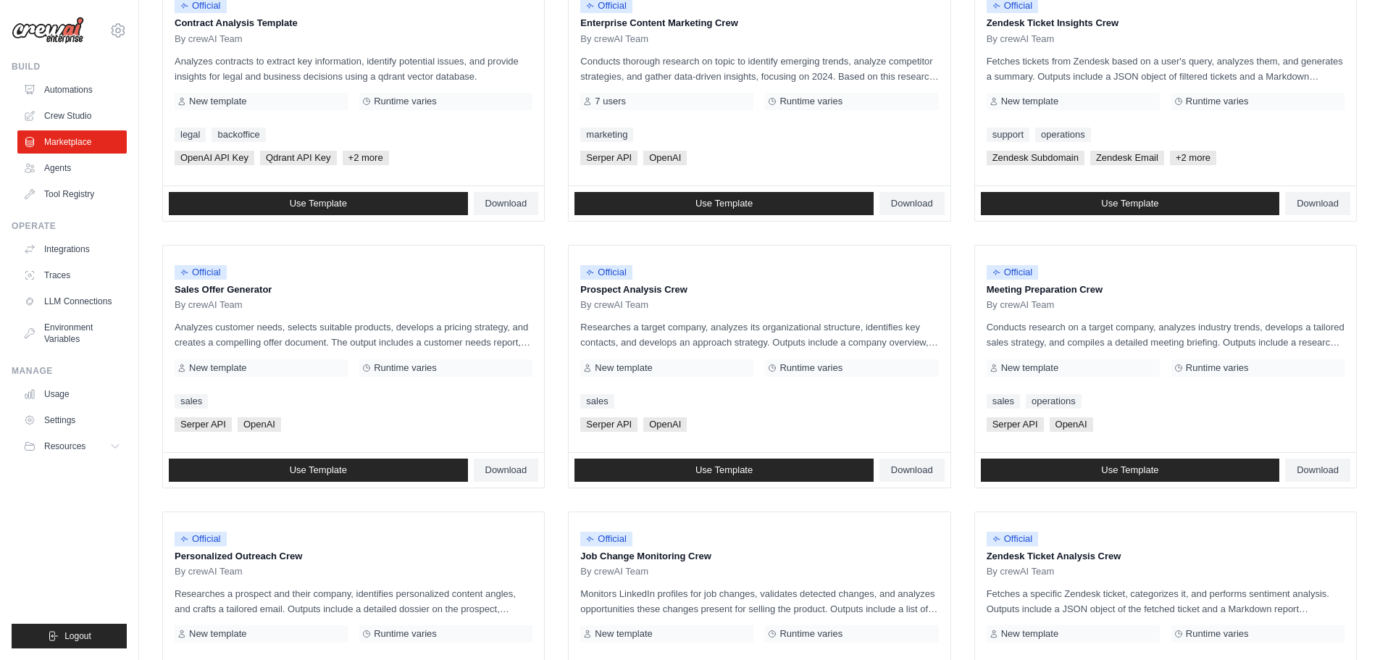
click at [564, 228] on ul "Official Contract Analysis Template By crewAI Team Analyzes contracts to extrac…" at bounding box center [759, 499] width 1195 height 1043
click at [556, 248] on ul "Official Contract Analysis Template By crewAI Team Analyzes contracts to extrac…" at bounding box center [759, 499] width 1195 height 1043
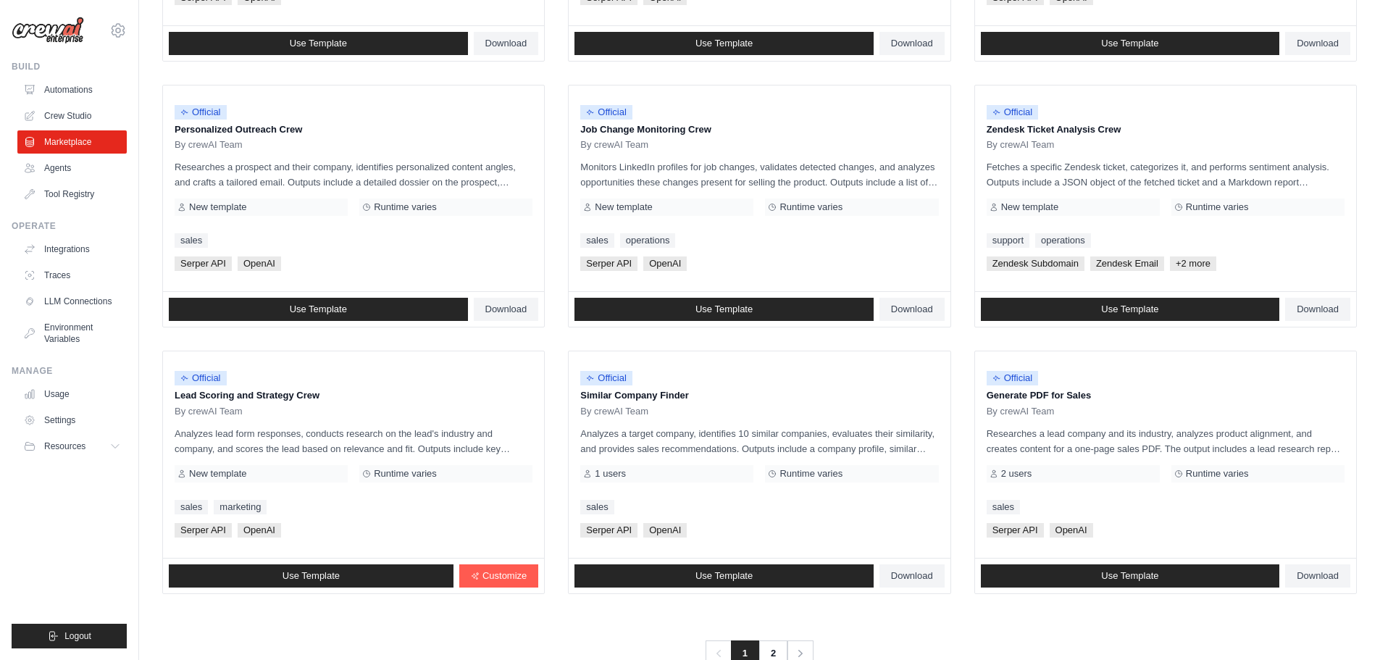
scroll to position [652, 0]
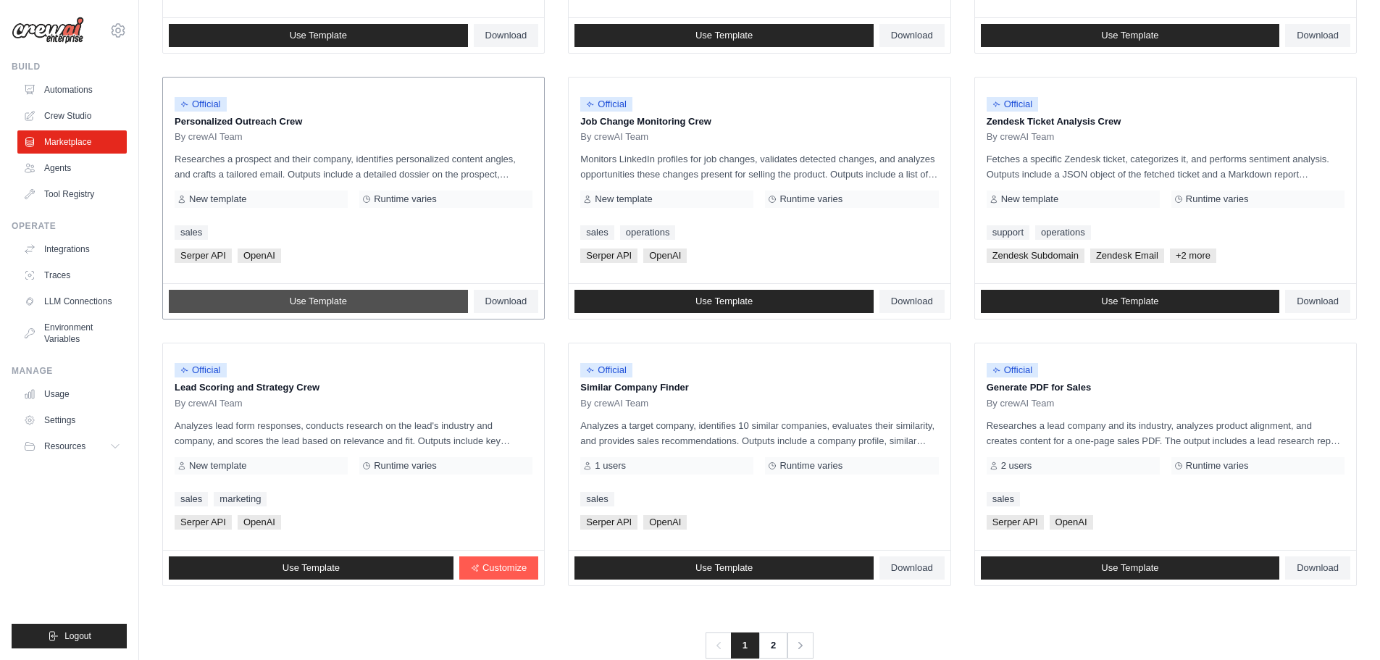
click at [365, 297] on link "Use Template" at bounding box center [318, 301] width 299 height 23
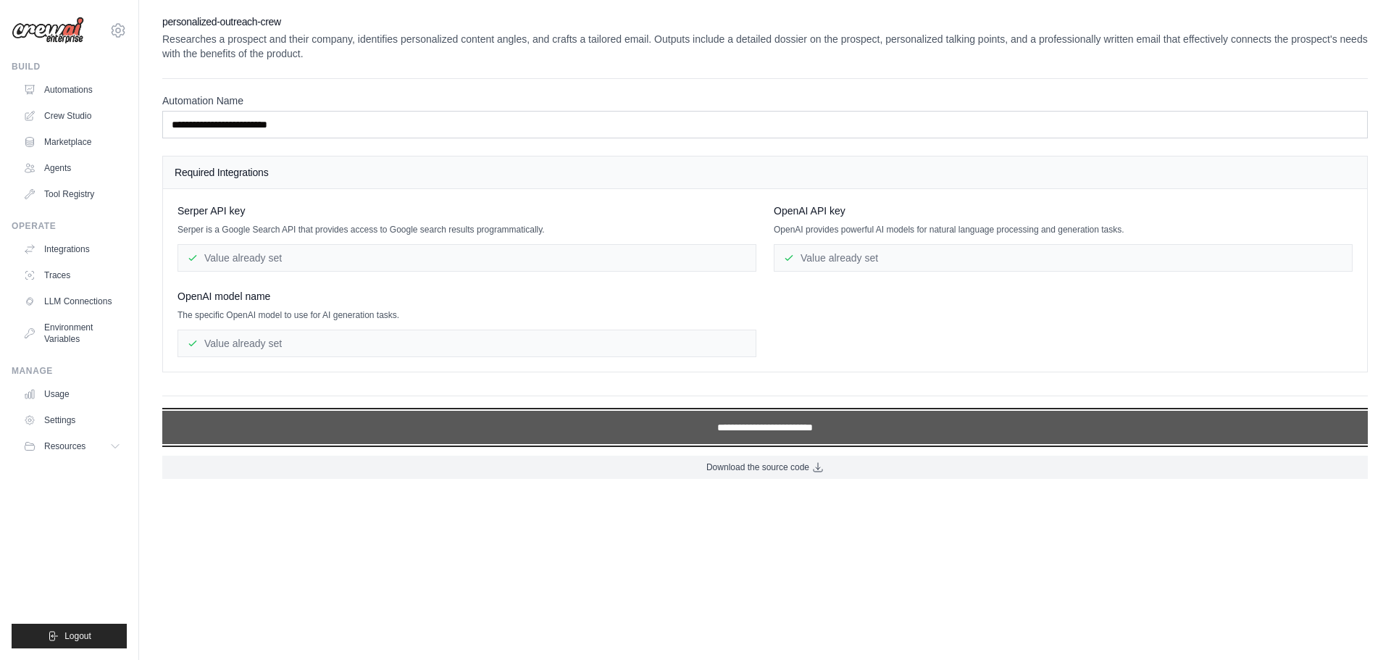
click at [728, 428] on input "**********" at bounding box center [765, 427] width 1206 height 33
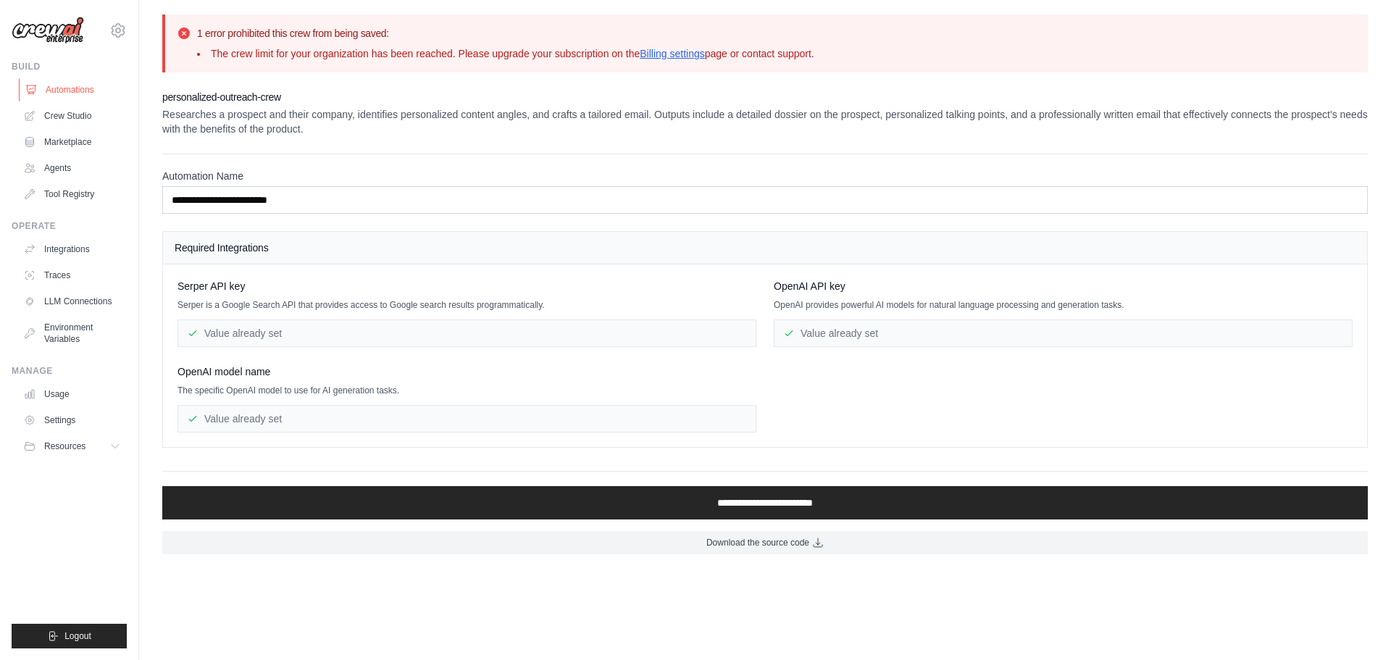
click at [51, 92] on link "Automations" at bounding box center [73, 89] width 109 height 23
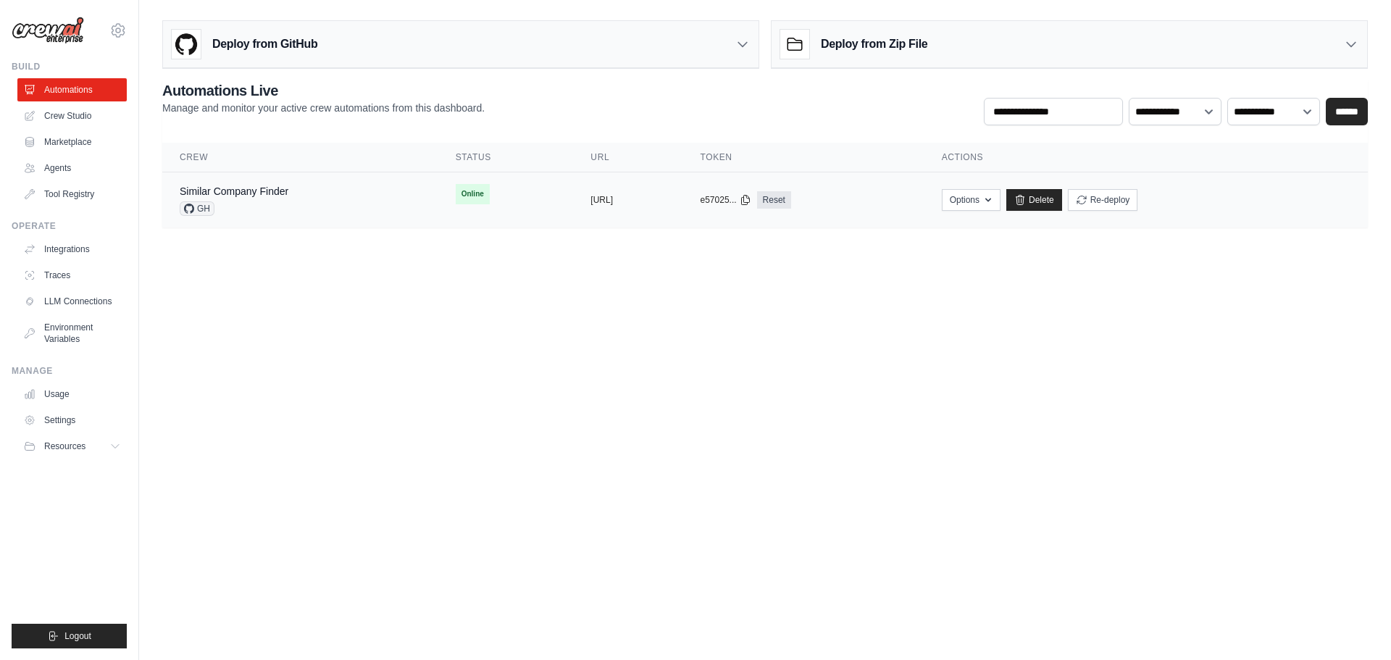
click at [268, 210] on div "GH" at bounding box center [234, 208] width 109 height 14
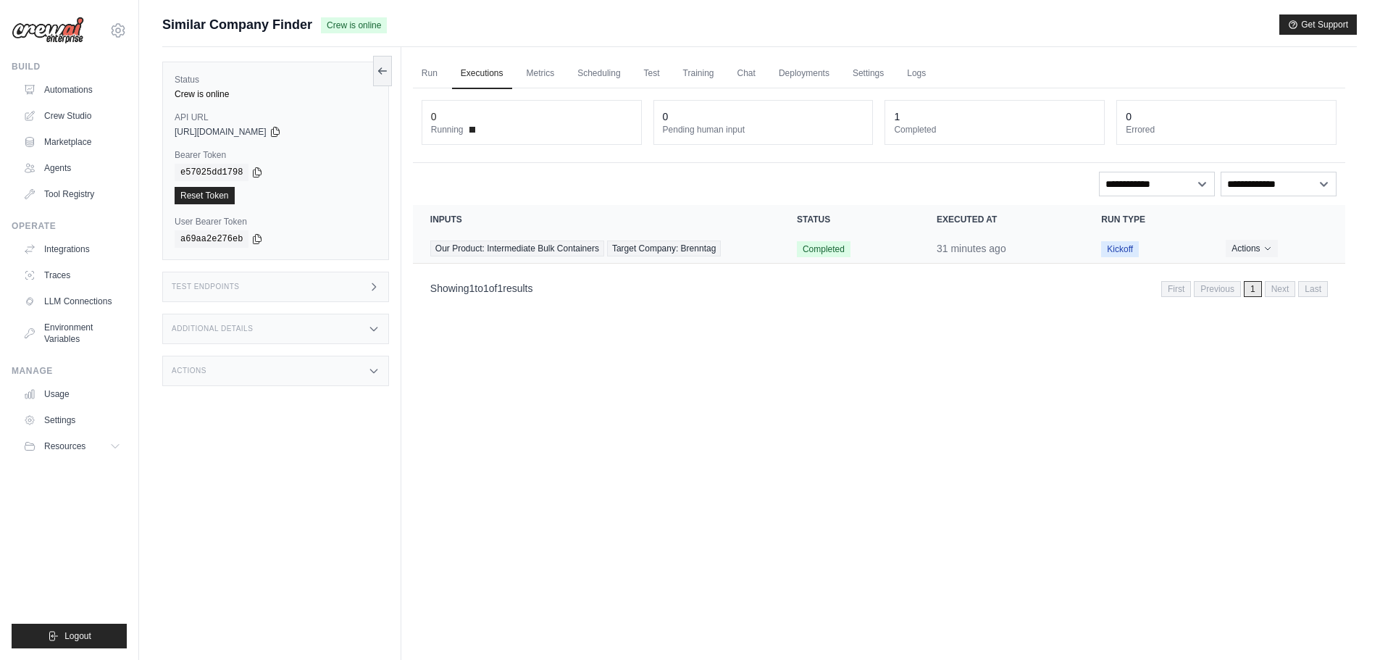
click at [793, 251] on td "Completed" at bounding box center [850, 249] width 140 height 30
click at [666, 246] on span "Target Company: Brenntag" at bounding box center [664, 249] width 114 height 16
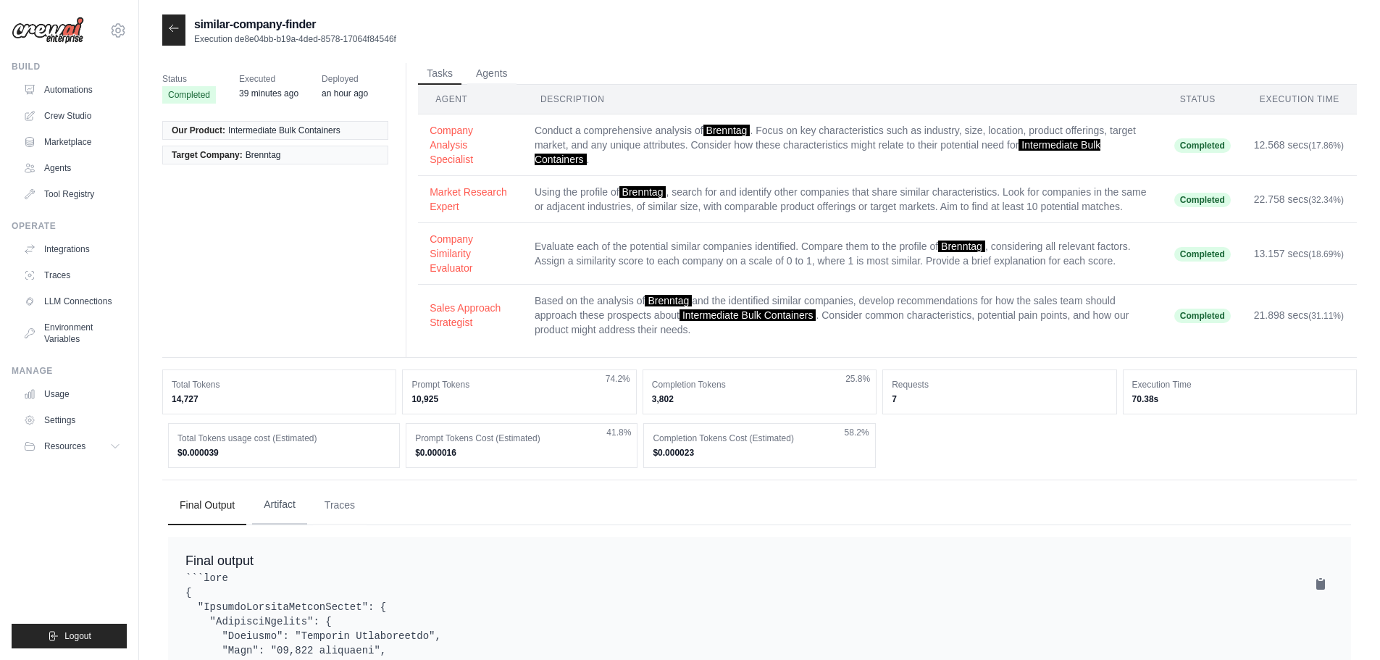
click at [291, 511] on button "Artifact" at bounding box center [279, 504] width 55 height 39
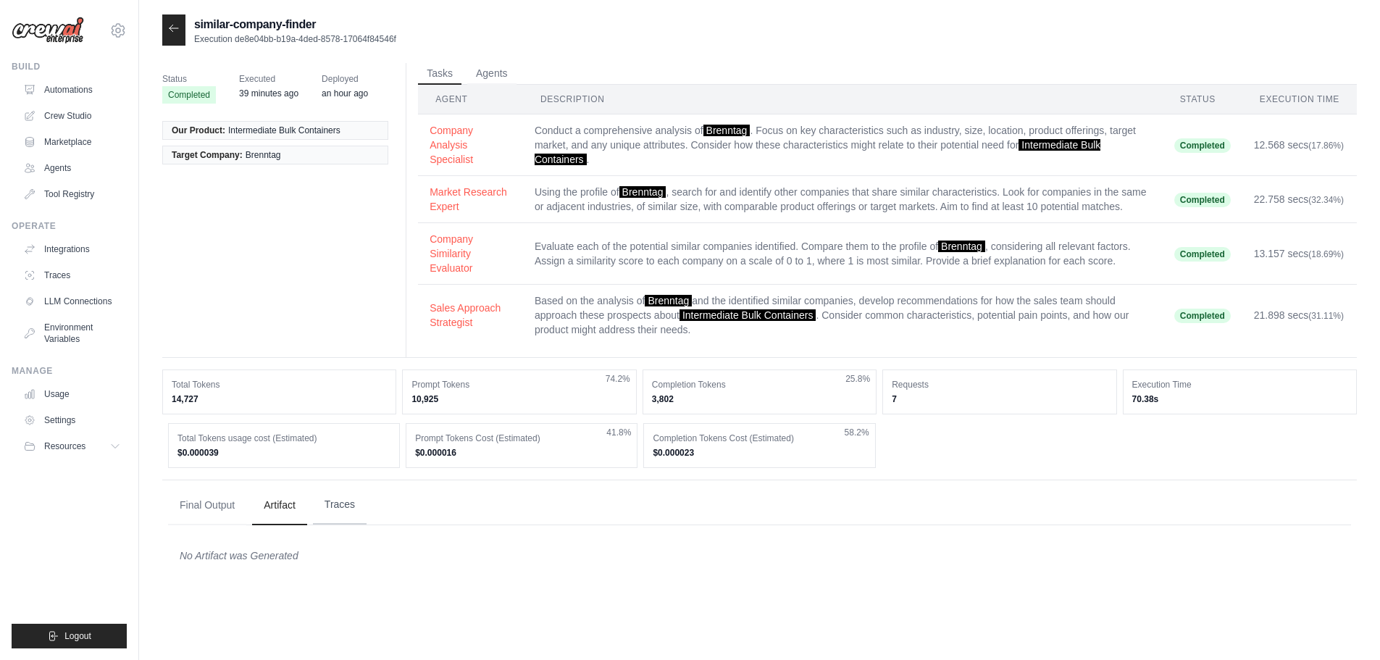
click at [348, 509] on button "Traces" at bounding box center [340, 504] width 54 height 39
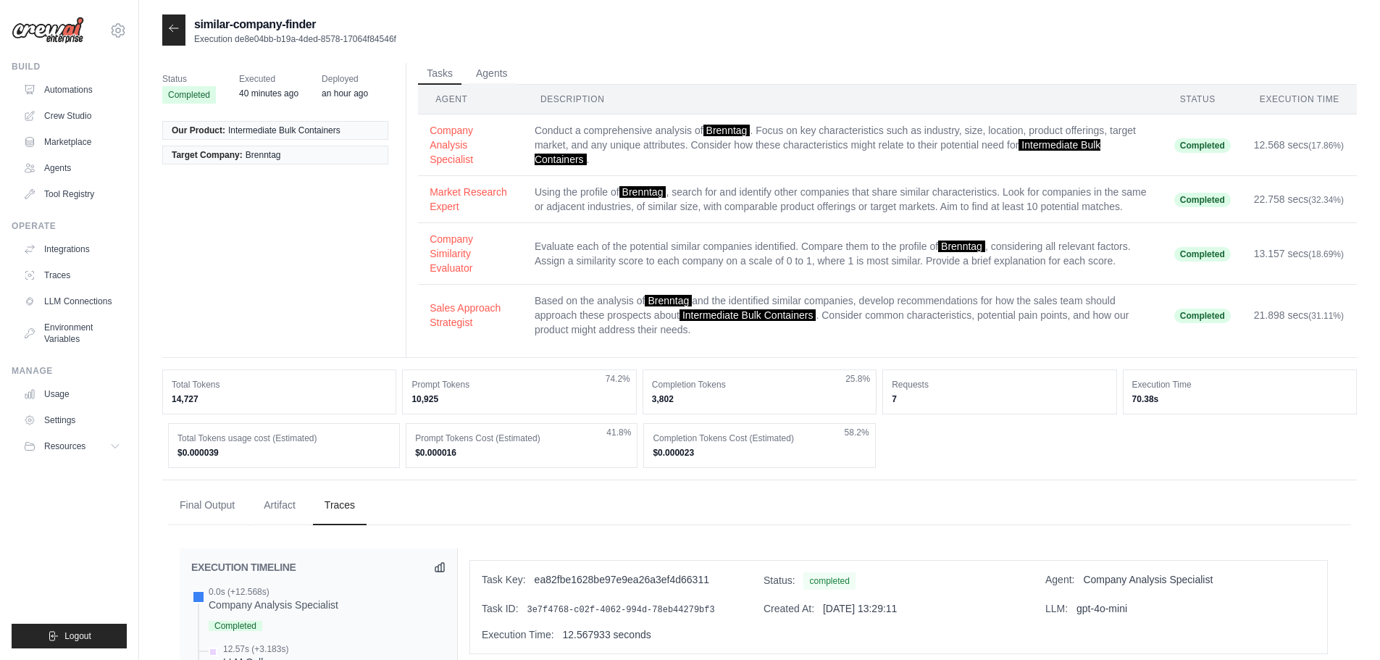
click at [175, 35] on div at bounding box center [173, 29] width 23 height 31
click at [177, 28] on icon at bounding box center [174, 28] width 12 height 12
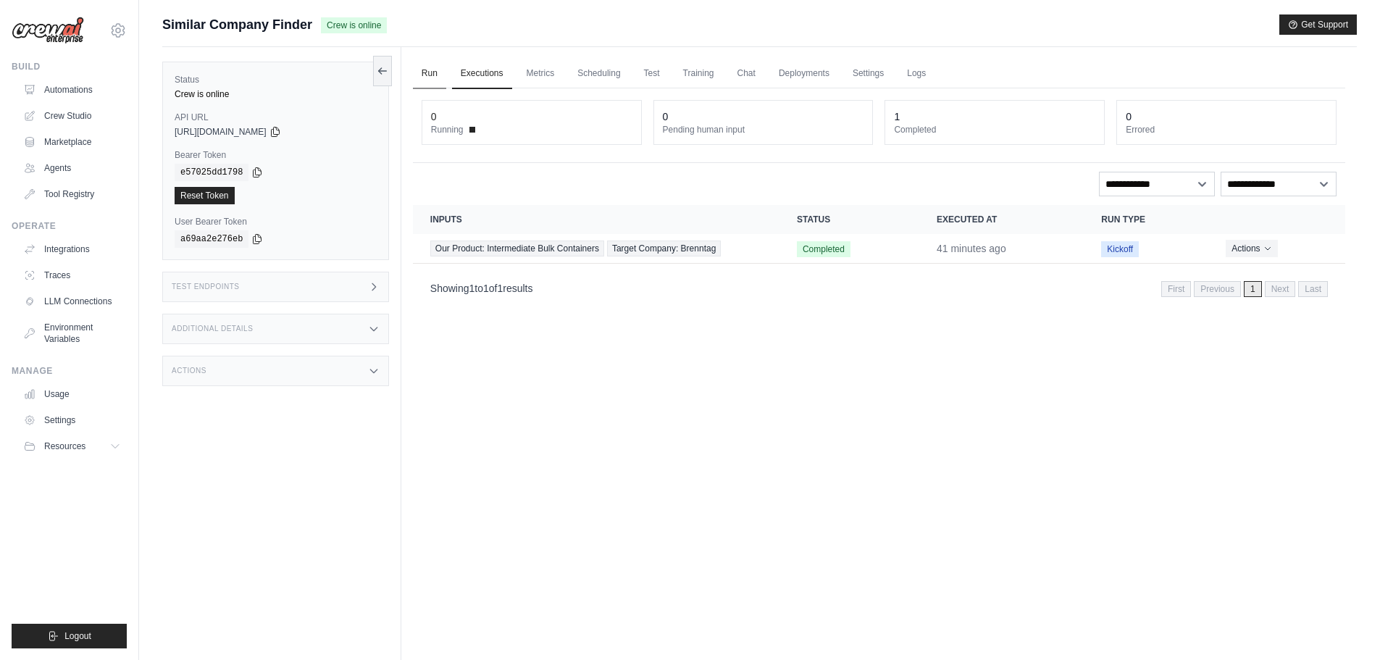
click at [424, 70] on link "Run" at bounding box center [429, 74] width 33 height 30
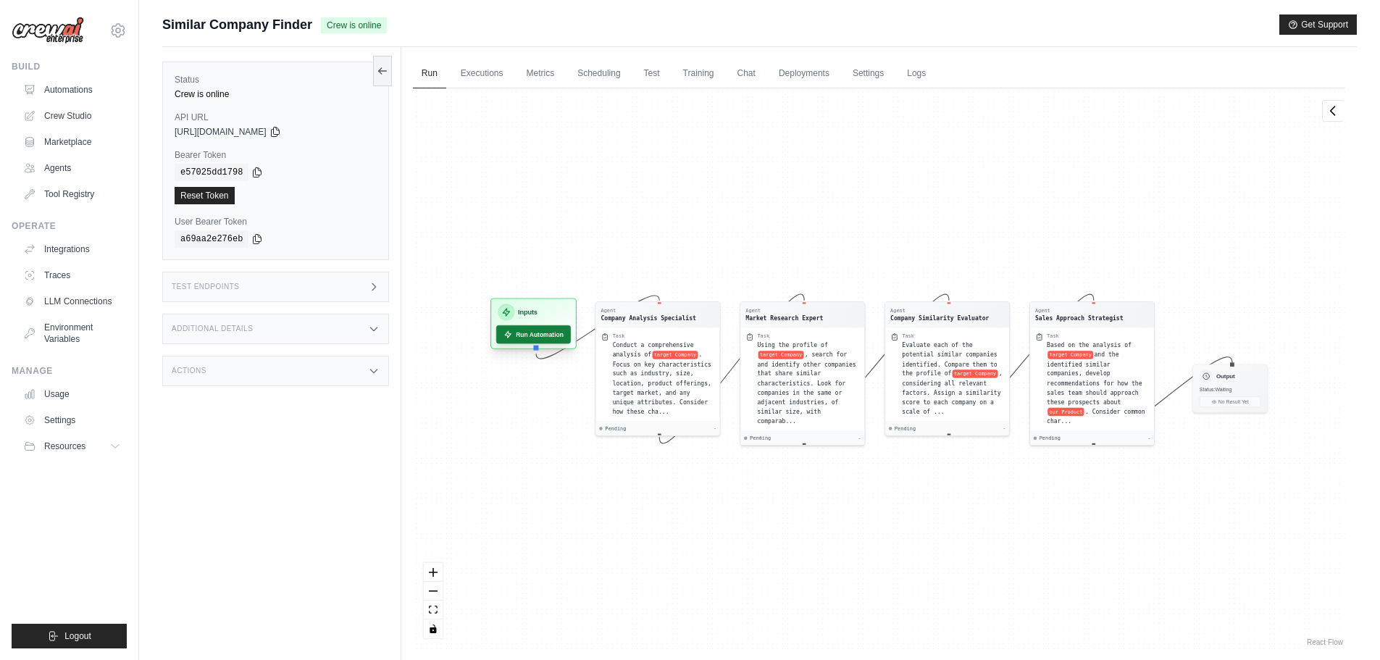
click at [526, 346] on div "Inputs Run Automation" at bounding box center [534, 323] width 86 height 51
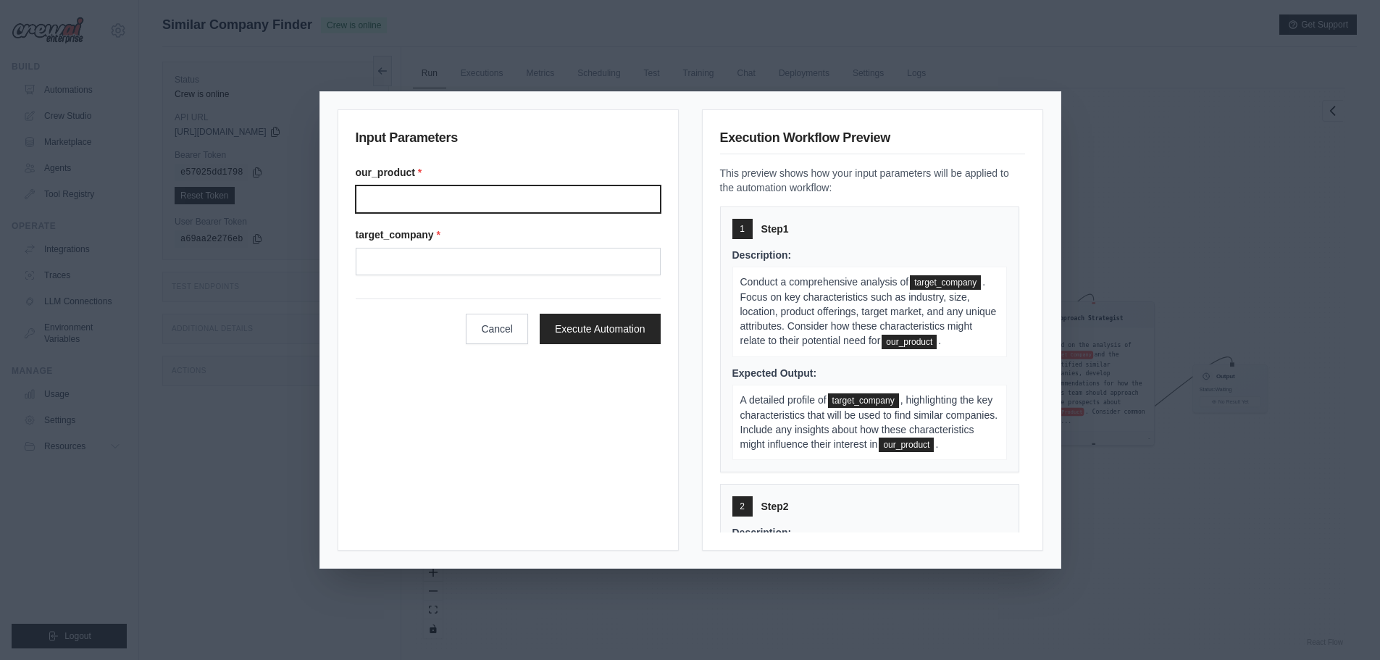
click at [420, 204] on input "Our product" at bounding box center [508, 199] width 305 height 28
type input "**********"
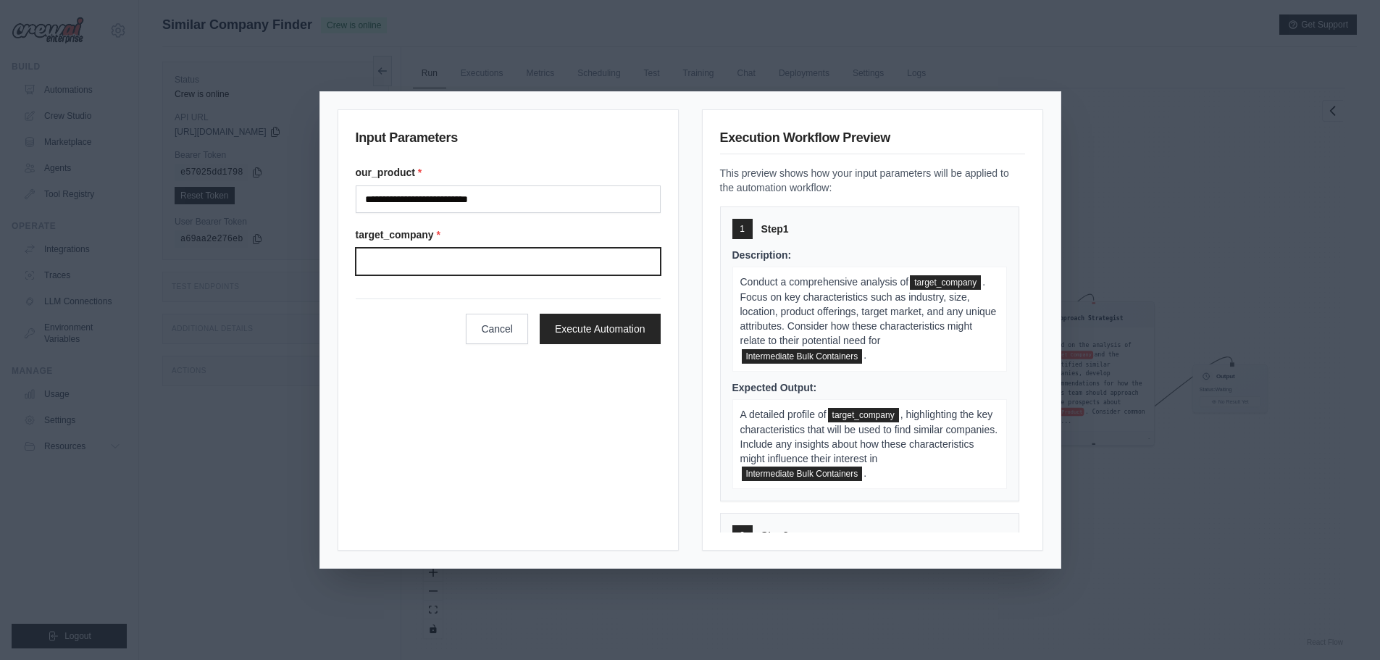
click at [431, 272] on input "Target company" at bounding box center [508, 262] width 305 height 28
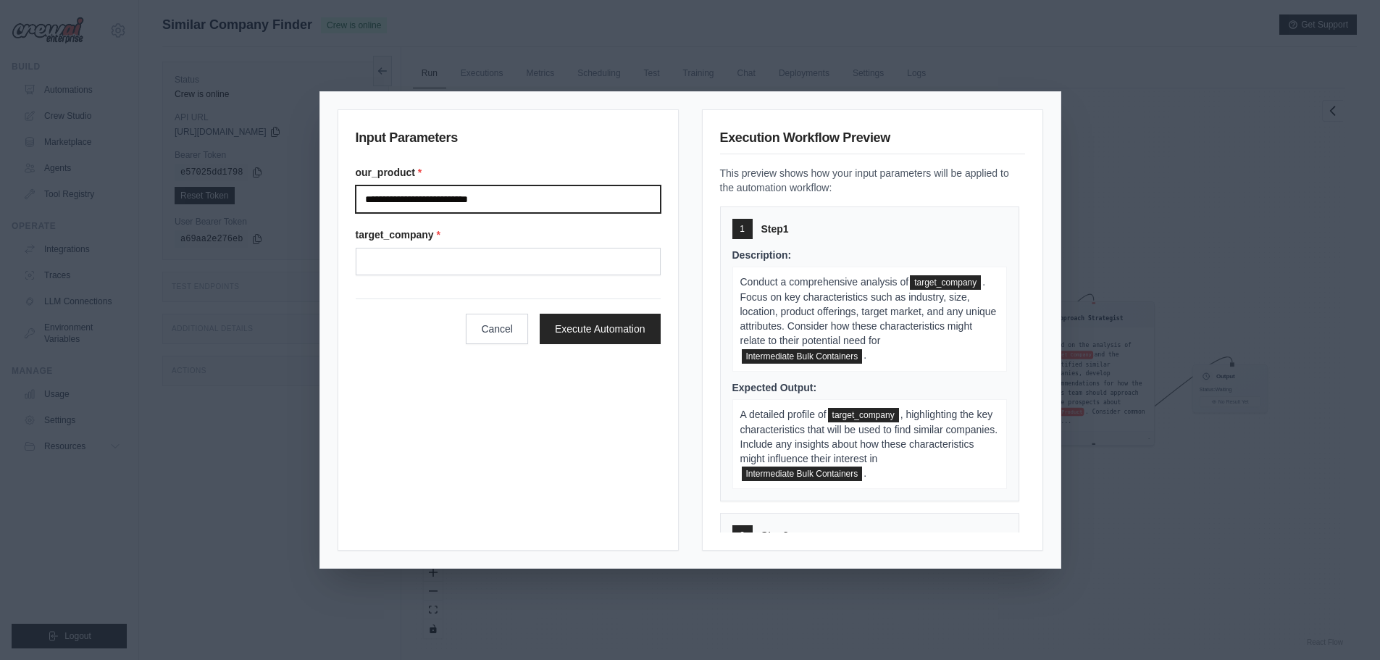
click at [515, 199] on input "**********" at bounding box center [508, 199] width 305 height 28
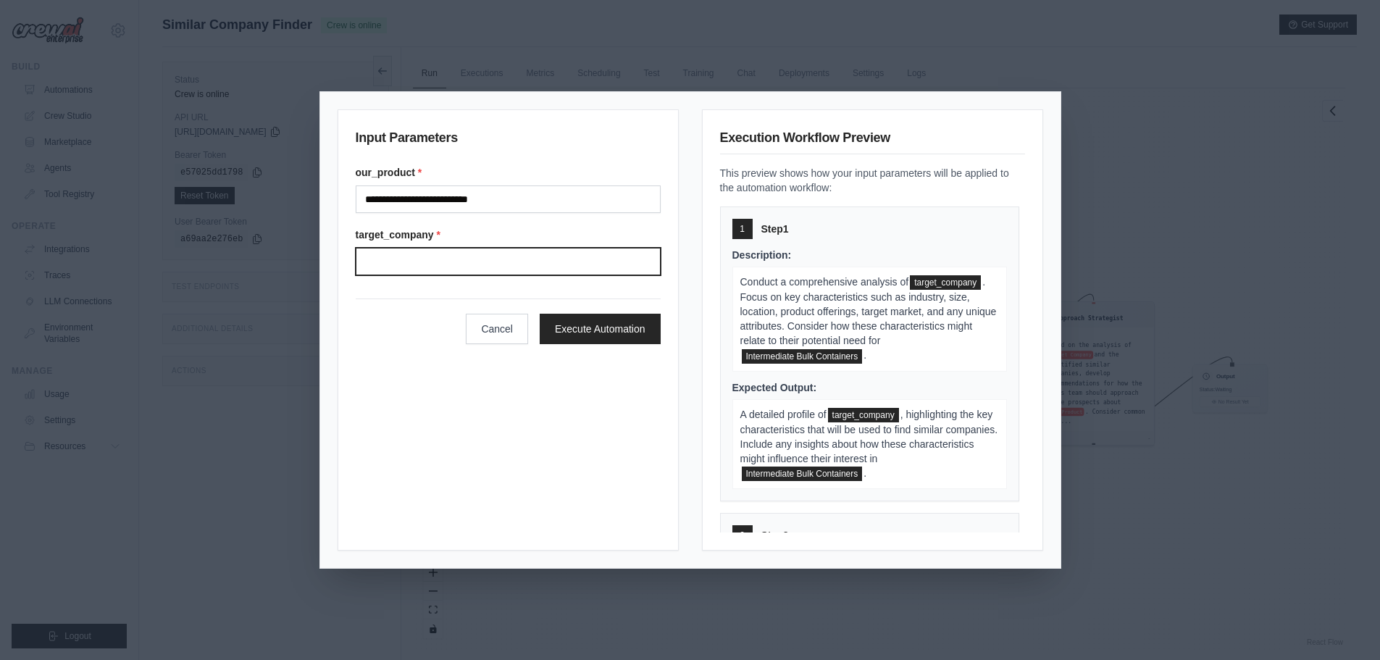
click at [438, 262] on input "Target company" at bounding box center [508, 262] width 305 height 28
type input "******"
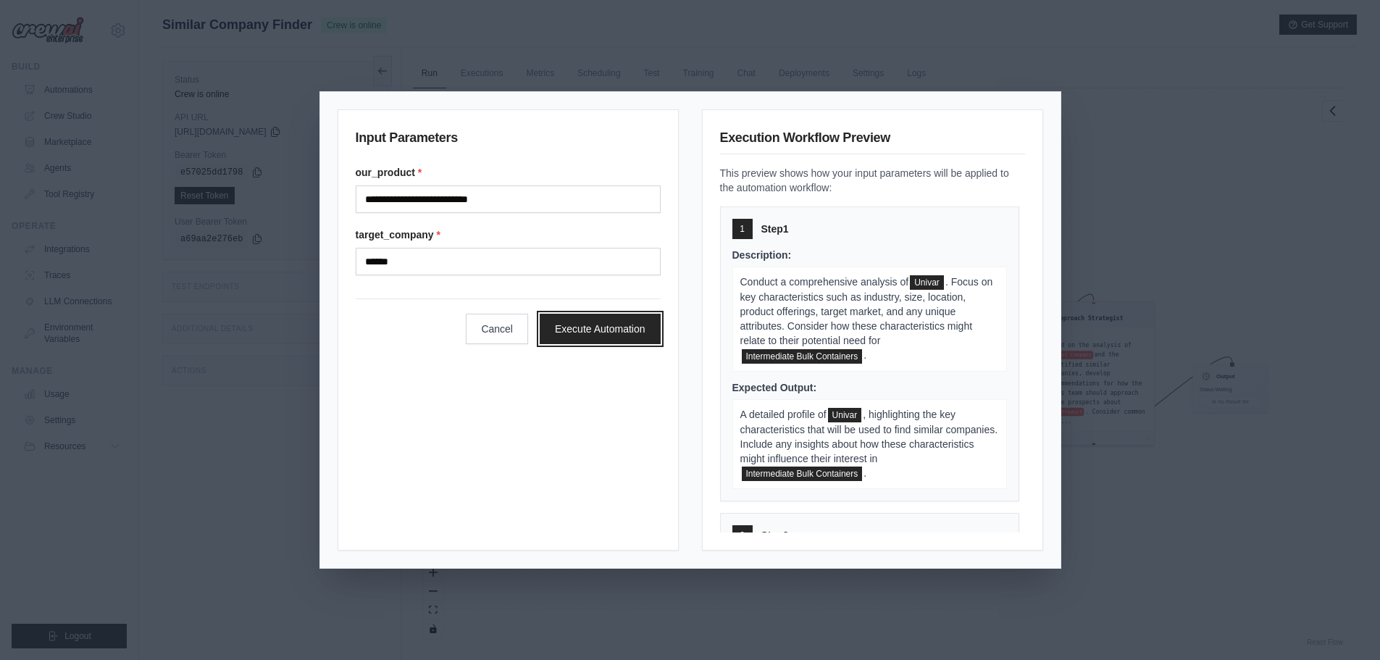
click at [588, 320] on button "Execute Automation" at bounding box center [600, 329] width 121 height 30
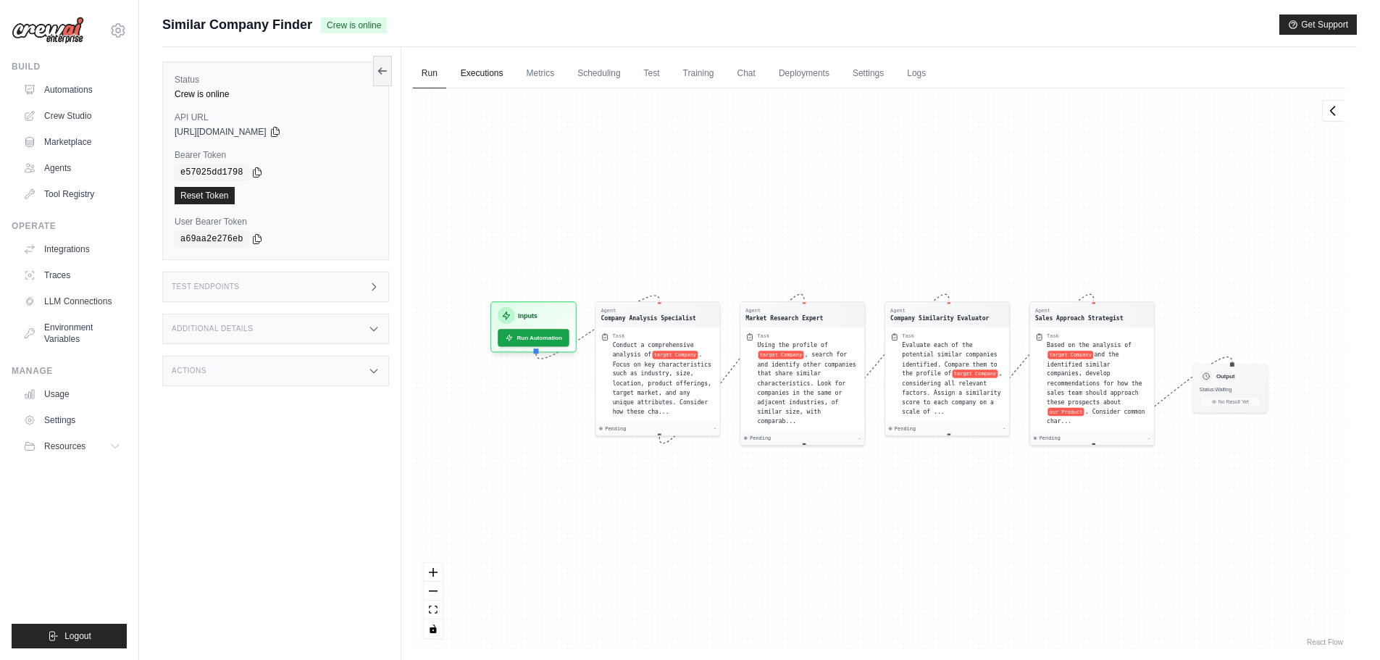
click at [481, 86] on link "Executions" at bounding box center [482, 74] width 60 height 30
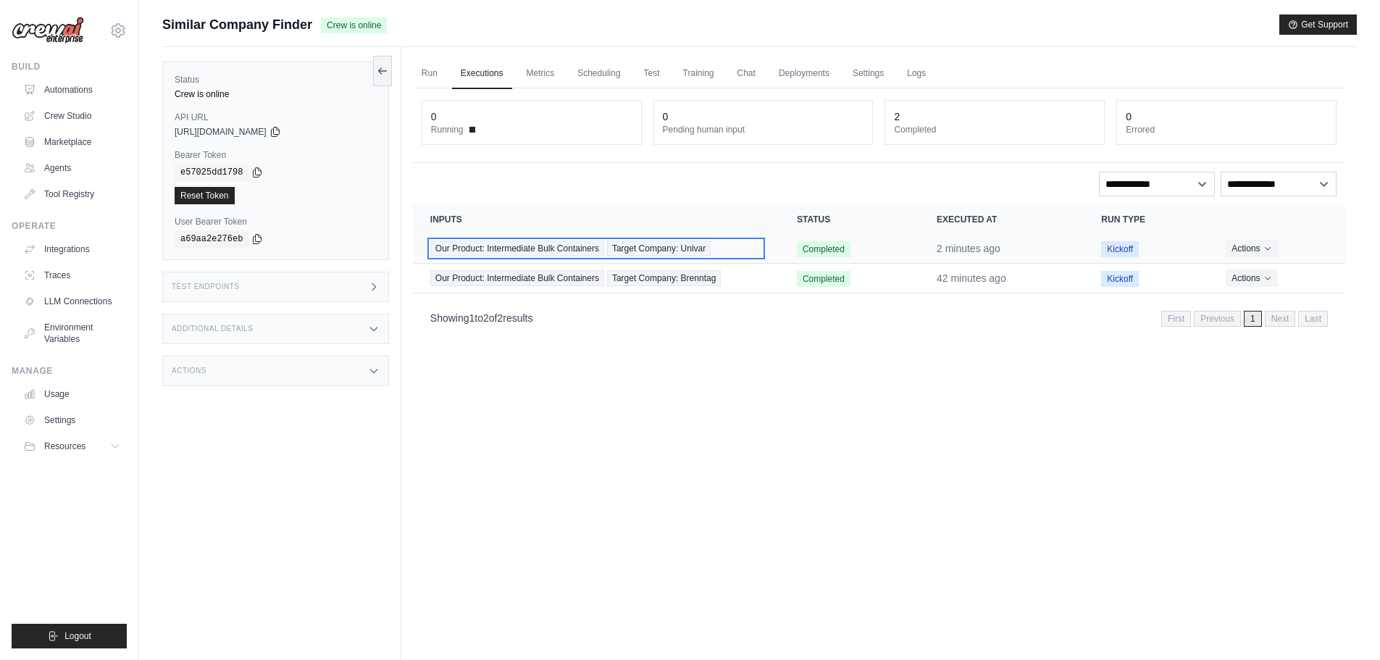
click at [741, 245] on div "Our Product: Intermediate Bulk Containers Target Company: Univar" at bounding box center [596, 249] width 332 height 16
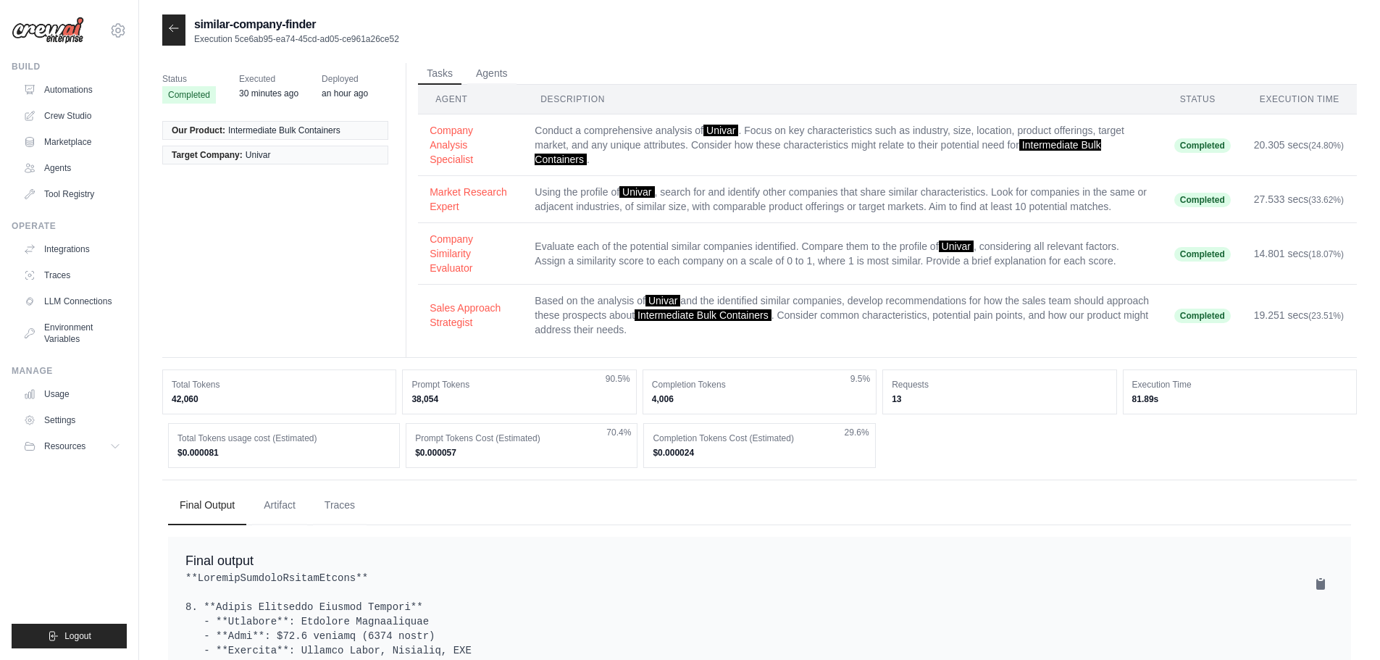
click at [562, 14] on div "similar-company-finder Execution 5ce6ab95-ea74-45cd-ad05-ce961a26ce52" at bounding box center [759, 29] width 1195 height 31
click at [559, 16] on div "similar-company-finder Execution 5ce6ab95-ea74-45cd-ad05-ce961a26ce52" at bounding box center [759, 29] width 1195 height 31
click at [559, 18] on div "similar-company-finder Execution 5ce6ab95-ea74-45cd-ad05-ce961a26ce52" at bounding box center [759, 29] width 1195 height 31
click at [170, 17] on div at bounding box center [173, 29] width 23 height 31
click at [172, 27] on icon at bounding box center [174, 28] width 12 height 12
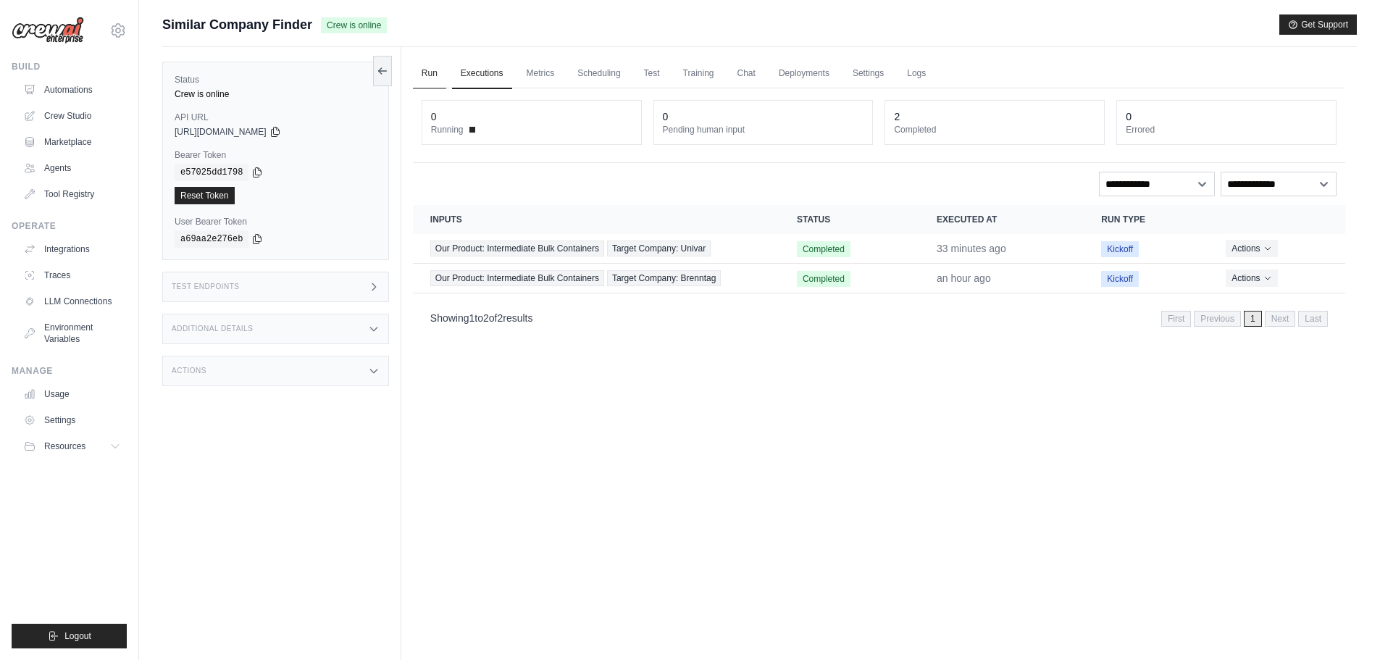
click at [423, 79] on link "Run" at bounding box center [429, 74] width 33 height 30
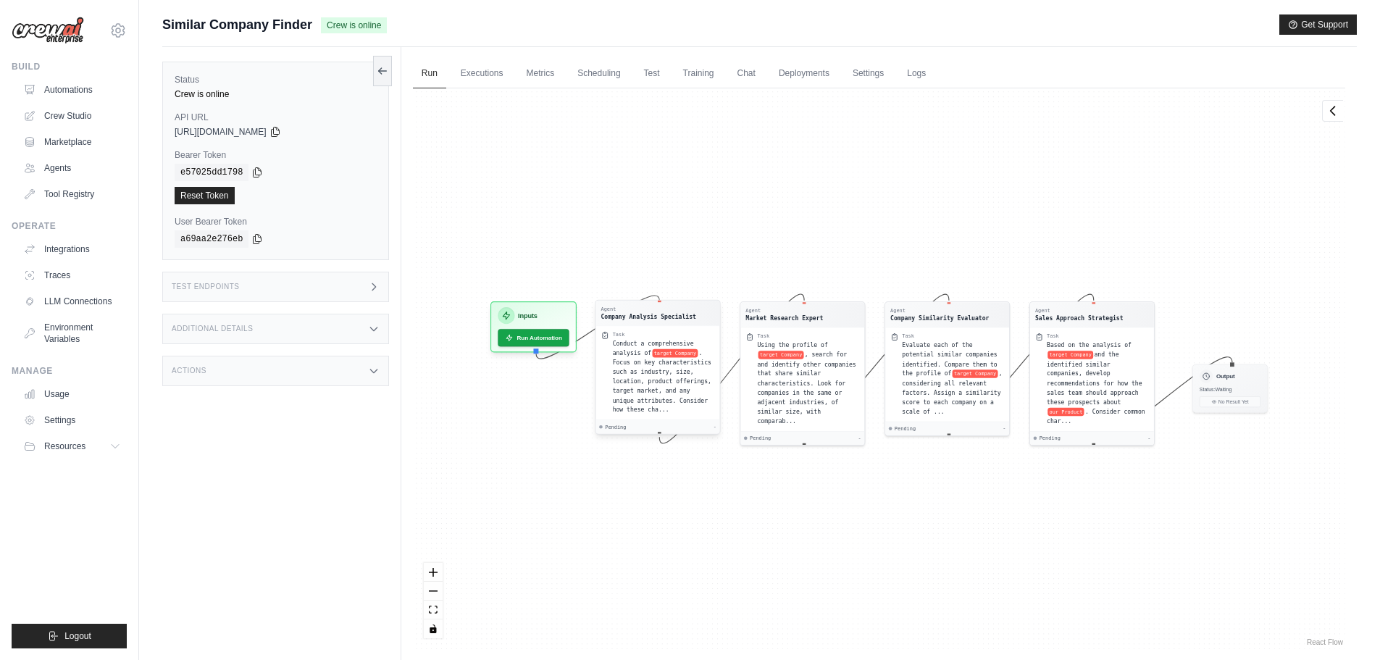
click at [696, 334] on div "Task" at bounding box center [663, 334] width 102 height 7
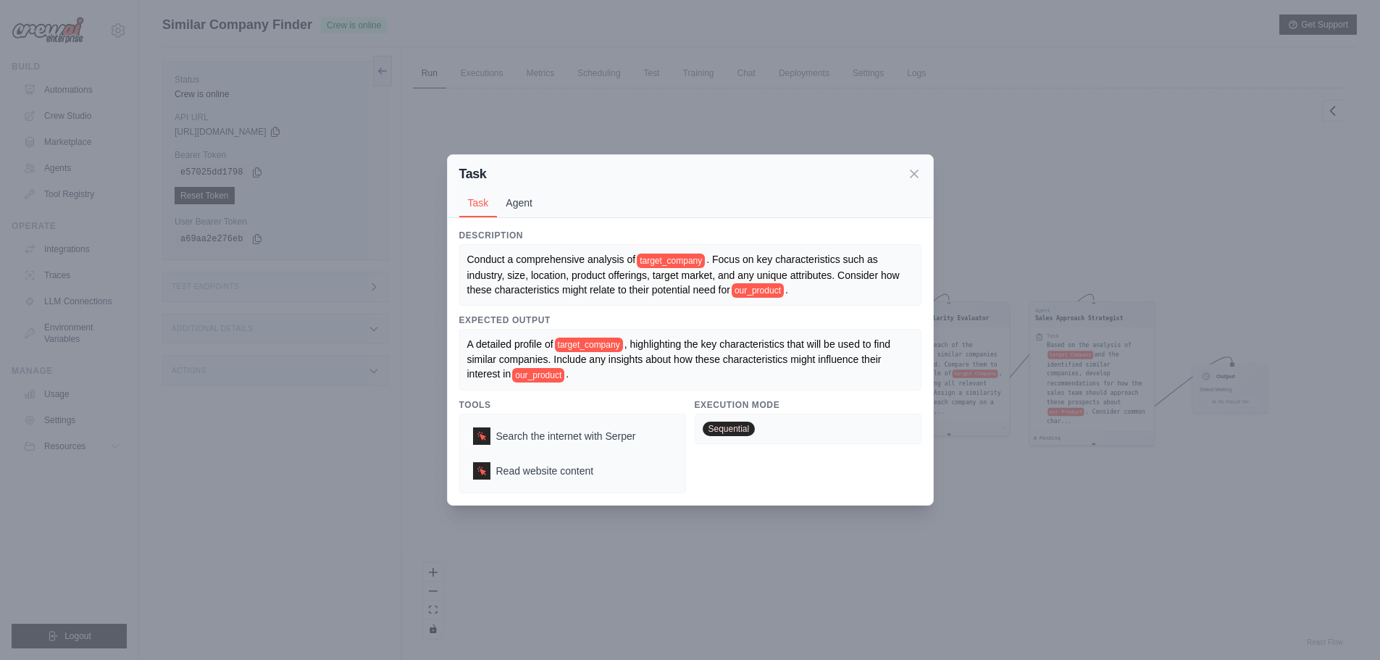
click at [504, 202] on button "Agent" at bounding box center [519, 203] width 44 height 28
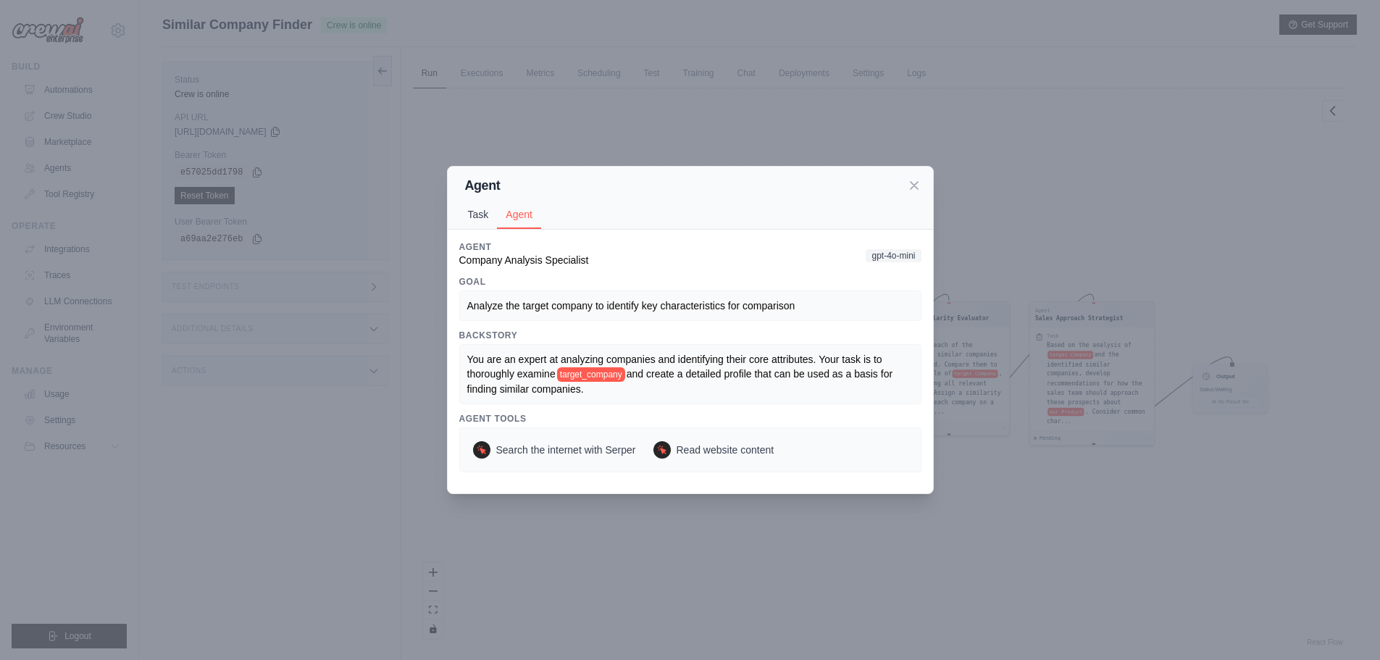
click at [485, 219] on button "Task" at bounding box center [478, 215] width 38 height 28
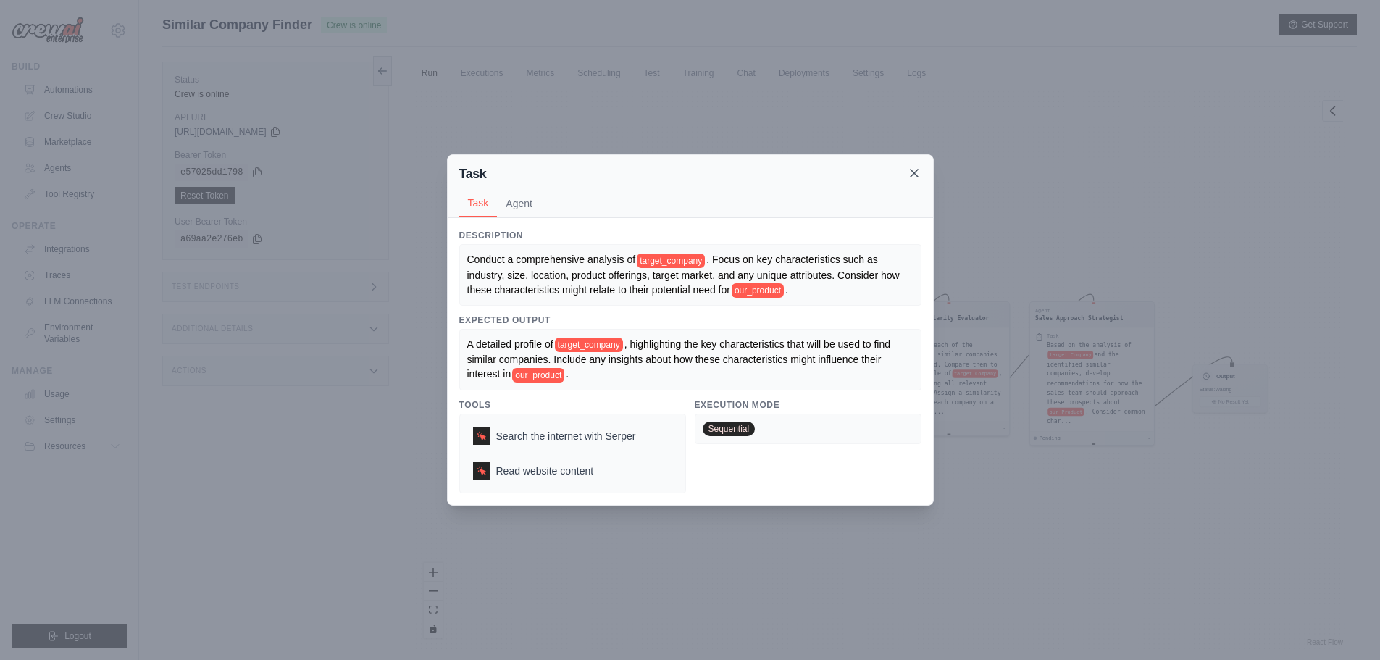
click at [911, 176] on icon at bounding box center [914, 173] width 7 height 7
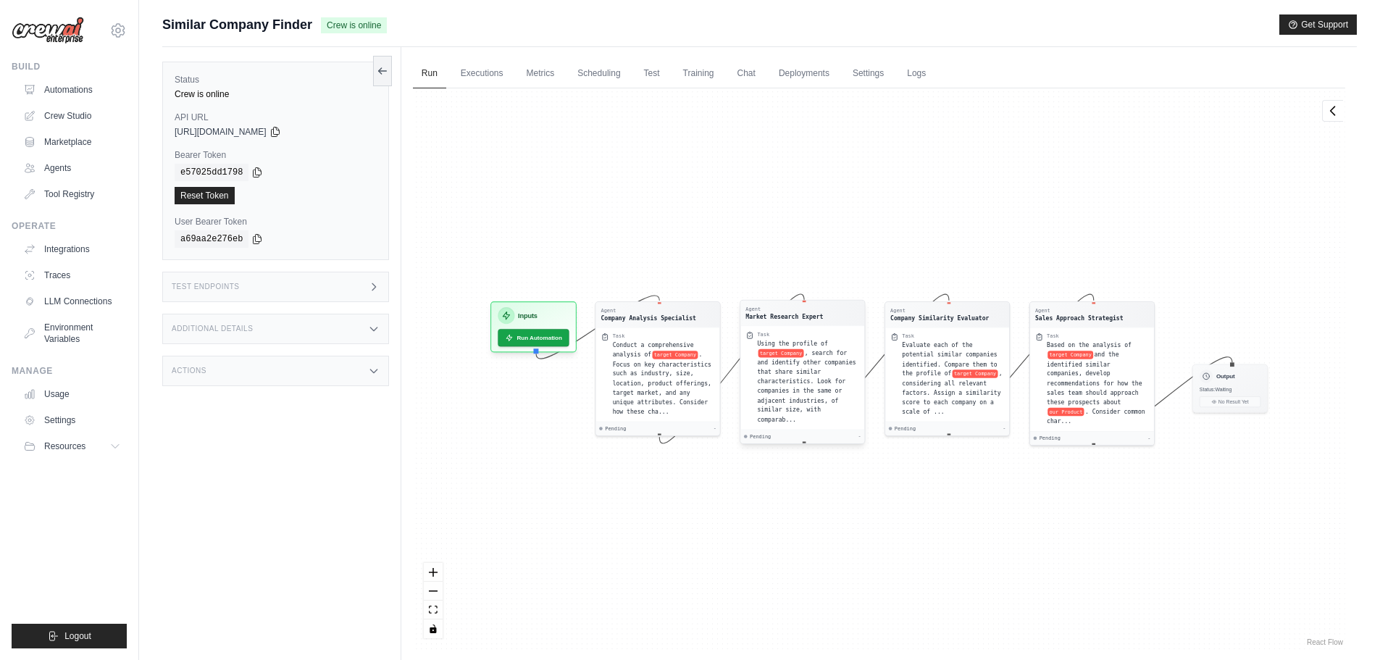
click at [808, 351] on span ", search for and identify other companies that share similar characteristics. L…" at bounding box center [806, 385] width 99 height 73
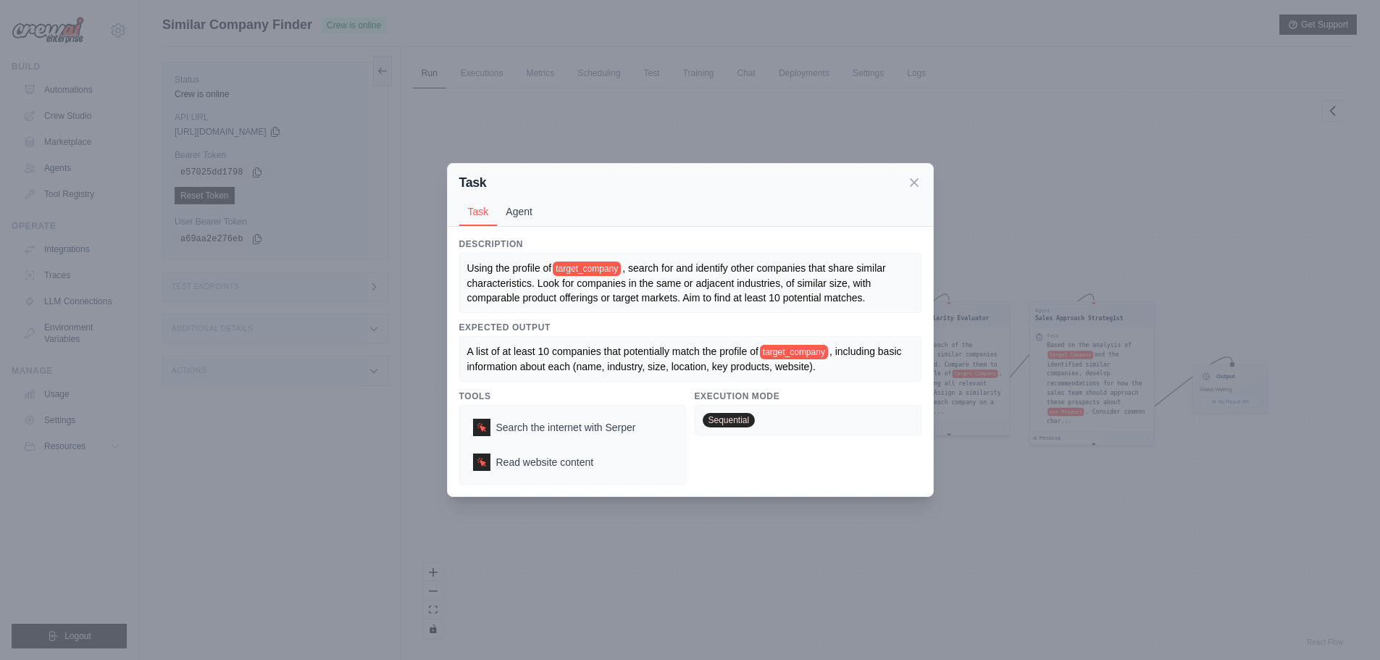
click at [525, 214] on button "Agent" at bounding box center [519, 212] width 44 height 28
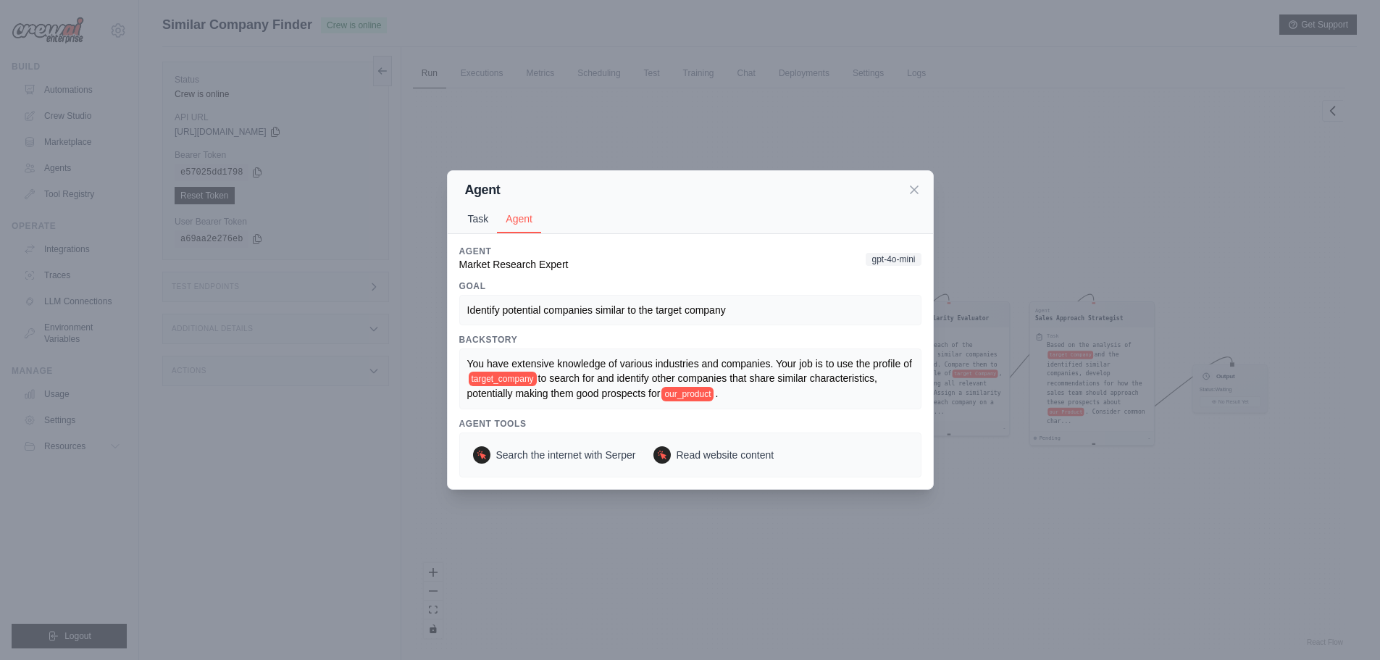
click at [485, 218] on button "Task" at bounding box center [478, 219] width 38 height 28
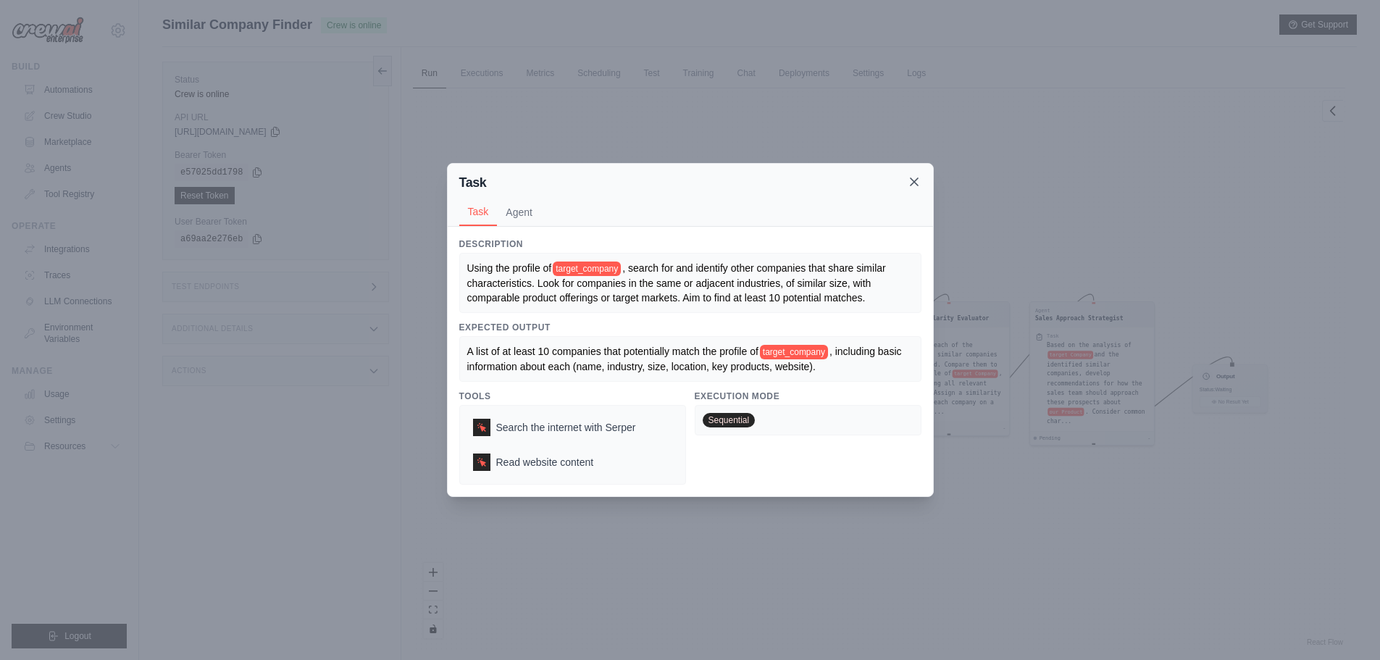
click at [917, 187] on icon at bounding box center [914, 182] width 14 height 14
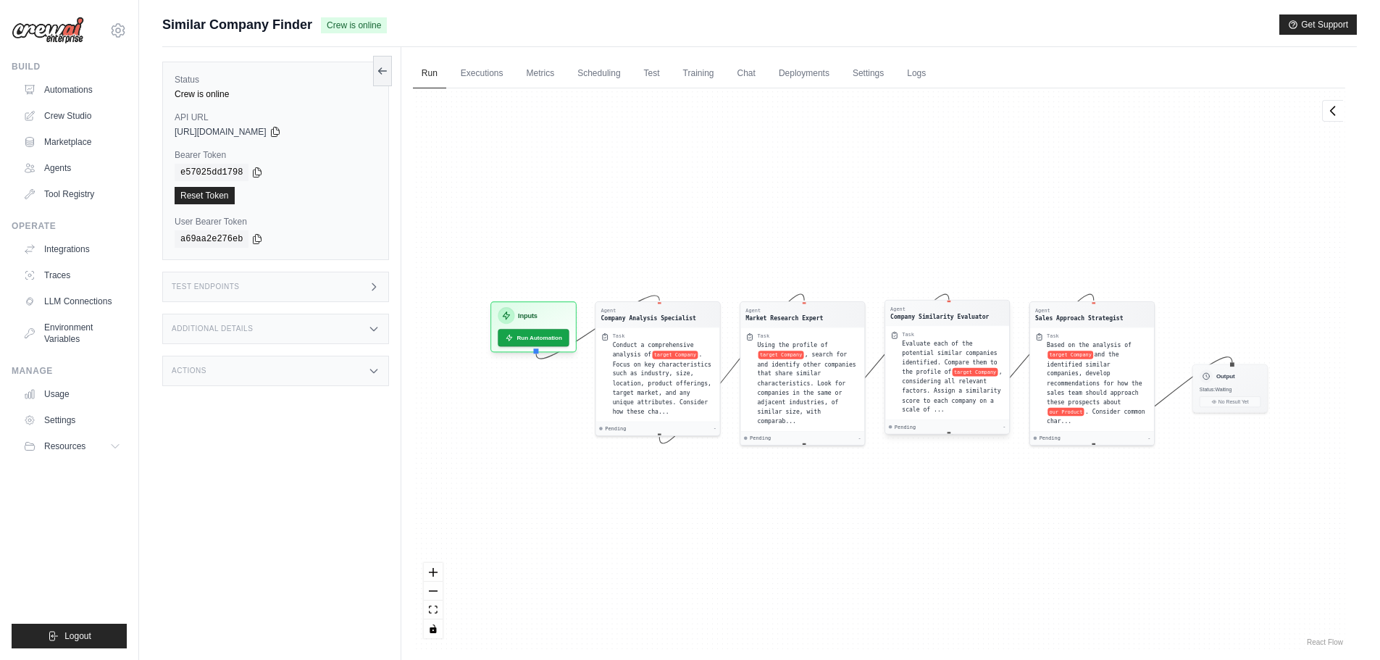
click at [977, 355] on span "Evaluate each of the potential similar companies identified. Compare them to th…" at bounding box center [949, 358] width 95 height 36
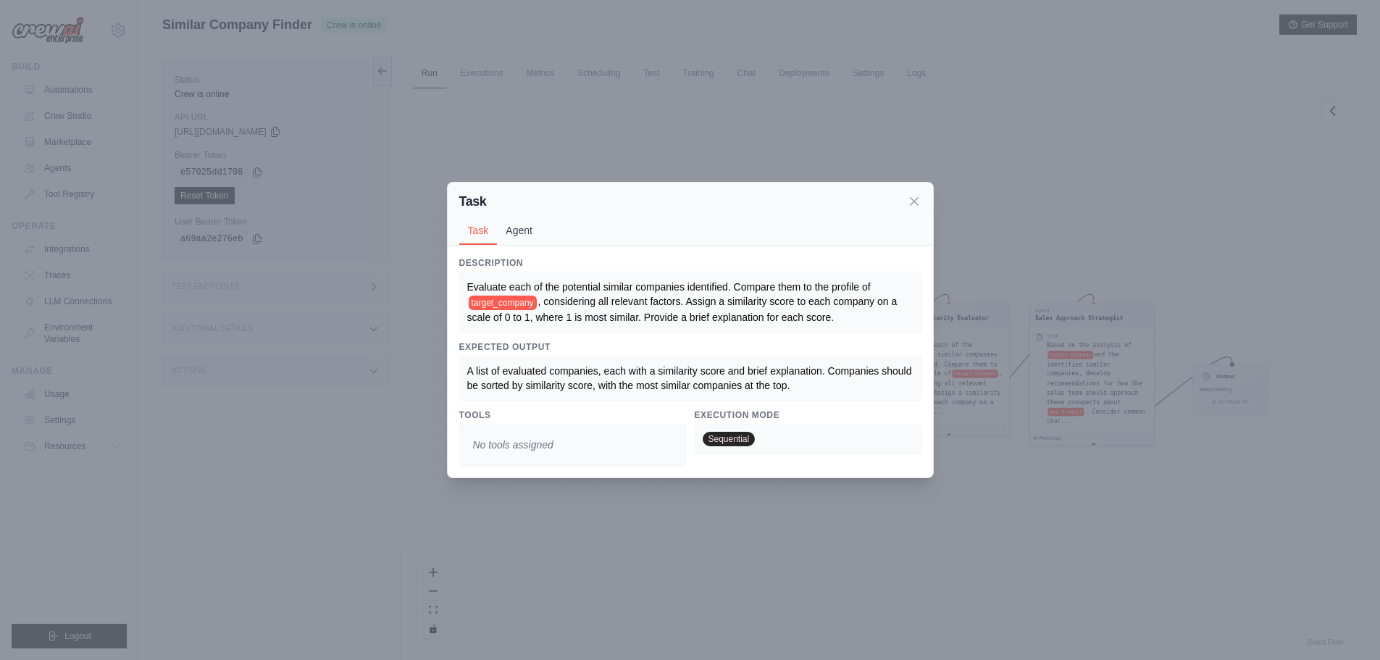
click at [533, 239] on button "Agent" at bounding box center [519, 231] width 44 height 28
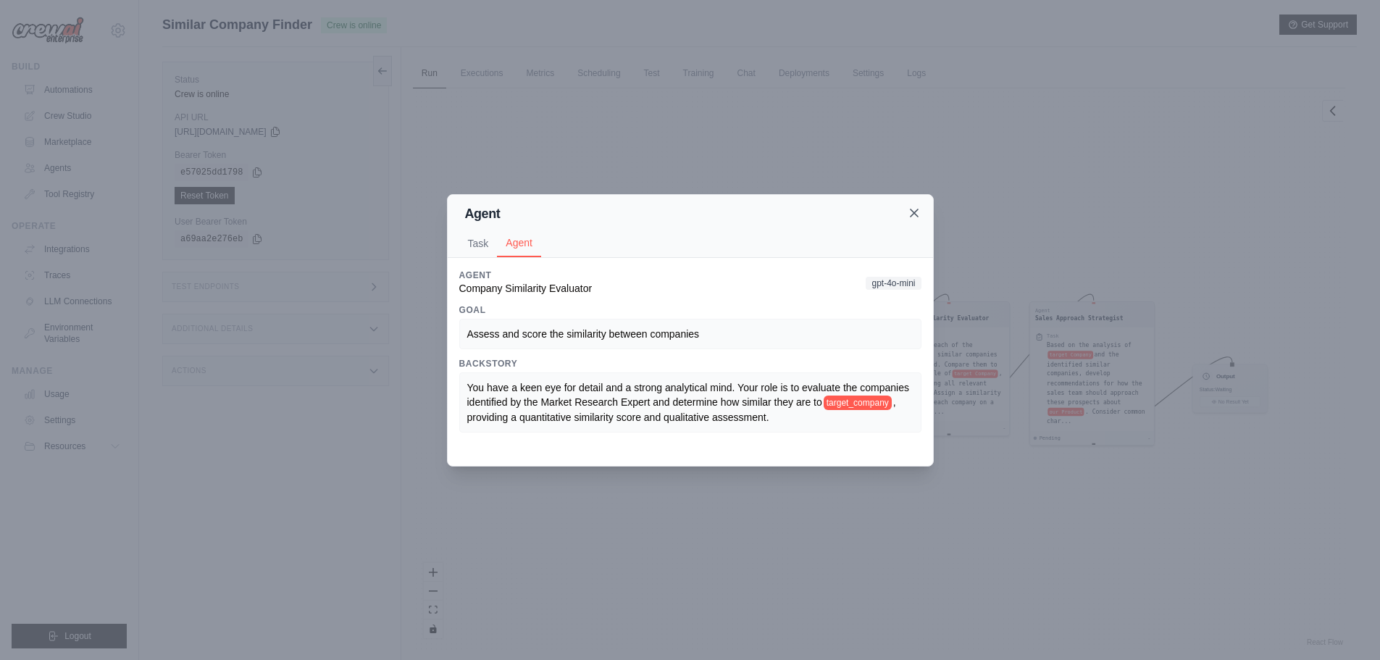
click at [916, 216] on icon at bounding box center [914, 213] width 14 height 14
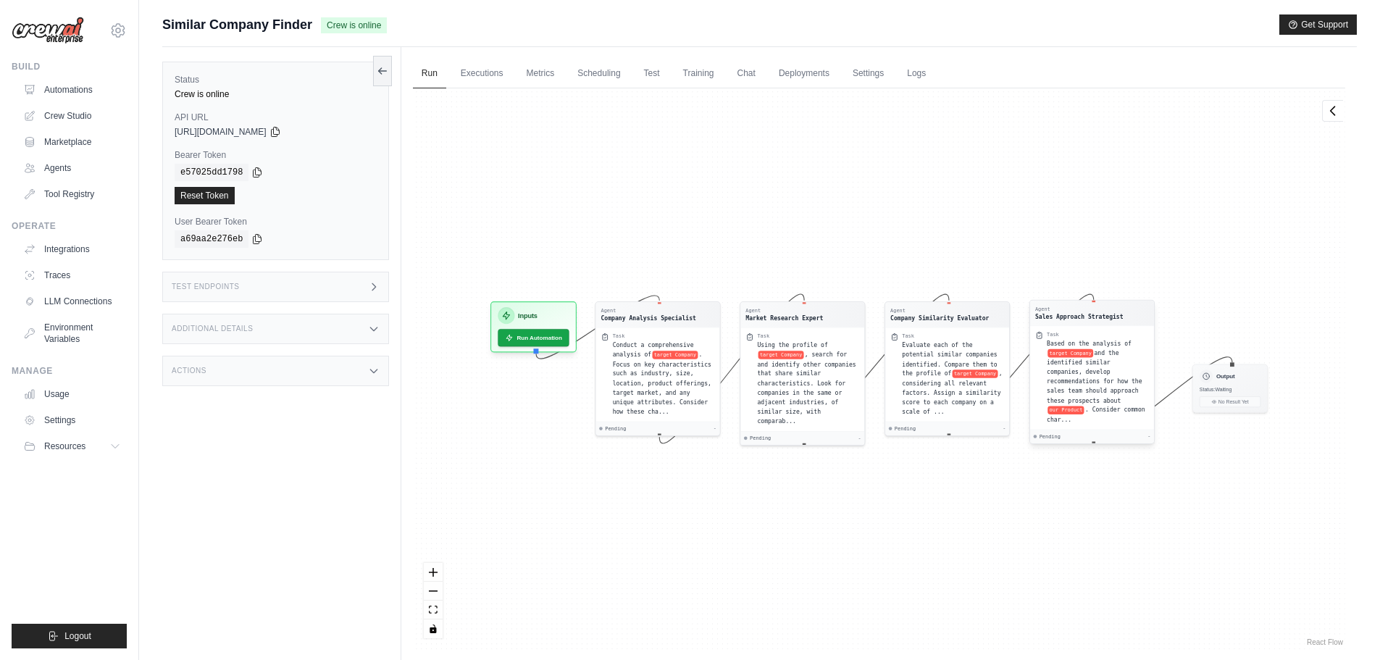
click at [1108, 380] on span "and the identified similar companies, develop recommendations for how the sales…" at bounding box center [1094, 376] width 95 height 54
click at [1093, 349] on span "and the identified similar companies, develop recommendations for how the sales…" at bounding box center [1094, 376] width 95 height 54
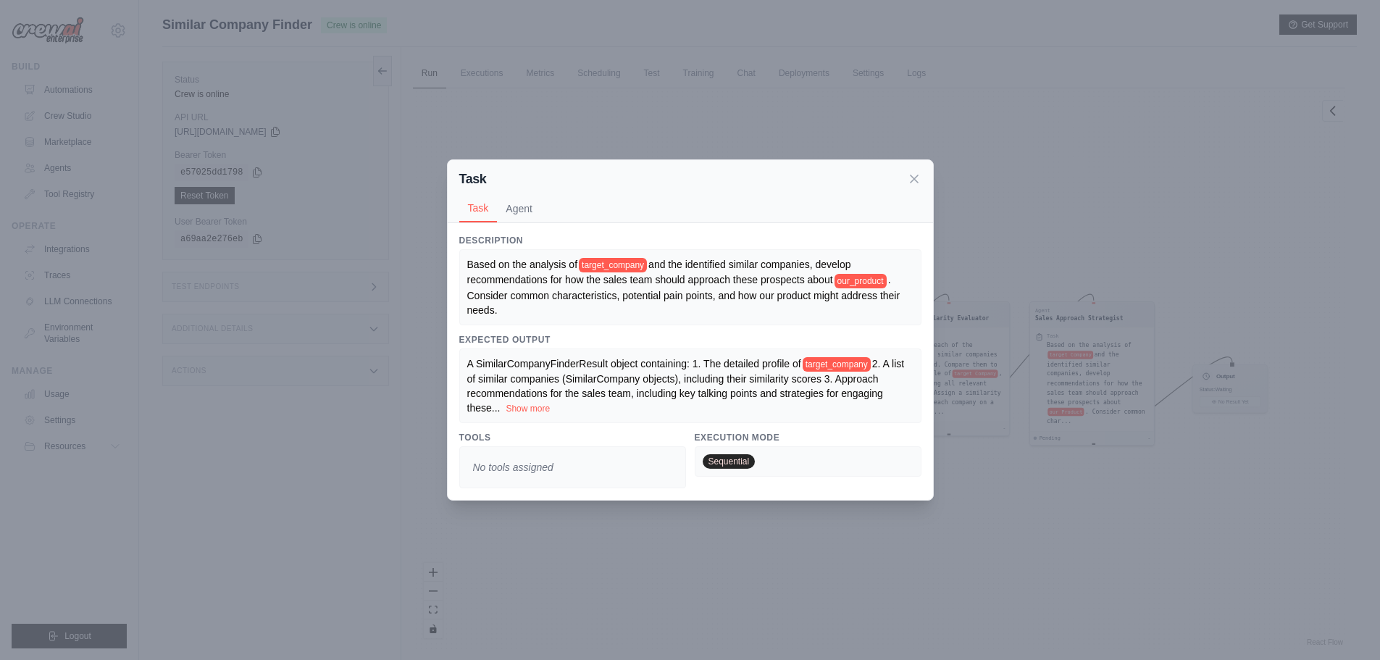
scroll to position [62, 0]
click at [525, 208] on button "Agent" at bounding box center [519, 208] width 44 height 28
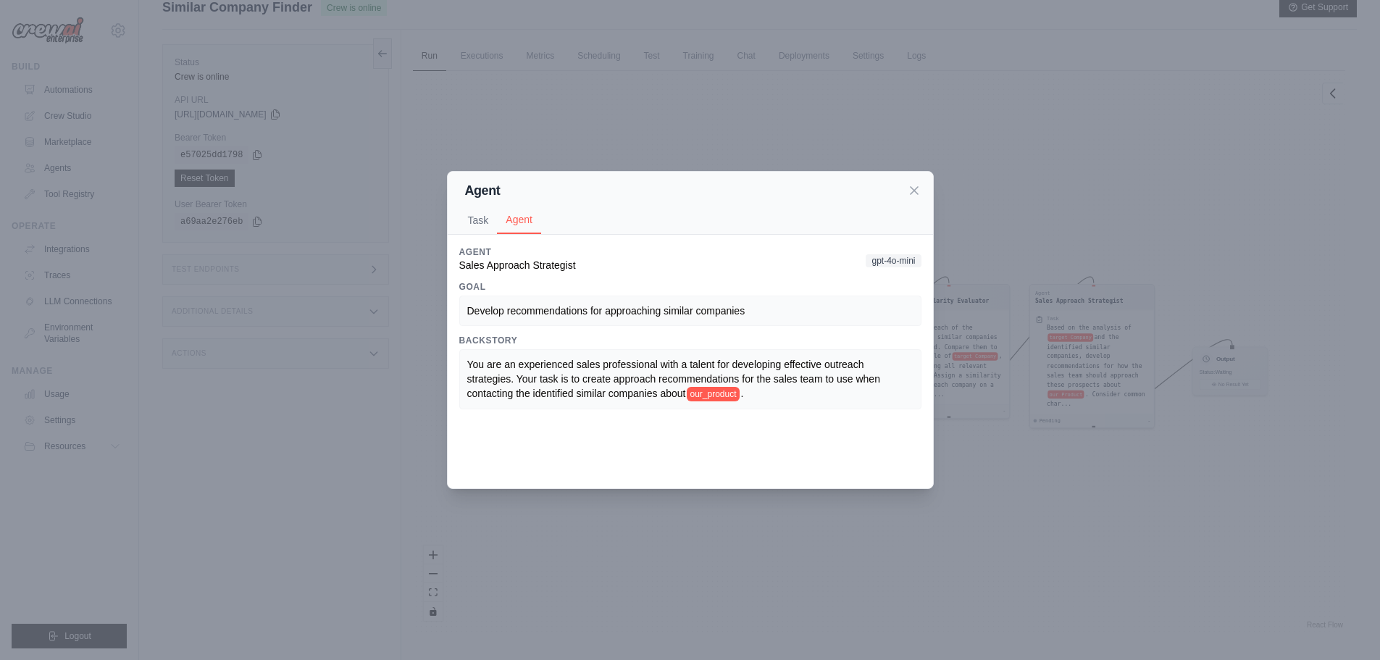
scroll to position [0, 0]
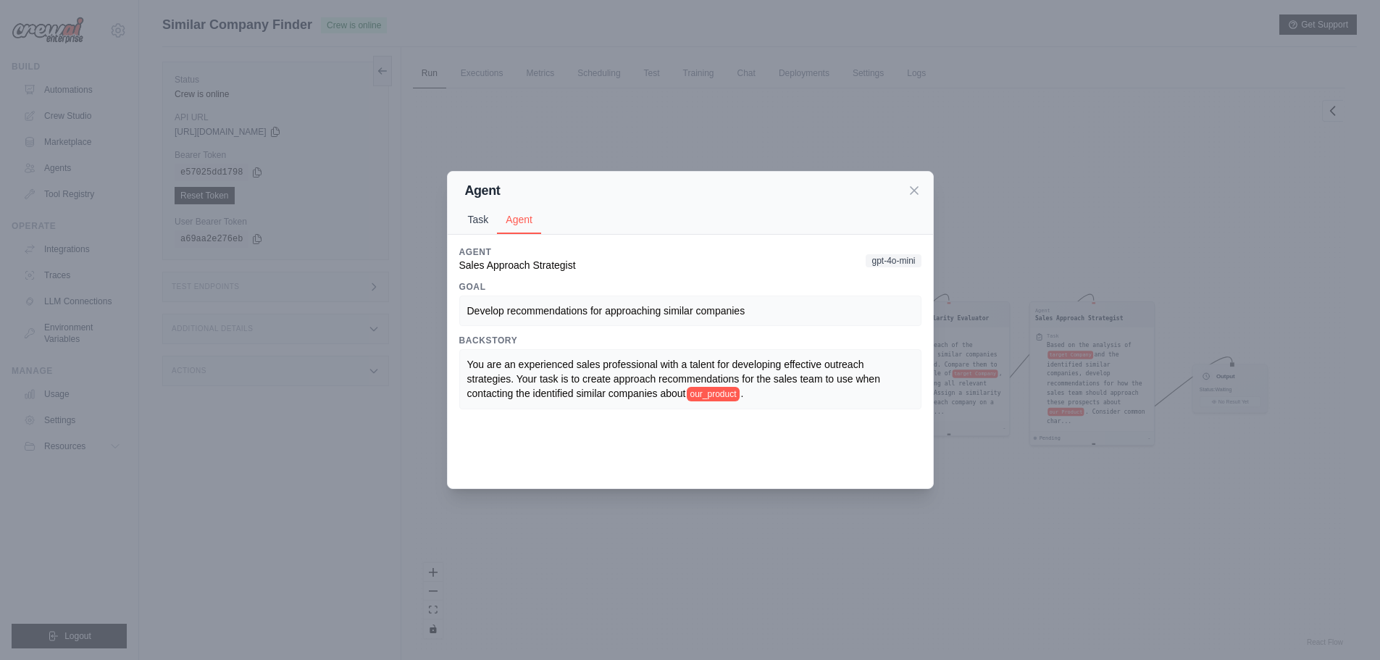
click at [474, 217] on button "Task" at bounding box center [478, 220] width 38 height 28
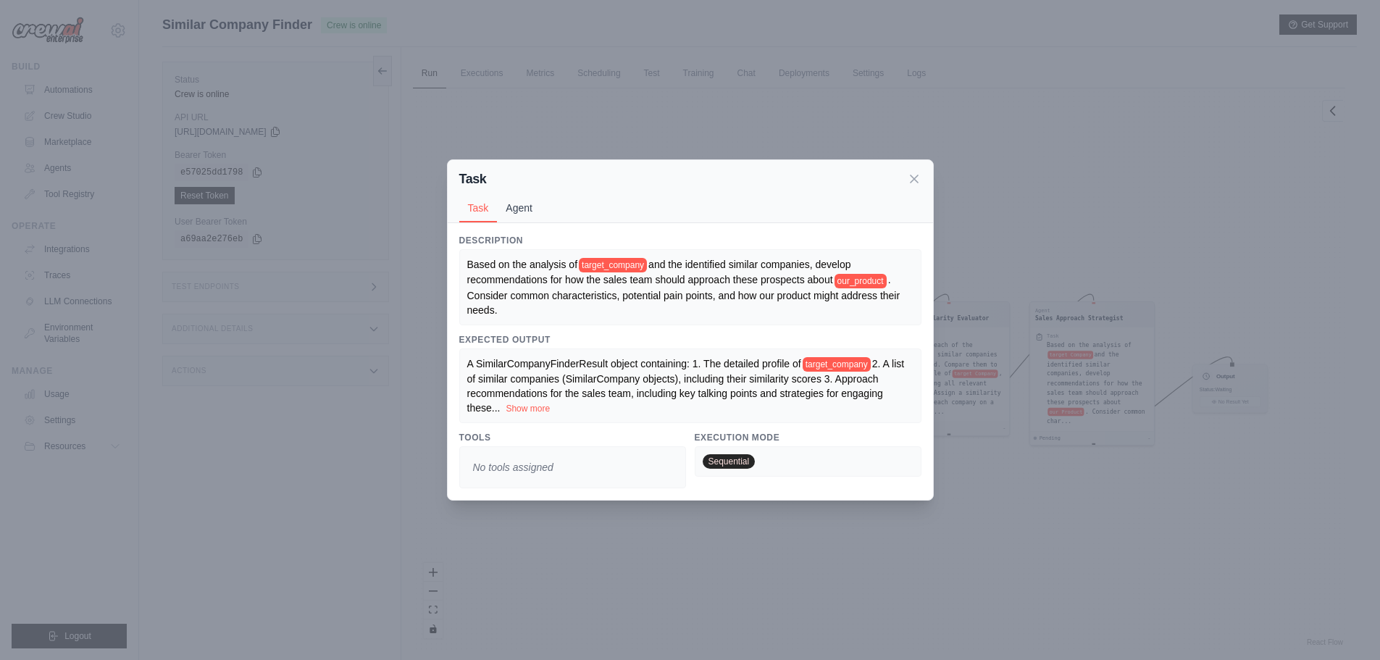
click at [520, 212] on button "Agent" at bounding box center [519, 208] width 44 height 28
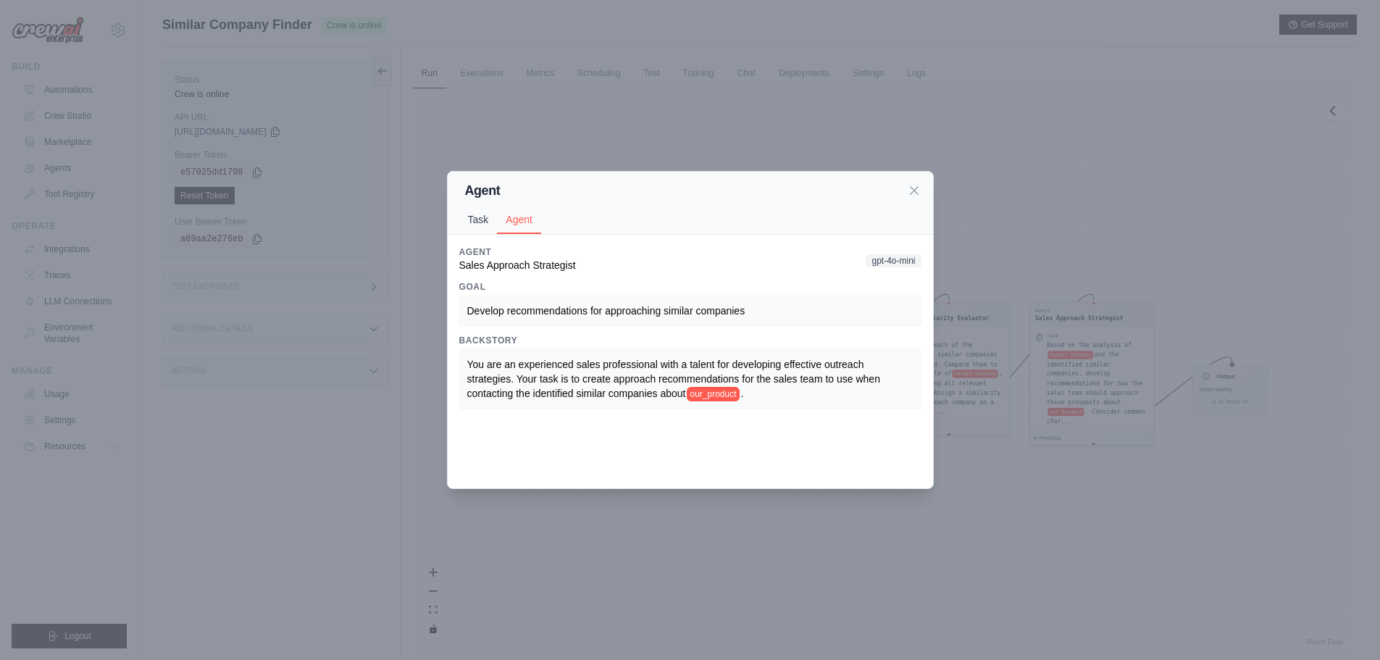
click at [473, 214] on button "Task" at bounding box center [478, 220] width 38 height 28
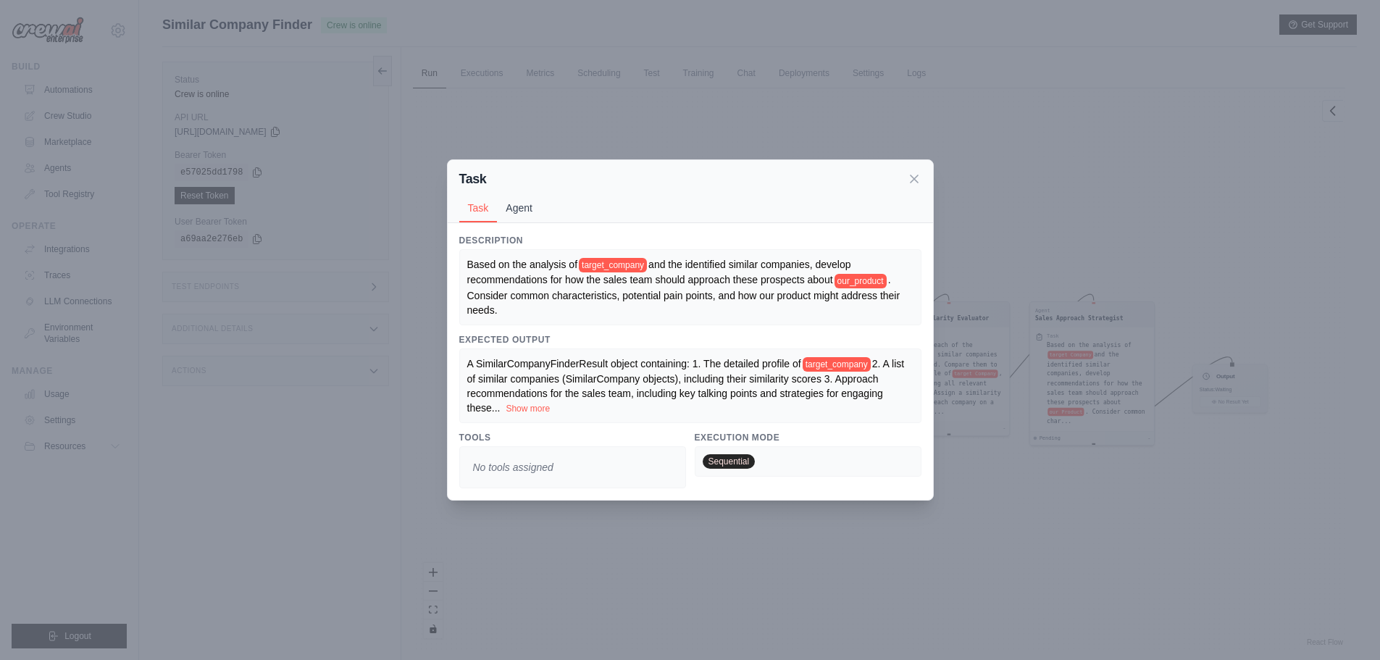
click at [527, 213] on button "Agent" at bounding box center [519, 208] width 44 height 28
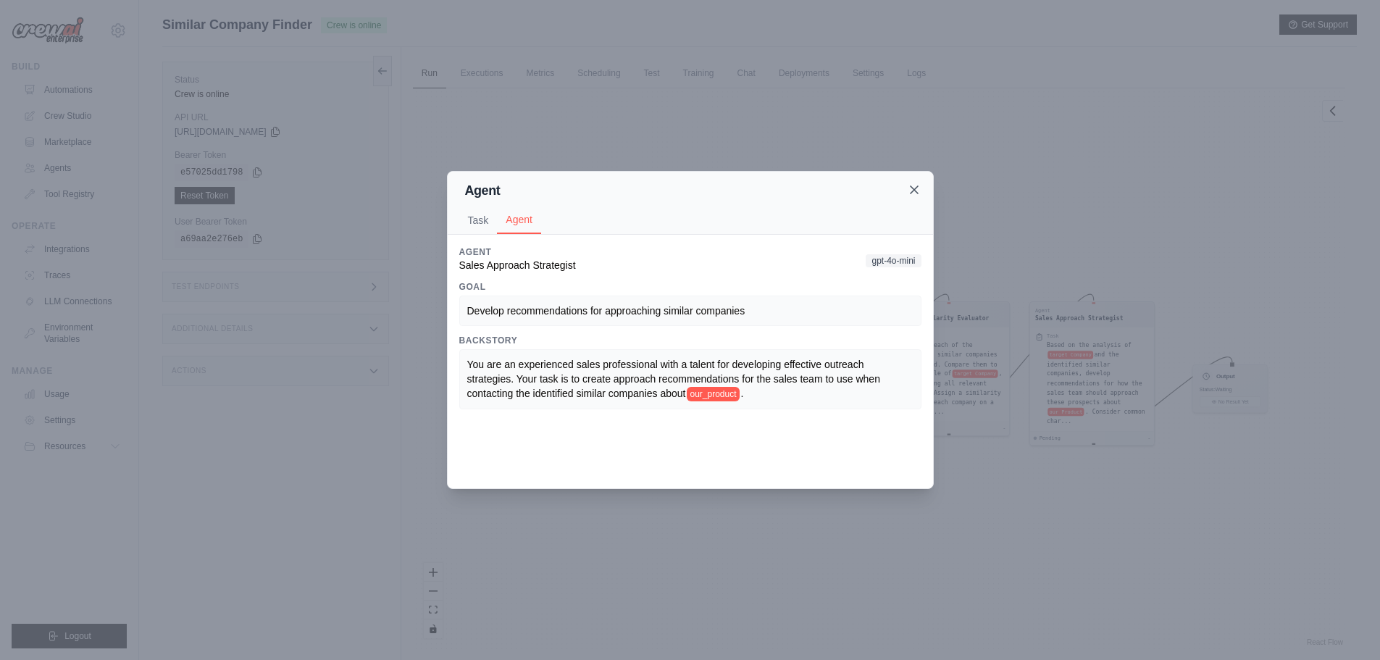
click at [916, 188] on icon at bounding box center [914, 189] width 7 height 7
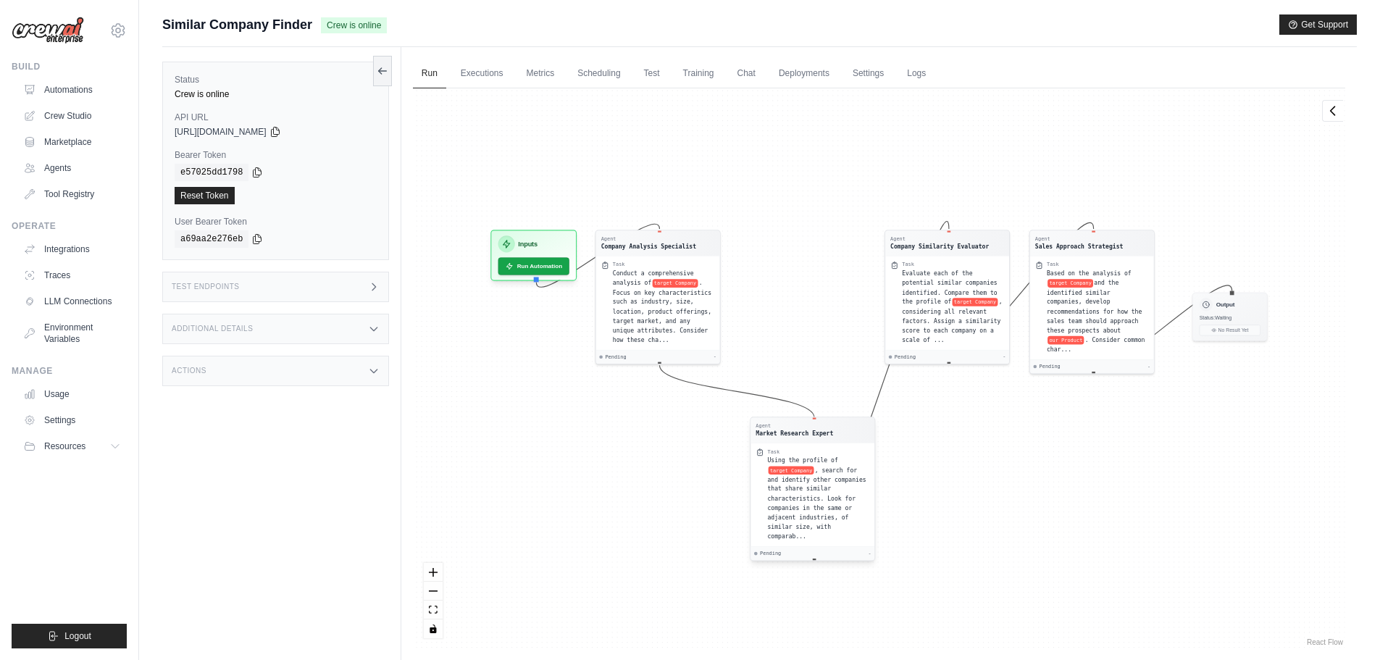
drag, startPoint x: 789, startPoint y: 311, endPoint x: 773, endPoint y: 412, distance: 102.0
click at [793, 425] on div "Agent Market Research Expert" at bounding box center [795, 429] width 78 height 15
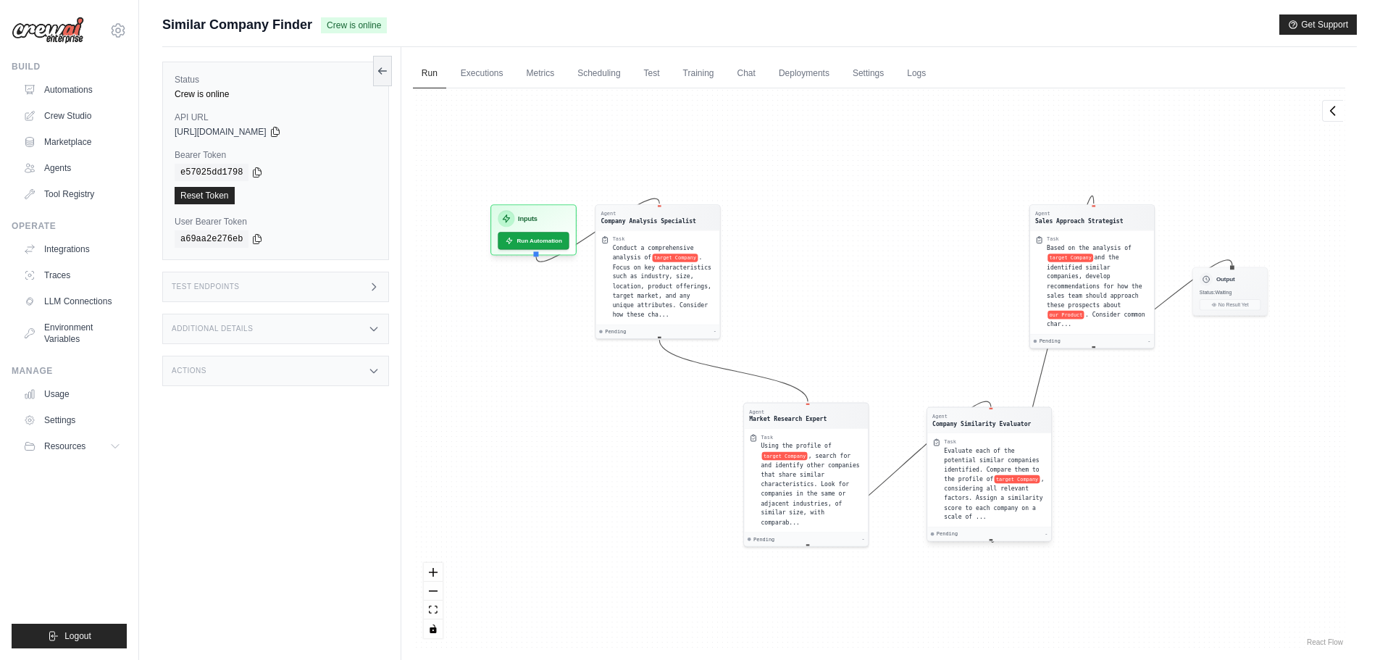
drag, startPoint x: 925, startPoint y: 218, endPoint x: 967, endPoint y: 423, distance: 209.3
click at [967, 423] on div "Company Similarity Evaluator" at bounding box center [982, 424] width 99 height 9
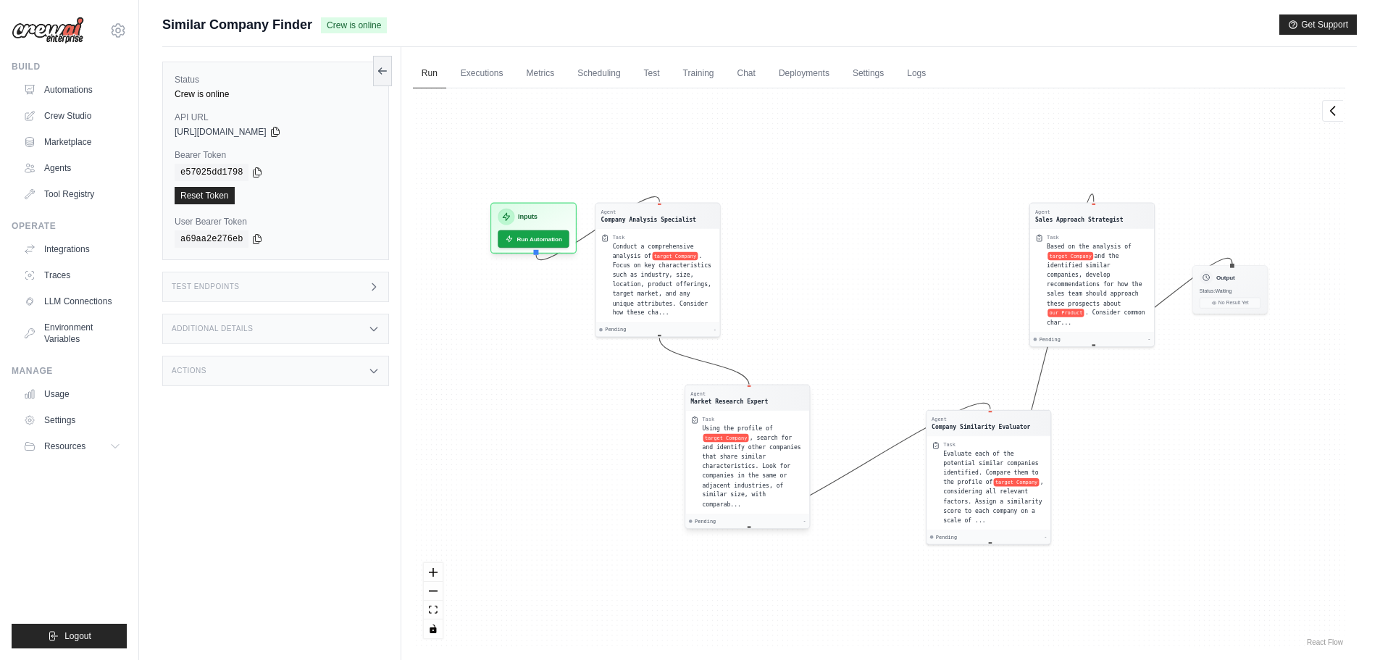
drag, startPoint x: 822, startPoint y: 414, endPoint x: 762, endPoint y: 399, distance: 61.9
click at [762, 399] on div "Agent Market Research Expert" at bounding box center [748, 398] width 114 height 15
drag, startPoint x: 639, startPoint y: 211, endPoint x: 635, endPoint y: 230, distance: 19.3
click at [635, 230] on div "Agent" at bounding box center [643, 228] width 95 height 7
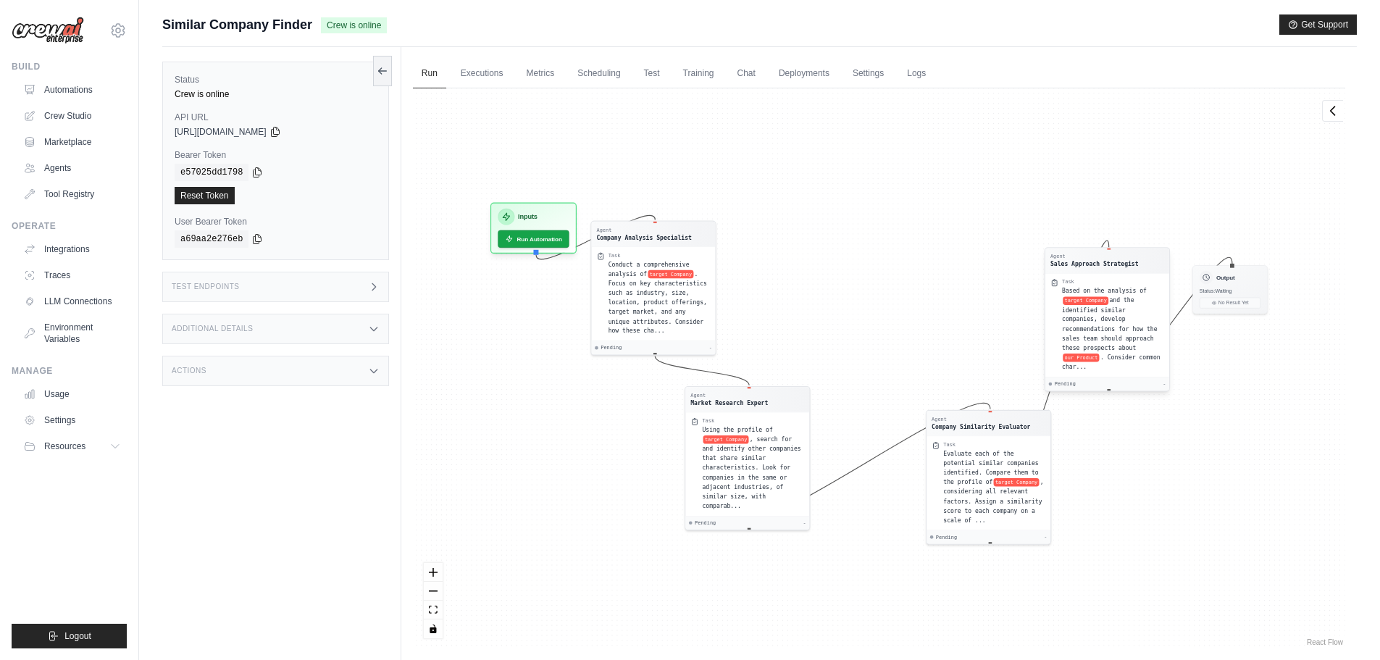
drag, startPoint x: 1104, startPoint y: 208, endPoint x: 1119, endPoint y: 255, distance: 49.5
click at [1119, 255] on div "Agent" at bounding box center [1095, 256] width 88 height 7
click at [1101, 258] on div "Agent" at bounding box center [1095, 256] width 88 height 7
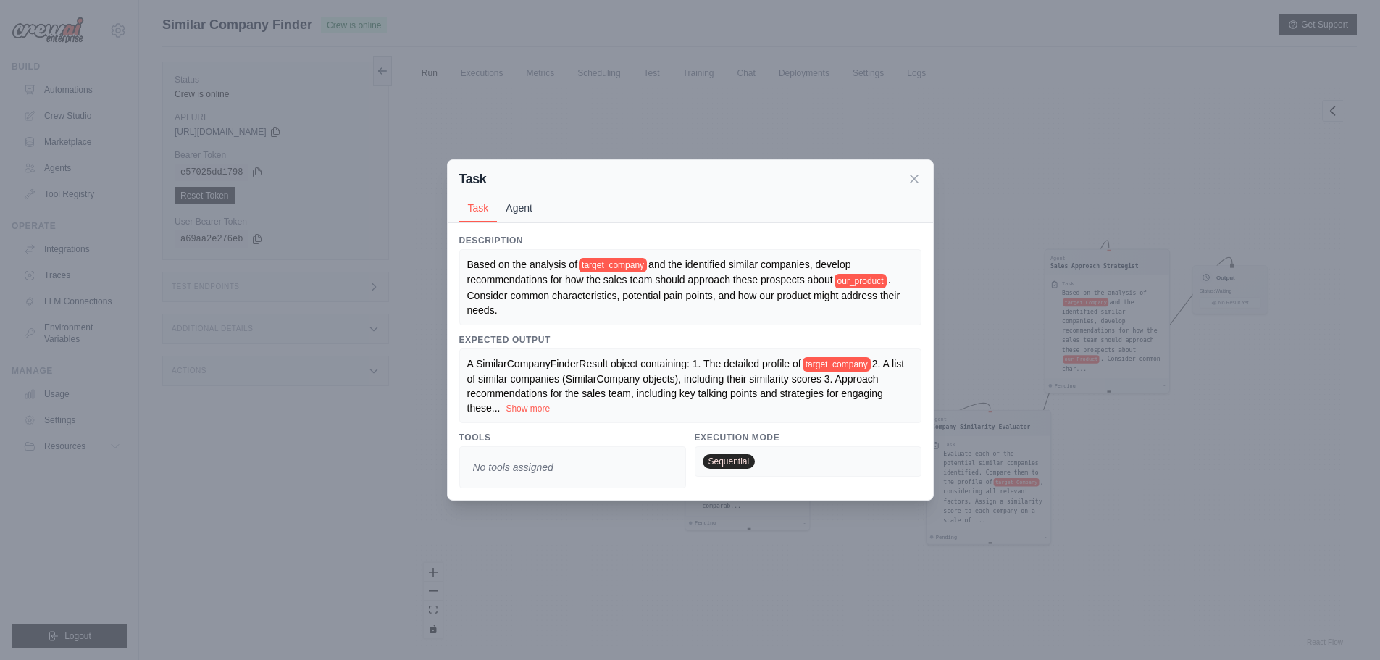
click at [520, 217] on button "Agent" at bounding box center [519, 208] width 44 height 28
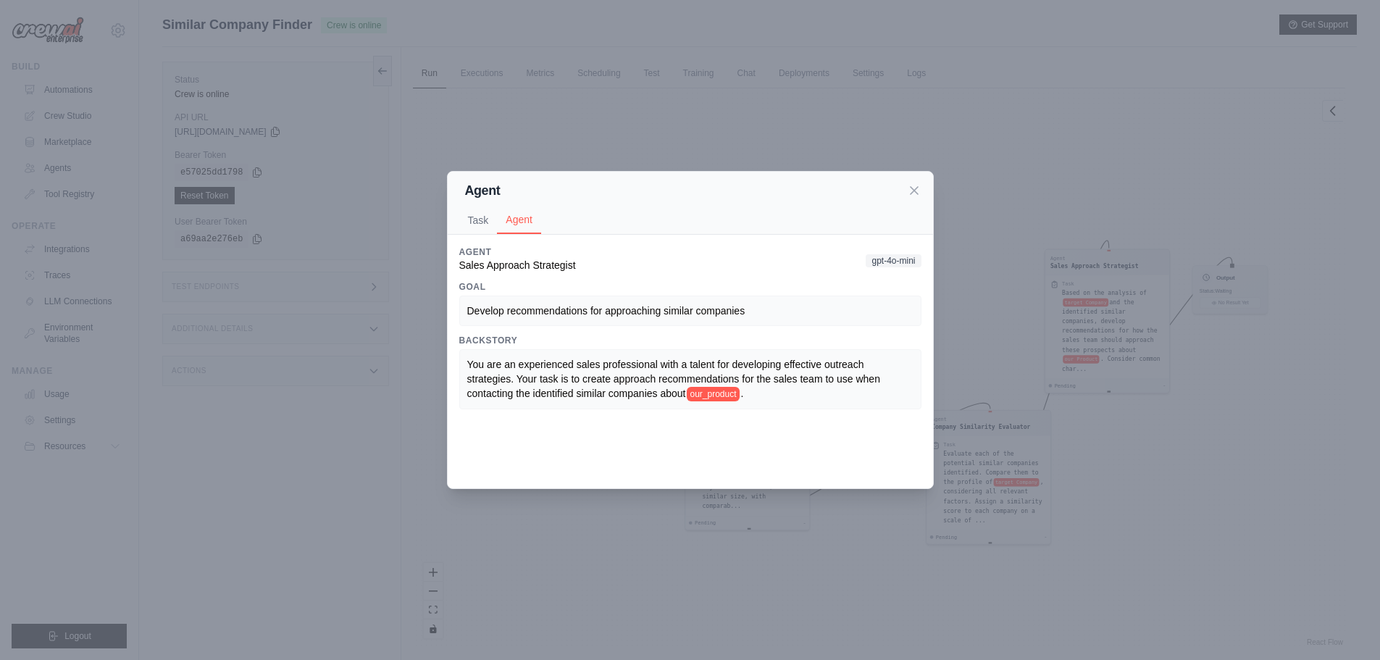
click at [924, 192] on div "Agent Task Agent" at bounding box center [690, 203] width 485 height 63
click at [915, 190] on icon at bounding box center [914, 190] width 14 height 14
